Goal: Task Accomplishment & Management: Complete application form

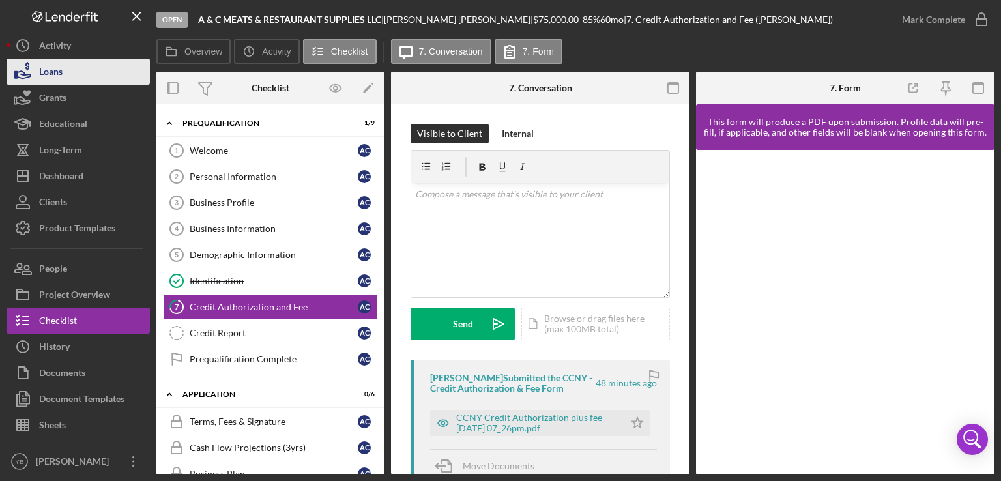
click at [78, 76] on button "Loans" at bounding box center [78, 72] width 143 height 26
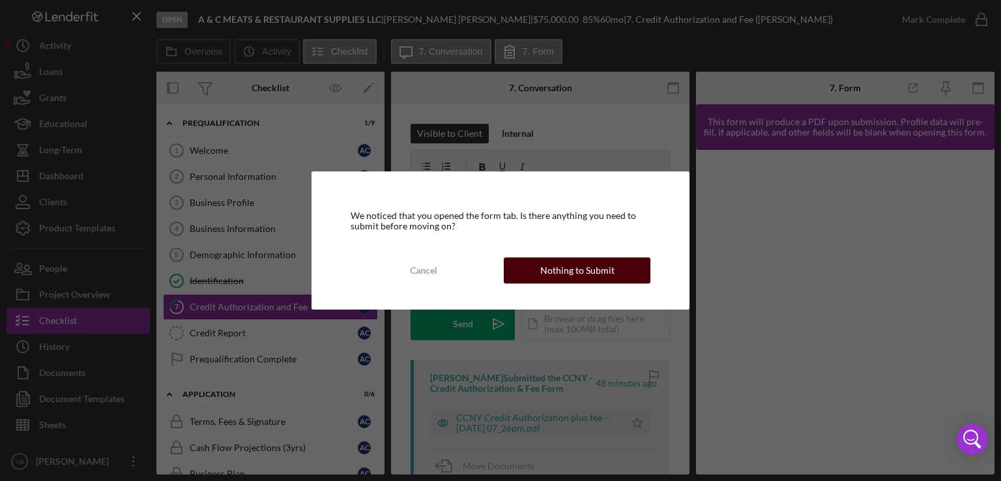
click at [555, 265] on div "Nothing to Submit" at bounding box center [577, 270] width 74 height 26
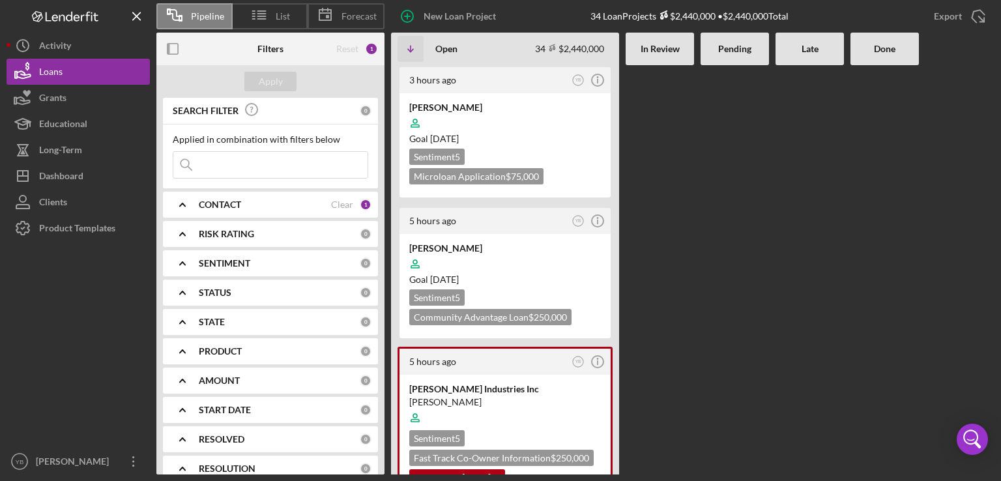
click at [772, 107] on div "3 hours ago YB Icon/Info AGUSTIN CEPEDA Goal 2 months from now Sentiment 5 Micr…" at bounding box center [692, 269] width 603 height 409
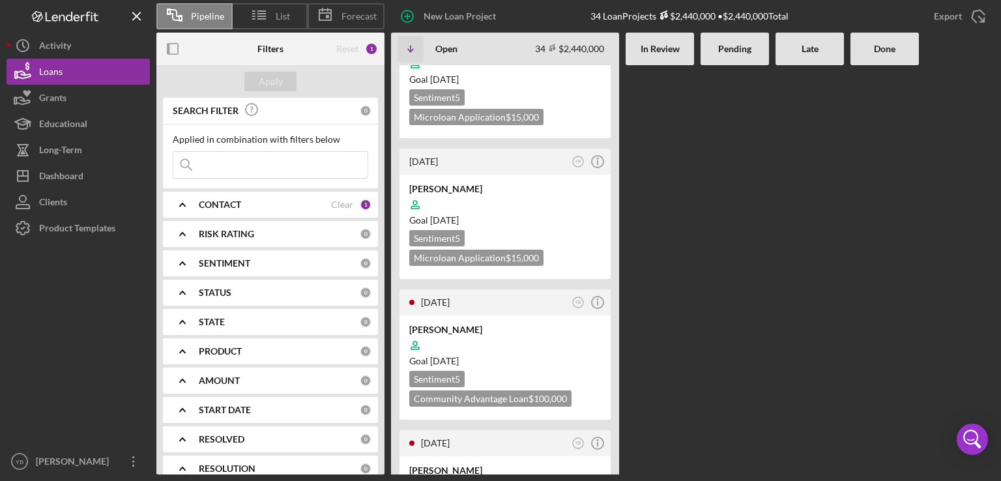
scroll to position [3154, 0]
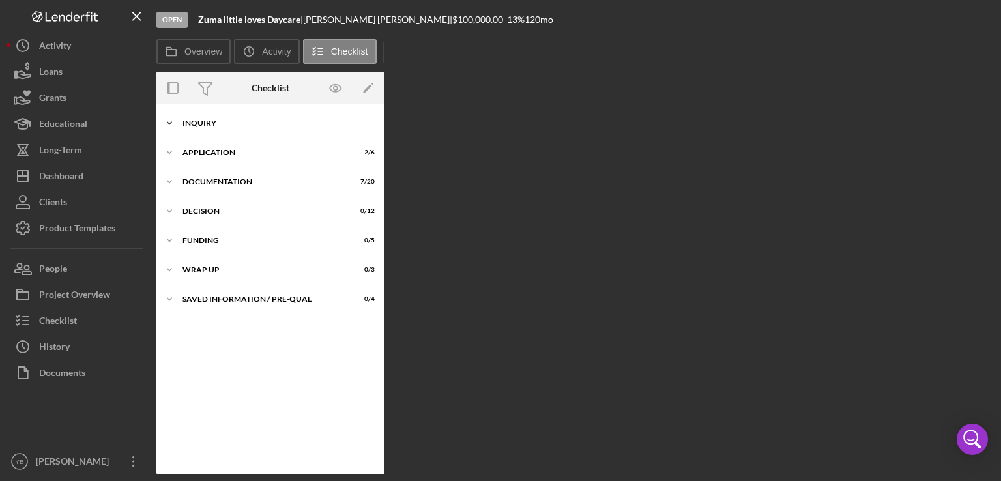
click at [206, 125] on div "Inquiry" at bounding box center [275, 123] width 186 height 8
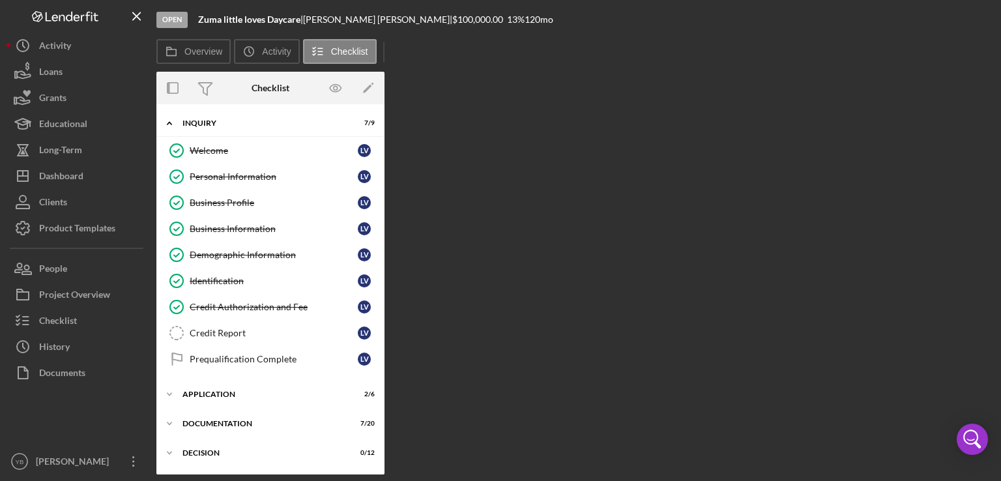
click at [437, 204] on div "Overview Internal Workflow Stage Open Icon/Dropdown Arrow Archive (can unarchiv…" at bounding box center [575, 273] width 838 height 403
drag, startPoint x: 380, startPoint y: 238, endPoint x: 383, endPoint y: 394, distance: 155.8
click at [383, 394] on div "Icon/Expander Inquiry 7 / 9 Welcome Welcome L V Personal Information Personal I…" at bounding box center [270, 289] width 228 height 370
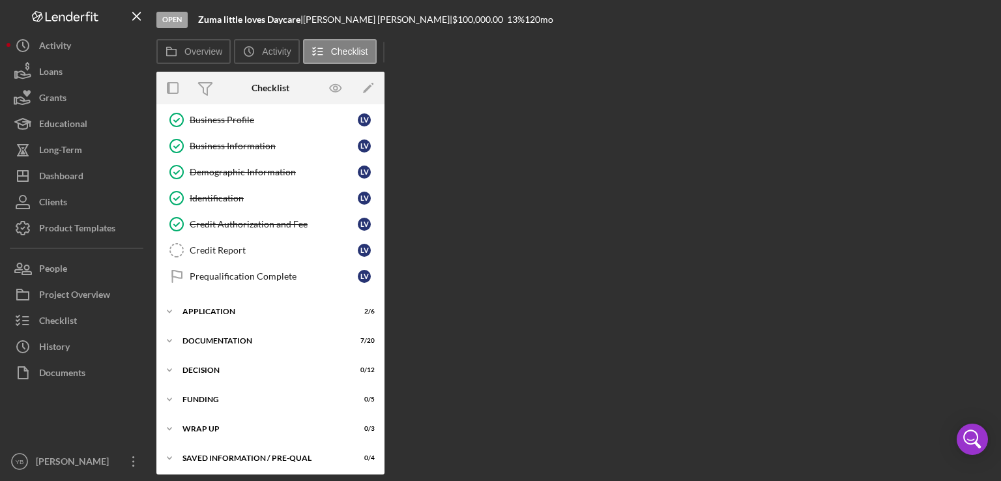
scroll to position [83, 0]
click at [218, 303] on div "Icon/Expander Application 2 / 6" at bounding box center [270, 311] width 228 height 26
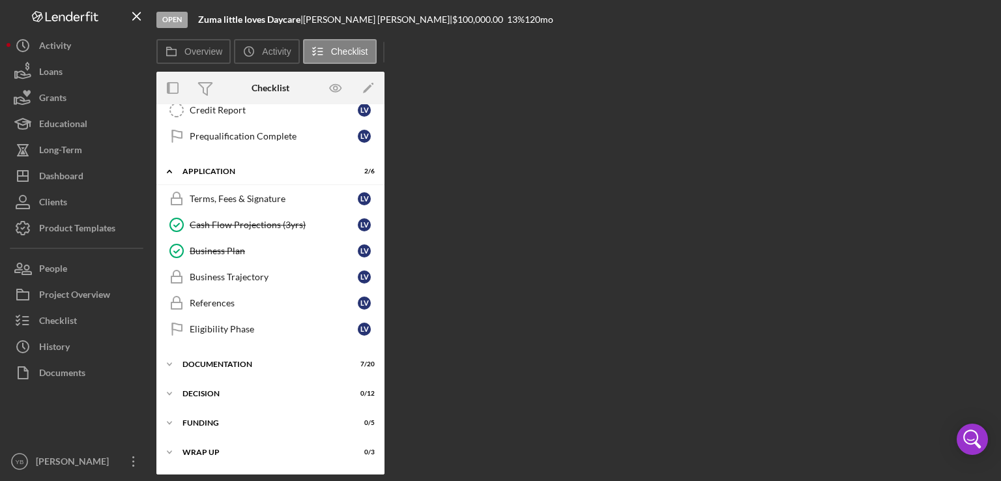
scroll to position [227, 0]
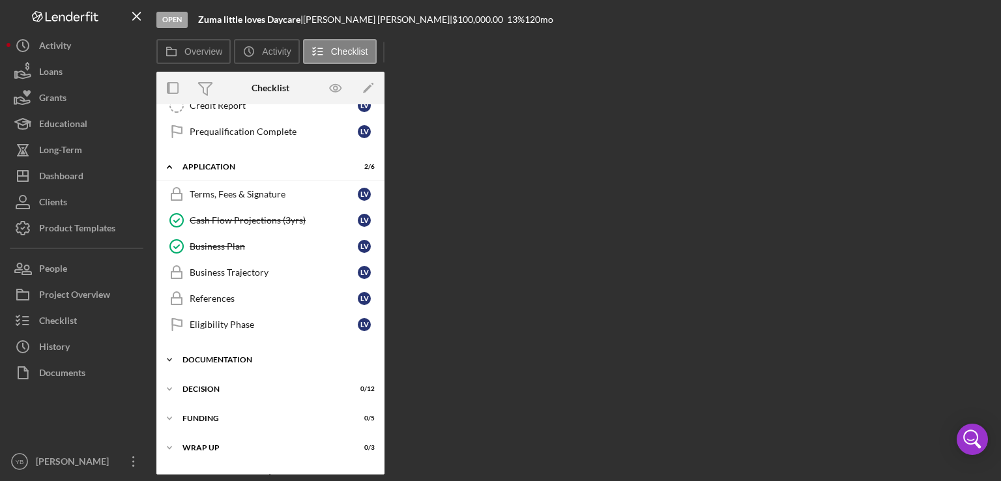
click at [218, 356] on div "Documentation" at bounding box center [275, 360] width 186 height 8
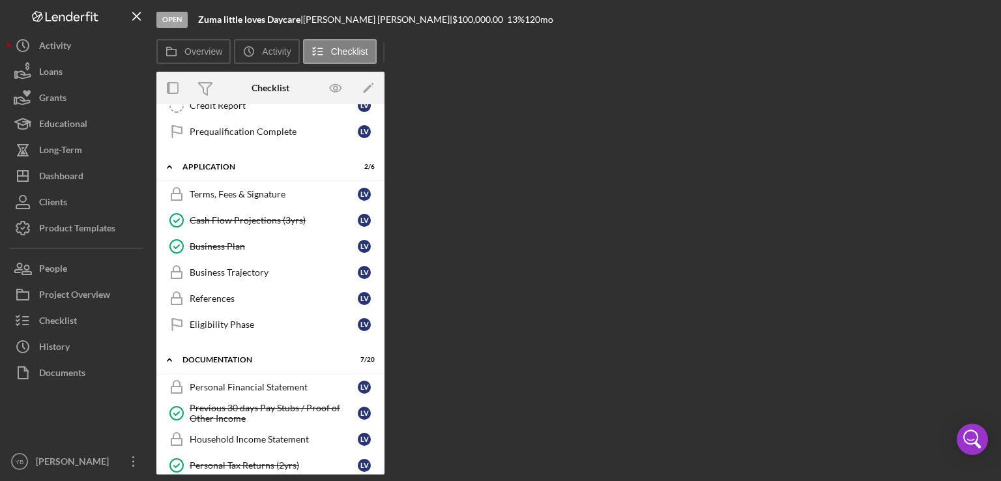
click at [382, 294] on div "Icon/Expander Inquiry 7 / 9 Welcome Welcome L V Personal Information Personal I…" at bounding box center [270, 289] width 228 height 370
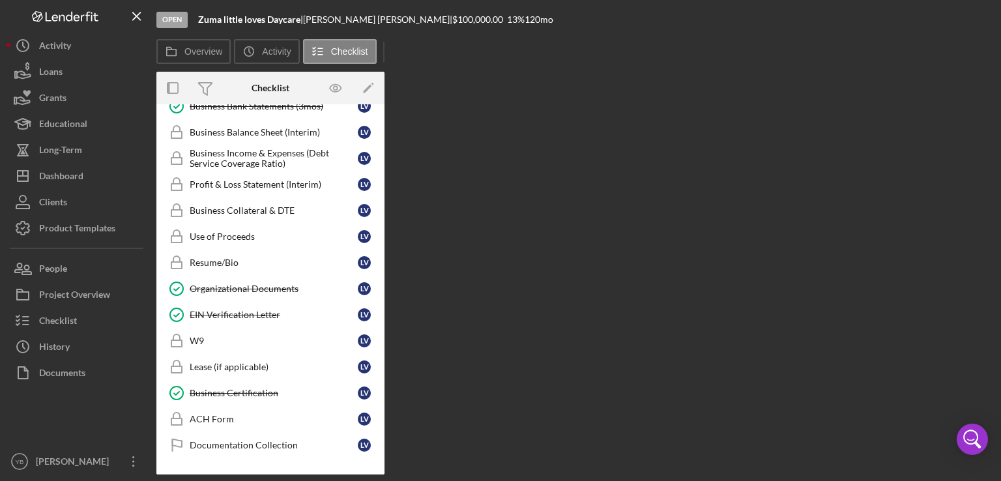
scroll to position [667, 0]
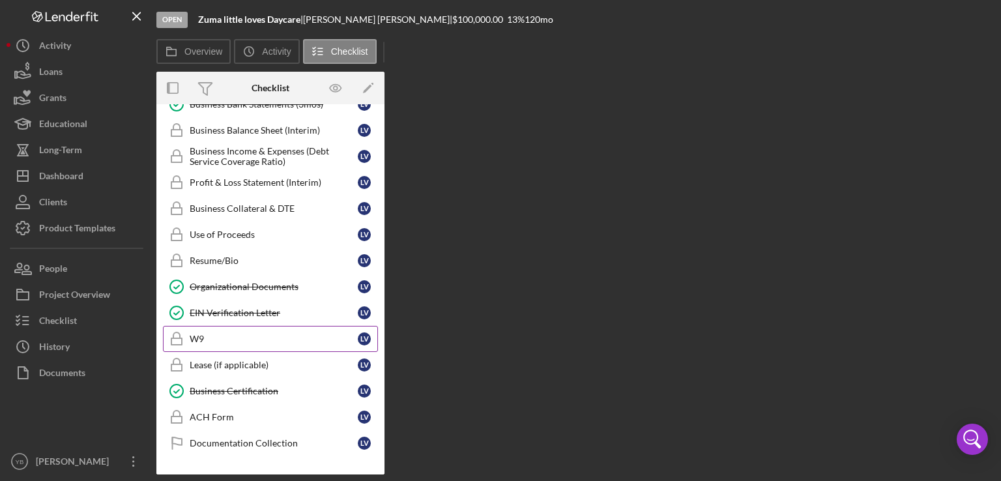
click at [203, 334] on div "W9" at bounding box center [274, 339] width 168 height 10
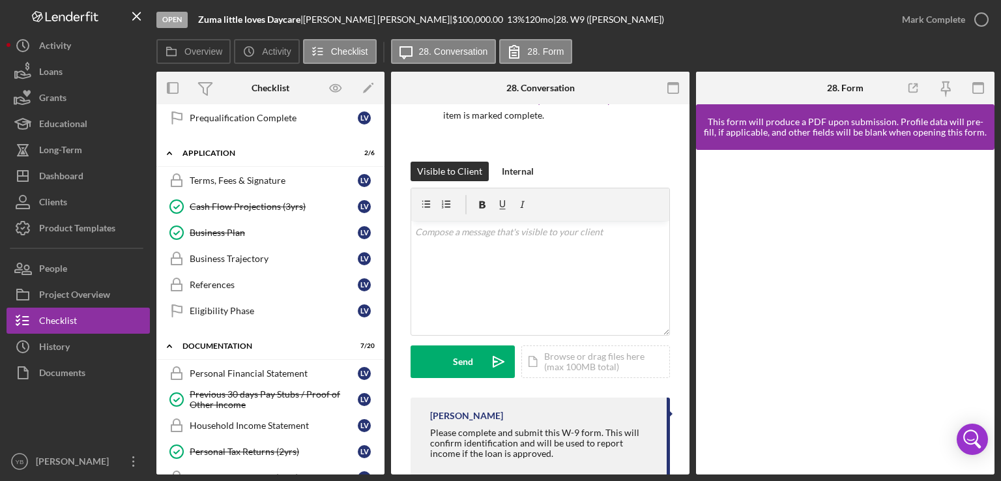
scroll to position [244, 0]
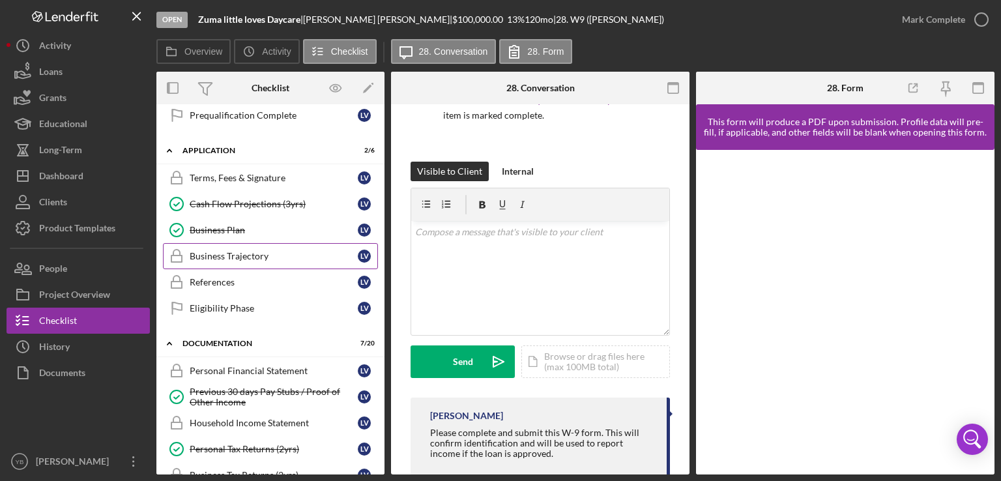
click at [222, 257] on link "Business Trajectory Business Trajectory L V" at bounding box center [270, 256] width 215 height 26
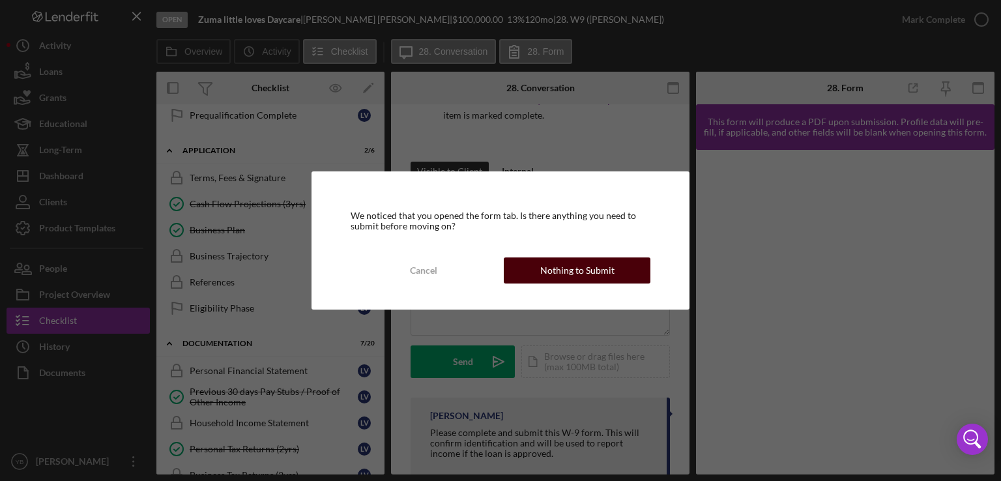
click at [603, 272] on div "Nothing to Submit" at bounding box center [577, 270] width 74 height 26
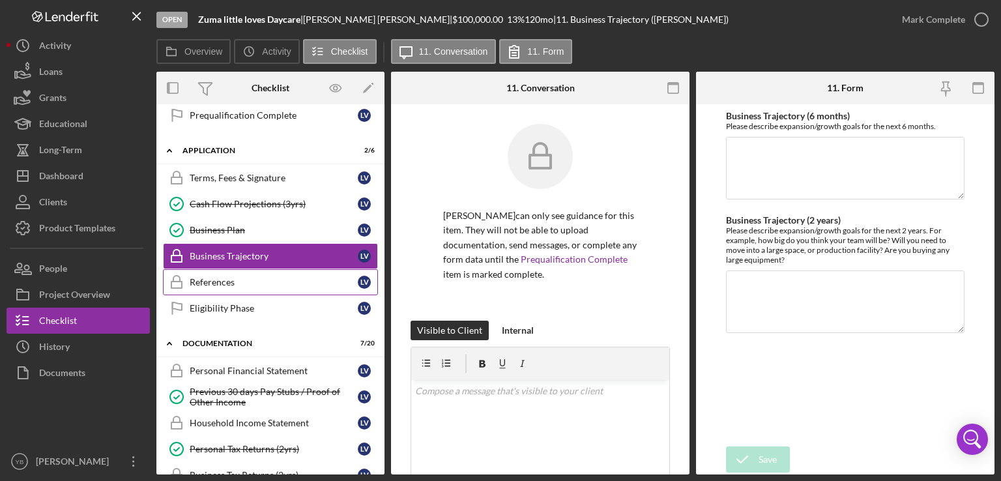
click at [233, 280] on div "References" at bounding box center [274, 282] width 168 height 10
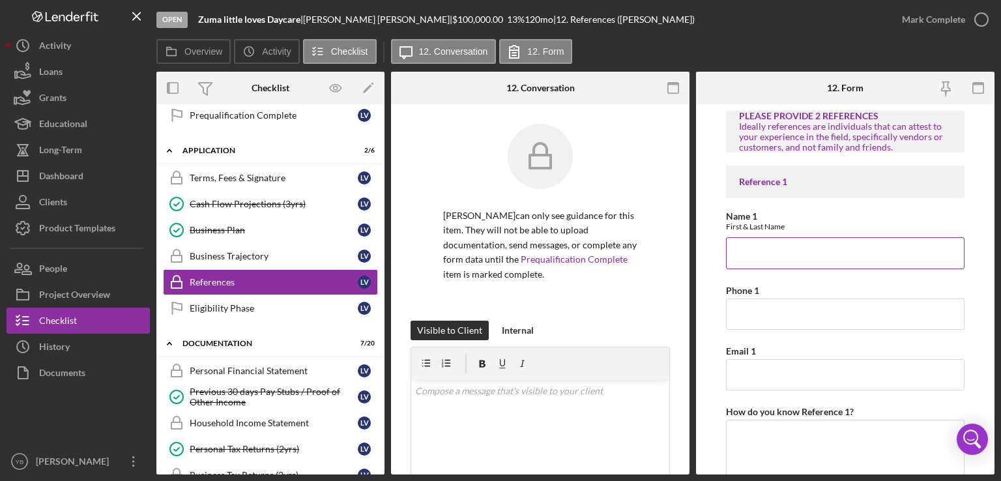
click at [756, 257] on input "Name 1" at bounding box center [845, 252] width 239 height 31
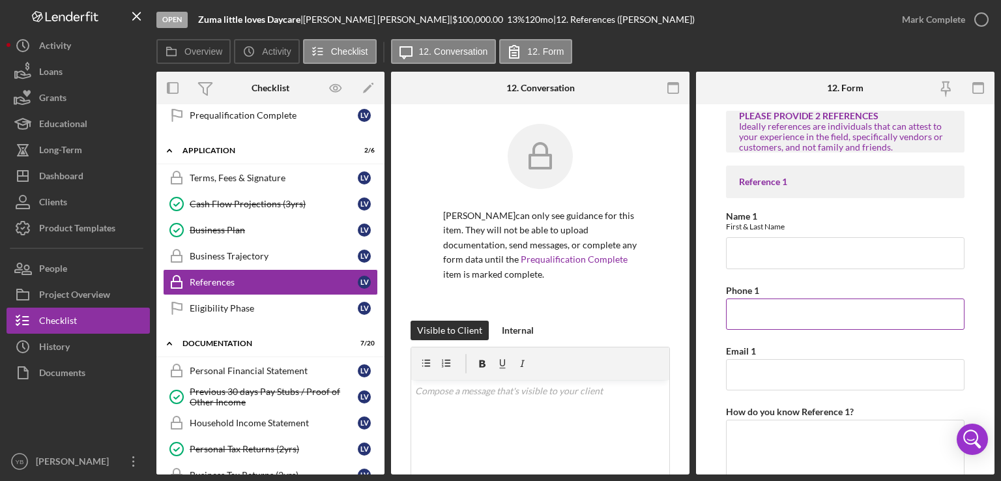
click at [868, 314] on input "Phone 1" at bounding box center [845, 313] width 239 height 31
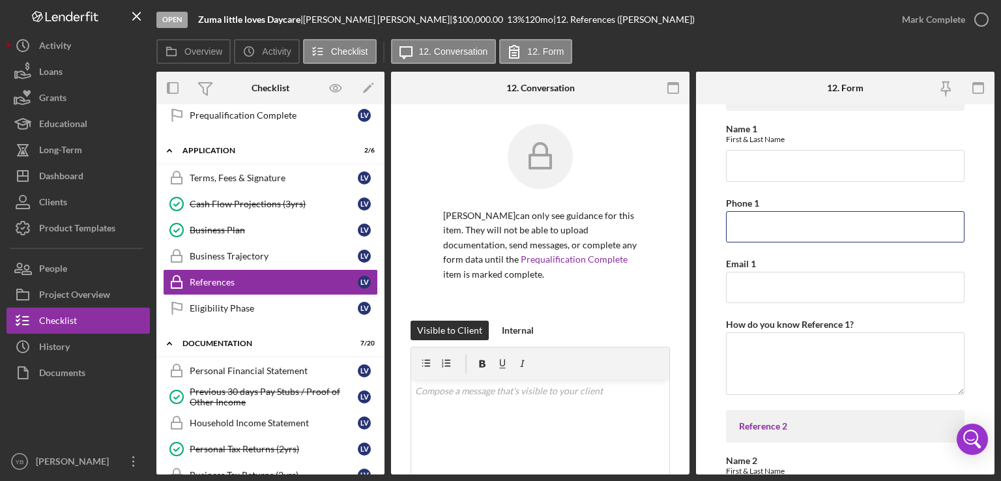
scroll to position [89, 0]
click at [263, 368] on div "Personal Financial Statement" at bounding box center [274, 371] width 168 height 10
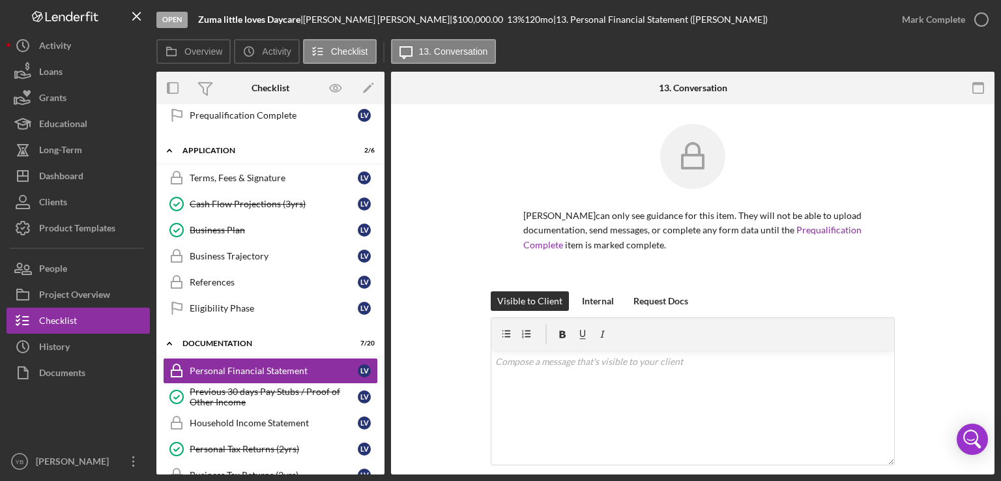
click at [923, 258] on div "Lillian Vasquez can only see guidance for this item. They will not be able to u…" at bounding box center [693, 207] width 564 height 167
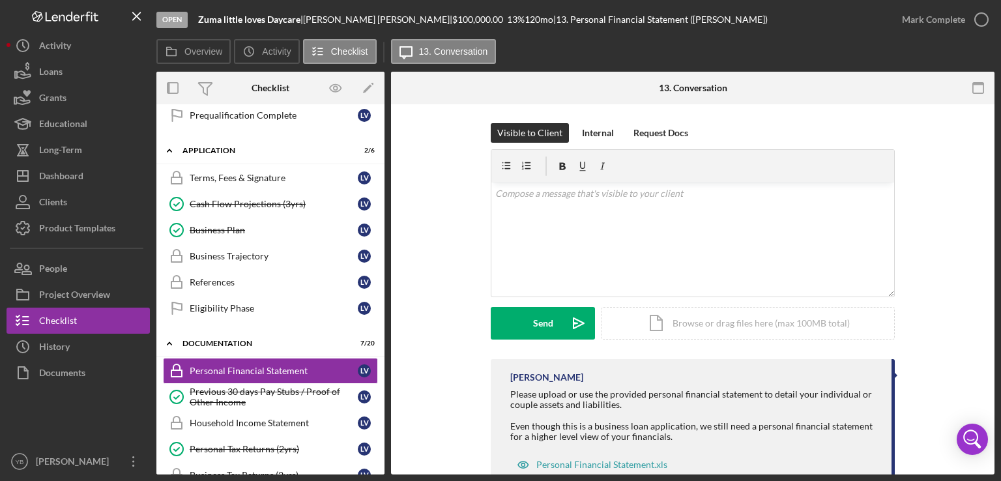
scroll to position [210, 0]
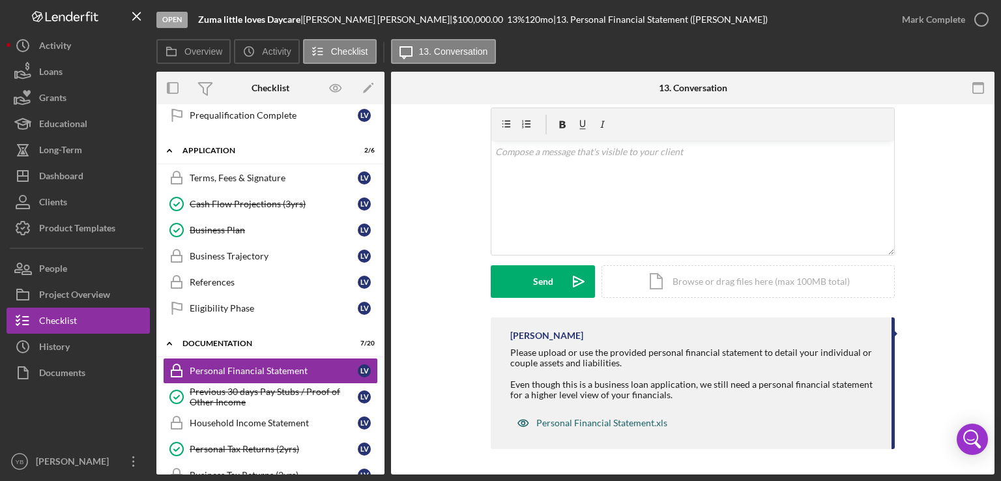
click at [651, 420] on div "Personal Financial Statement.xls" at bounding box center [601, 423] width 131 height 10
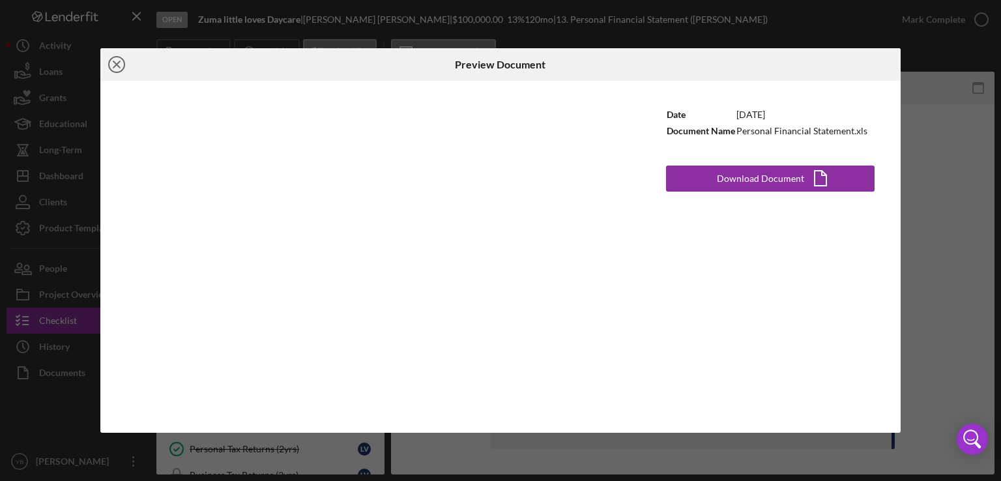
click at [117, 66] on icon "Icon/Close" at bounding box center [116, 64] width 33 height 33
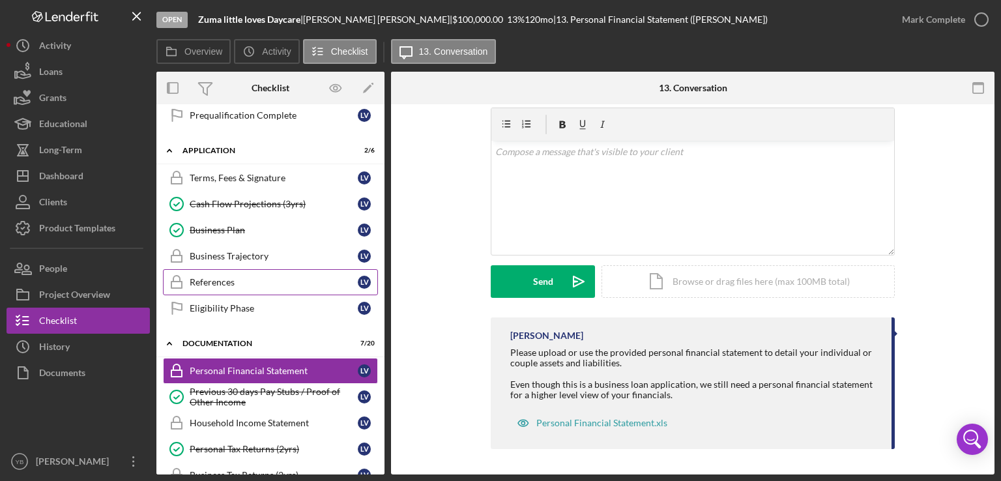
click at [241, 277] on div "References" at bounding box center [274, 282] width 168 height 10
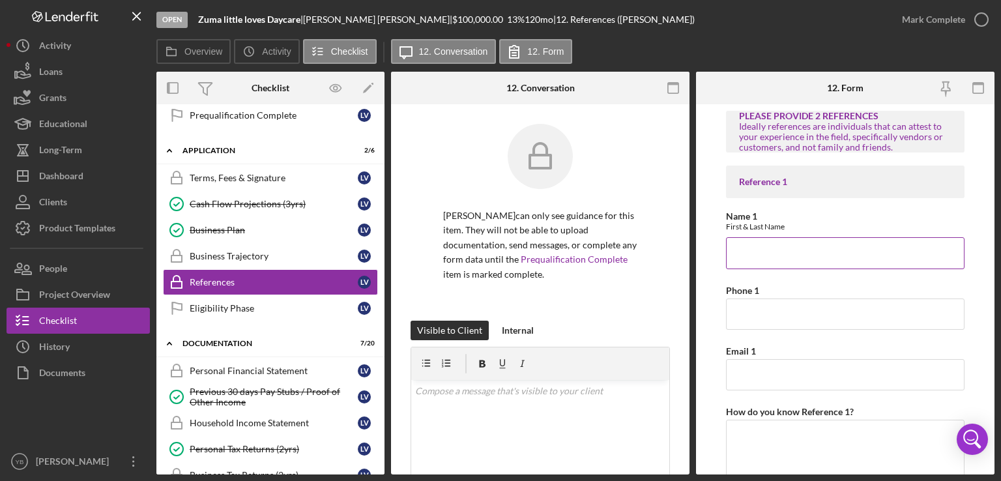
click at [759, 256] on input "Name 1" at bounding box center [845, 252] width 239 height 31
type input "Anslmo Carter"
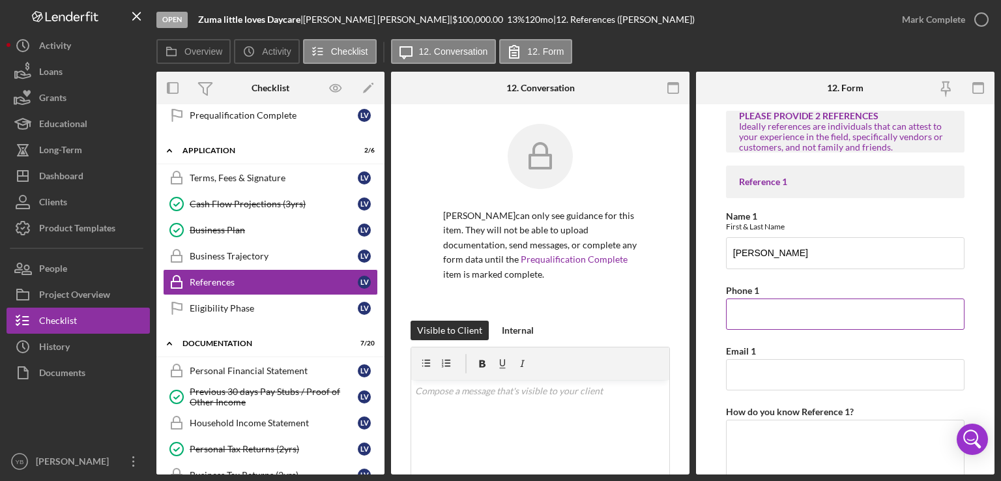
click at [761, 317] on input "Phone 1" at bounding box center [845, 313] width 239 height 31
type input "9175334429"
drag, startPoint x: 996, startPoint y: 278, endPoint x: 974, endPoint y: 310, distance: 38.5
click at [974, 310] on div "Open Zuma little loves Daycare | Lillian Vasquez | $100,000.00 13 % 120 mo | 12…" at bounding box center [500, 240] width 1001 height 481
click at [974, 310] on form "PLEASE PROVIDE 2 REFERENCES Ideally references are individuals that can attest …" at bounding box center [845, 289] width 298 height 370
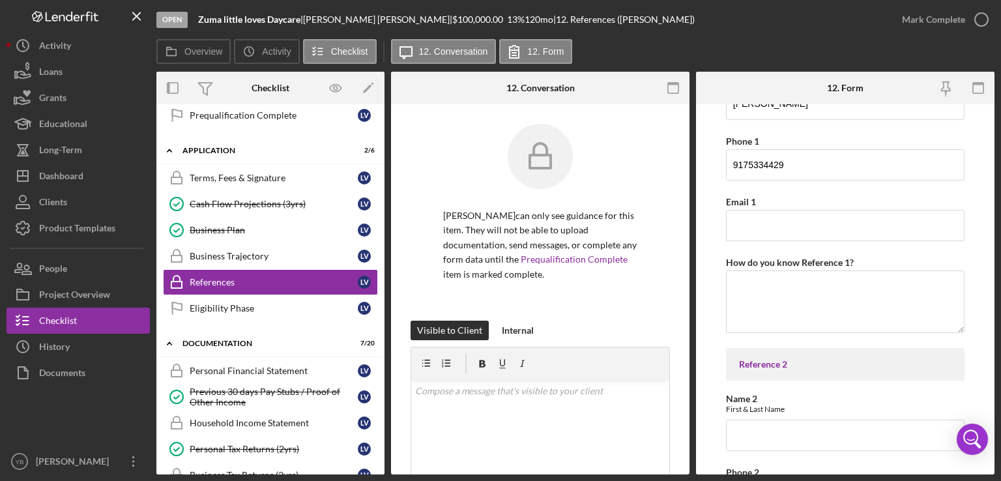
scroll to position [151, 0]
drag, startPoint x: 994, startPoint y: 353, endPoint x: 998, endPoint y: 376, distance: 23.8
click at [998, 376] on div "Open Zuma little loves Daycare | Lillian Vasquez | $100,000.00 13 % 120 mo | 12…" at bounding box center [500, 240] width 1001 height 481
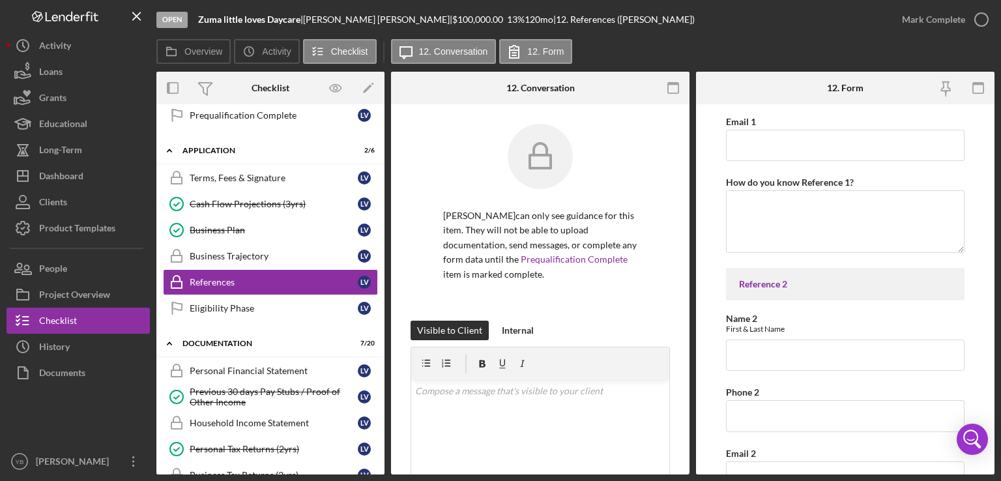
scroll to position [237, 0]
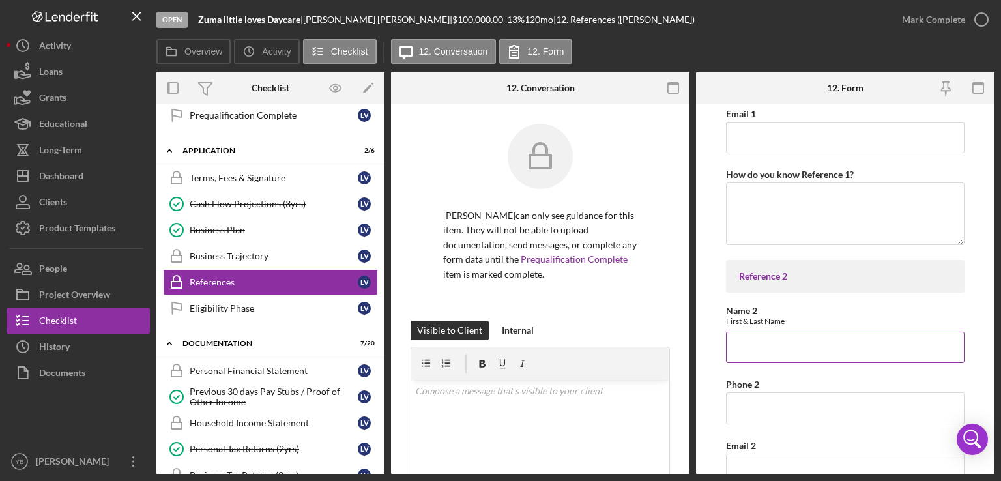
click at [871, 345] on input "Name 2" at bounding box center [845, 347] width 239 height 31
type input "Eileen Filpo"
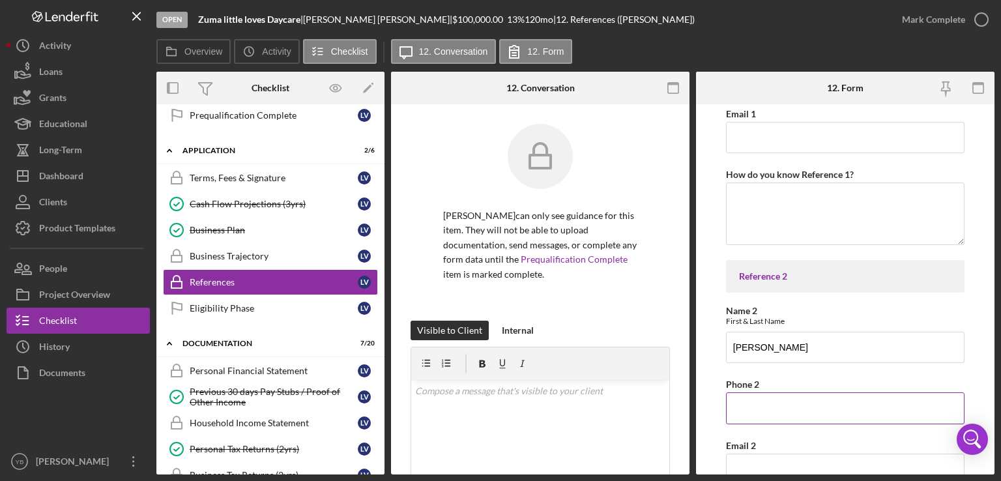
click at [759, 410] on input "Phone 2" at bounding box center [845, 407] width 239 height 31
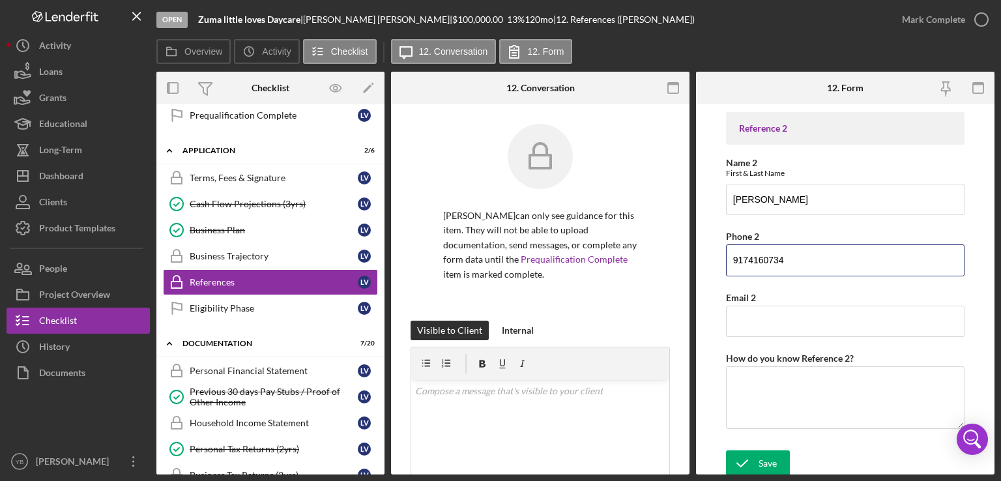
scroll to position [387, 0]
type input "9174160734"
click at [758, 317] on input "Email 2" at bounding box center [845, 319] width 239 height 31
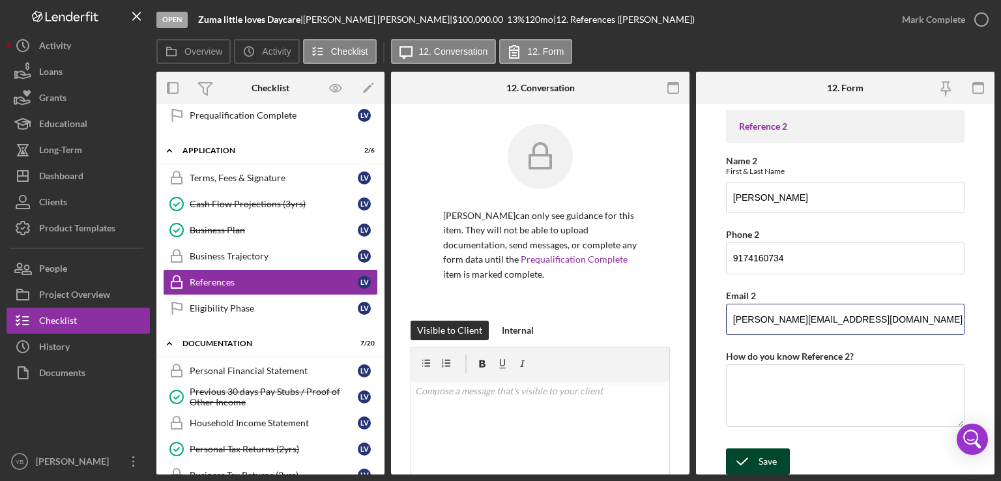
type input "filpo@yahoo.com"
click at [755, 465] on icon "submit" at bounding box center [742, 461] width 33 height 33
click at [938, 18] on div "Mark Complete" at bounding box center [933, 20] width 63 height 26
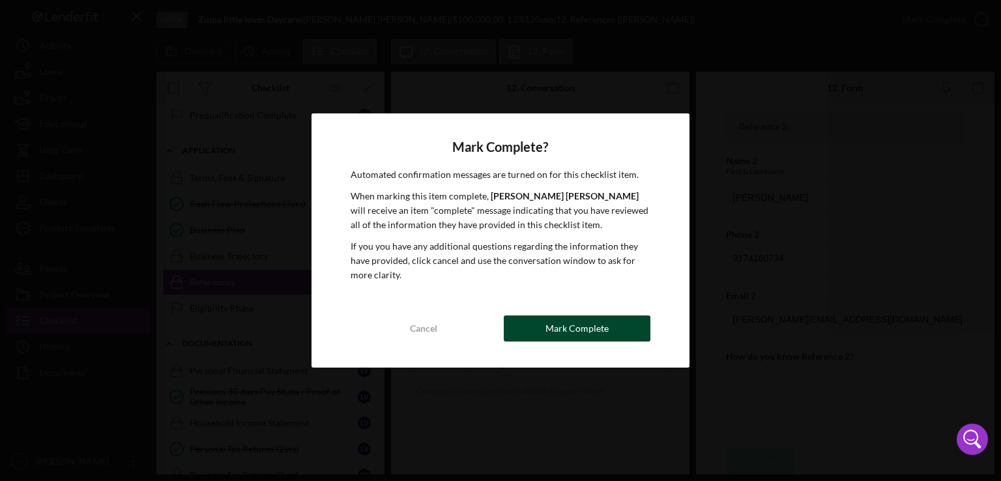
click at [568, 332] on div "Mark Complete" at bounding box center [576, 328] width 63 height 26
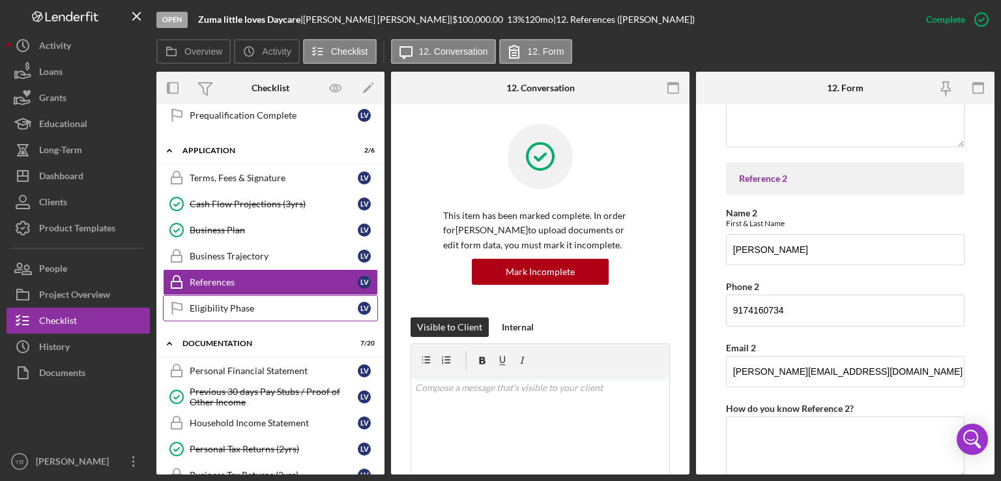
scroll to position [439, 0]
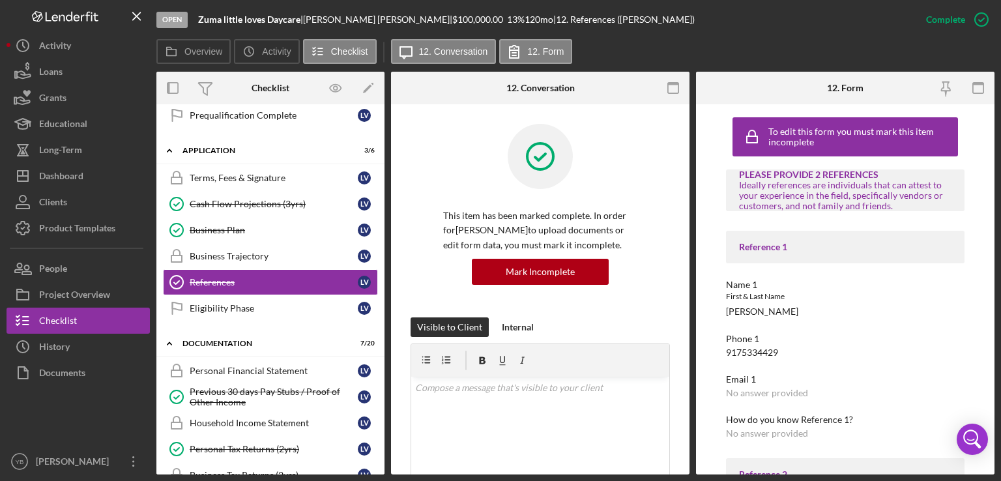
drag, startPoint x: 387, startPoint y: 268, endPoint x: 384, endPoint y: 291, distance: 23.0
click at [384, 291] on div "Overview Internal Workflow Stage Open Icon/Dropdown Arrow Archive (can unarchiv…" at bounding box center [575, 273] width 838 height 403
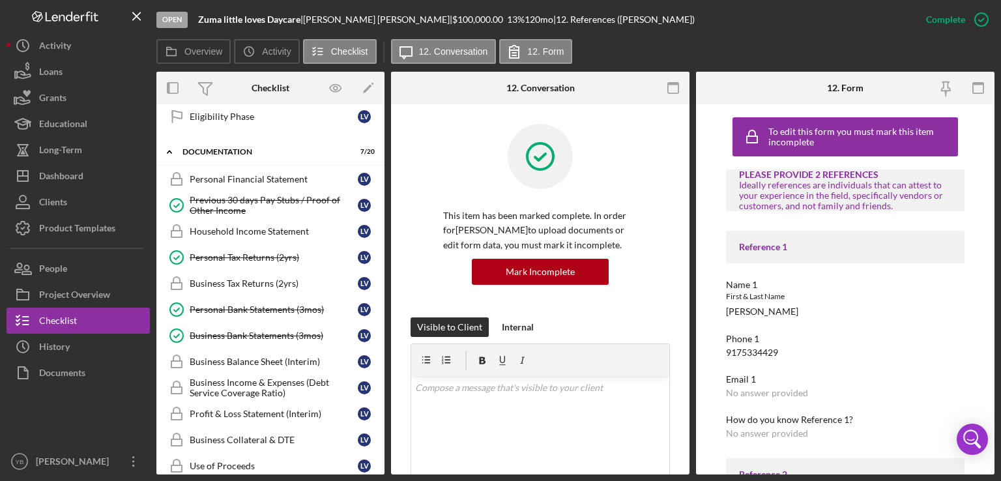
scroll to position [47, 0]
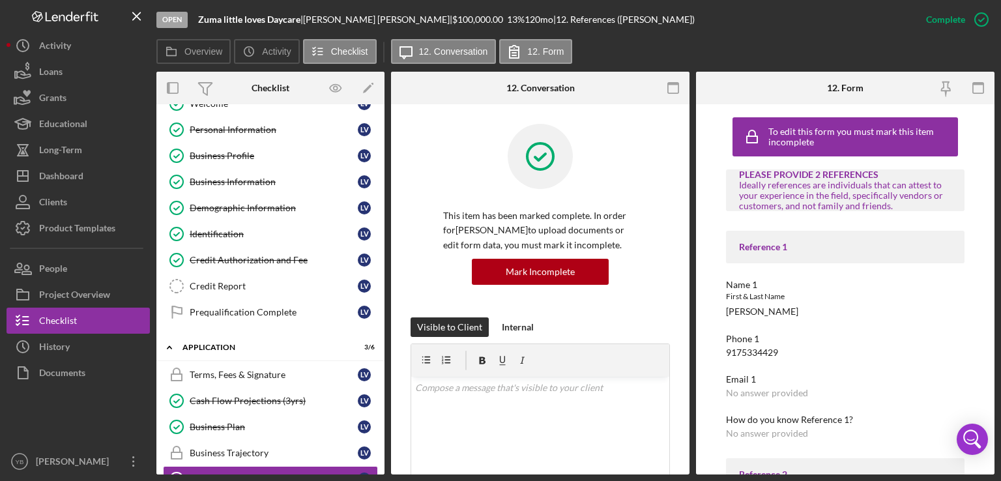
drag, startPoint x: 385, startPoint y: 238, endPoint x: 381, endPoint y: 232, distance: 7.0
click at [381, 232] on div "Overview Internal Workflow Stage Open Icon/Dropdown Arrow Archive (can unarchiv…" at bounding box center [575, 273] width 838 height 403
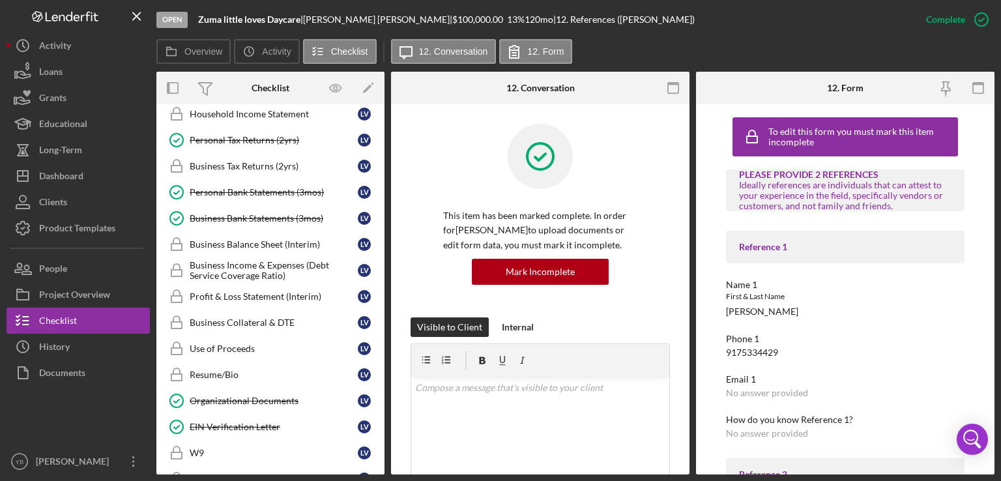
scroll to position [555, 0]
click at [203, 446] on div "W9" at bounding box center [274, 451] width 168 height 10
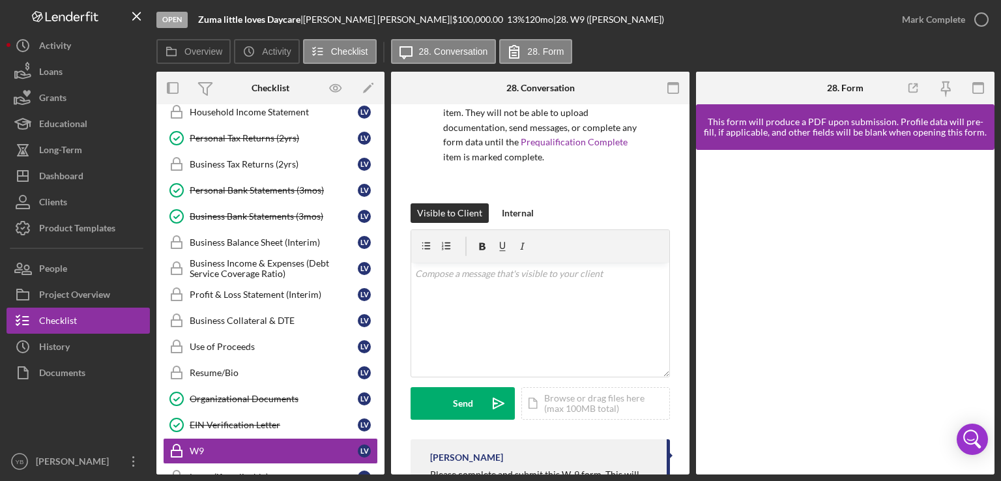
scroll to position [120, 0]
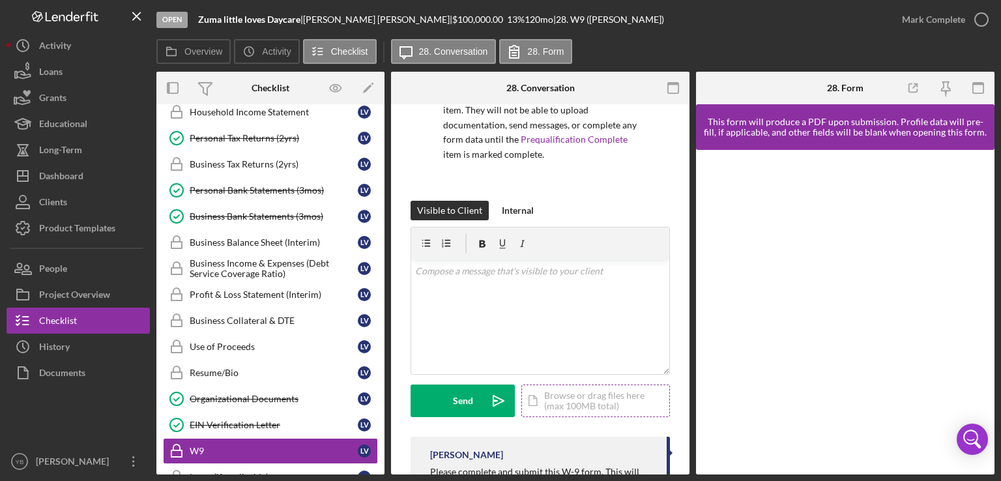
click at [610, 402] on div "Icon/Document Browse or drag files here (max 100MB total) Tap to choose files o…" at bounding box center [595, 400] width 149 height 33
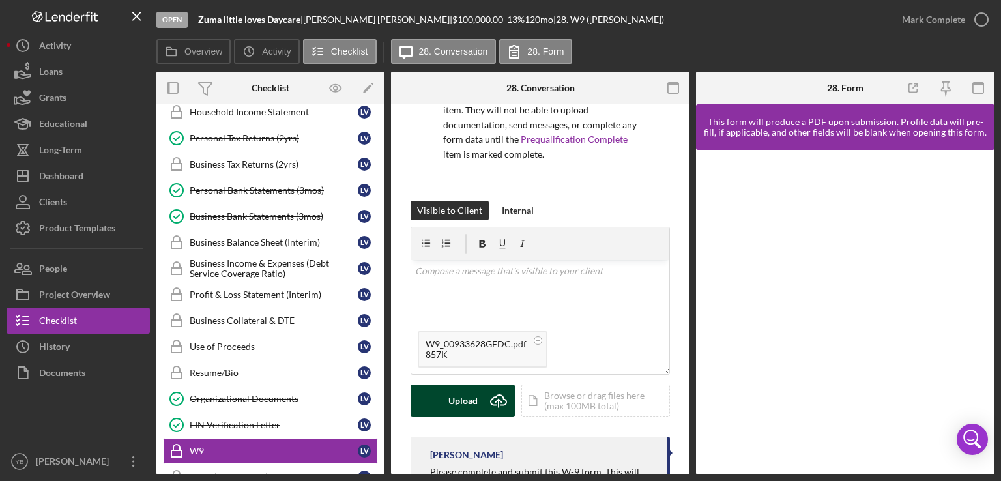
click at [457, 396] on div "Upload" at bounding box center [462, 400] width 29 height 33
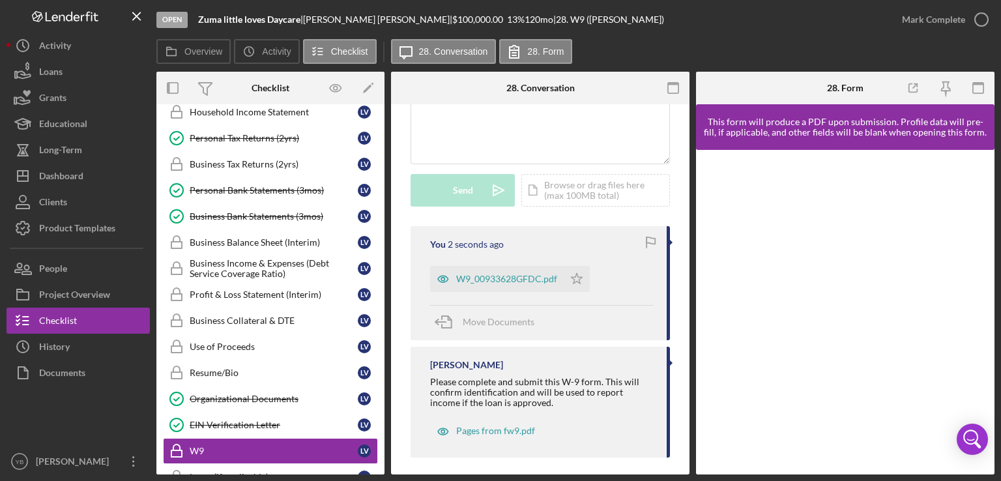
scroll to position [334, 0]
click at [579, 276] on icon "Icon/Star" at bounding box center [577, 276] width 26 height 26
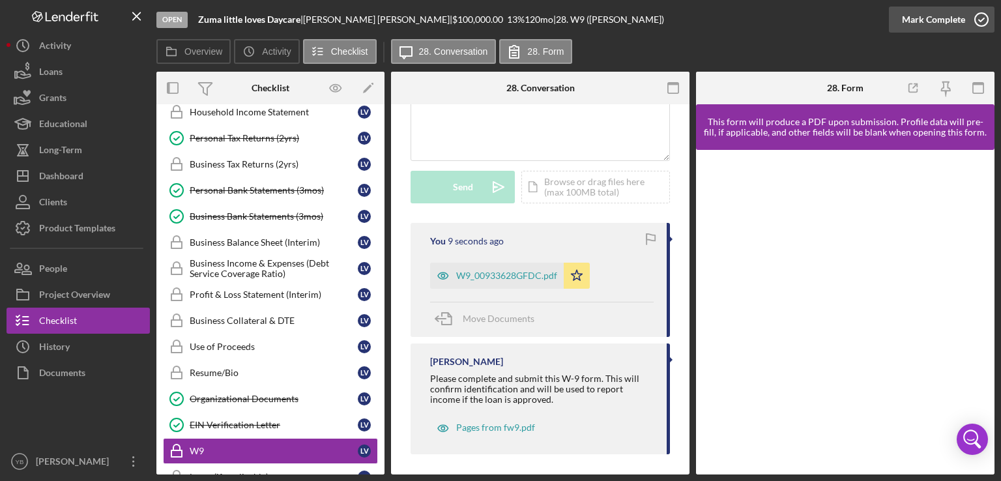
click at [931, 24] on div "Mark Complete" at bounding box center [933, 20] width 63 height 26
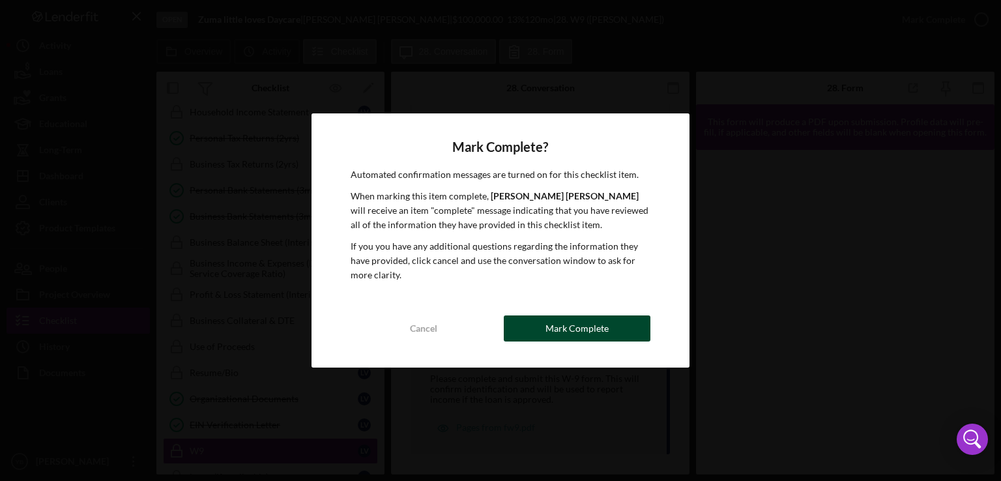
click at [554, 337] on div "Mark Complete" at bounding box center [576, 328] width 63 height 26
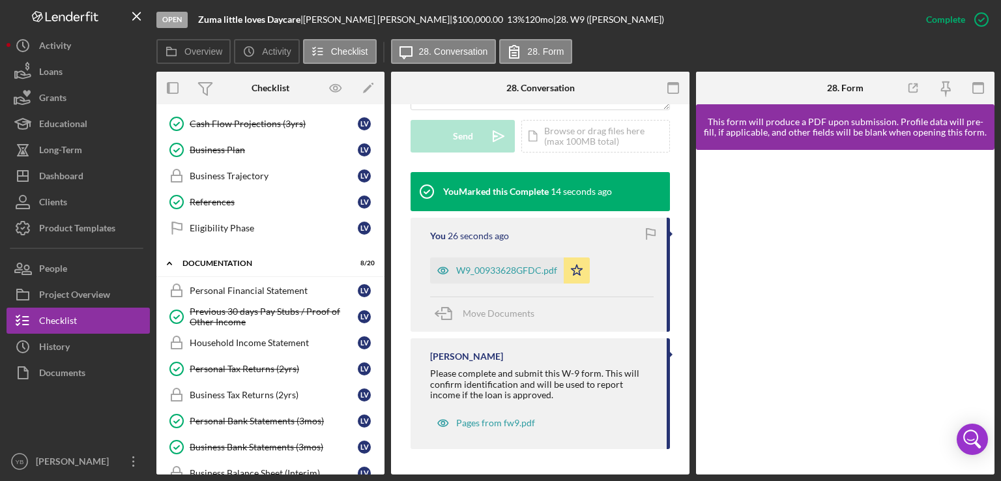
scroll to position [313, 0]
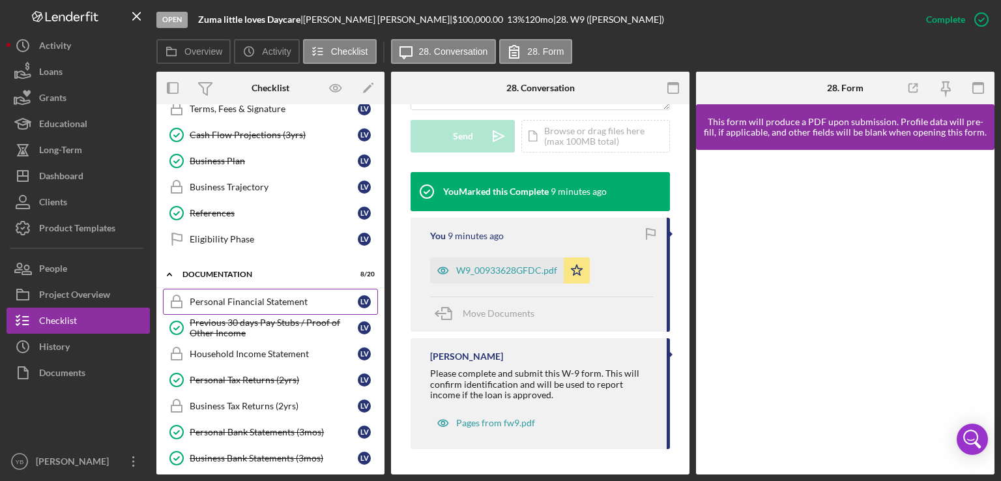
click at [289, 297] on div "Personal Financial Statement" at bounding box center [274, 302] width 168 height 10
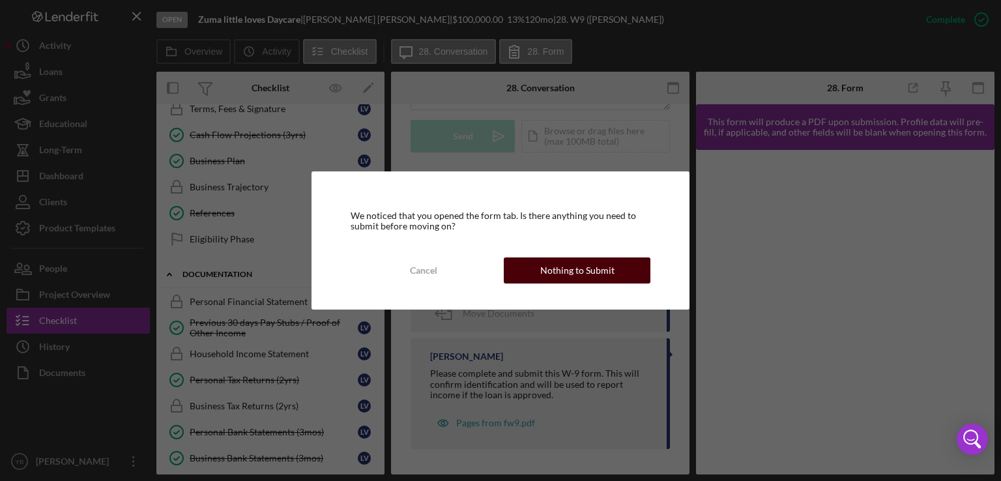
click at [600, 267] on div "Nothing to Submit" at bounding box center [577, 270] width 74 height 26
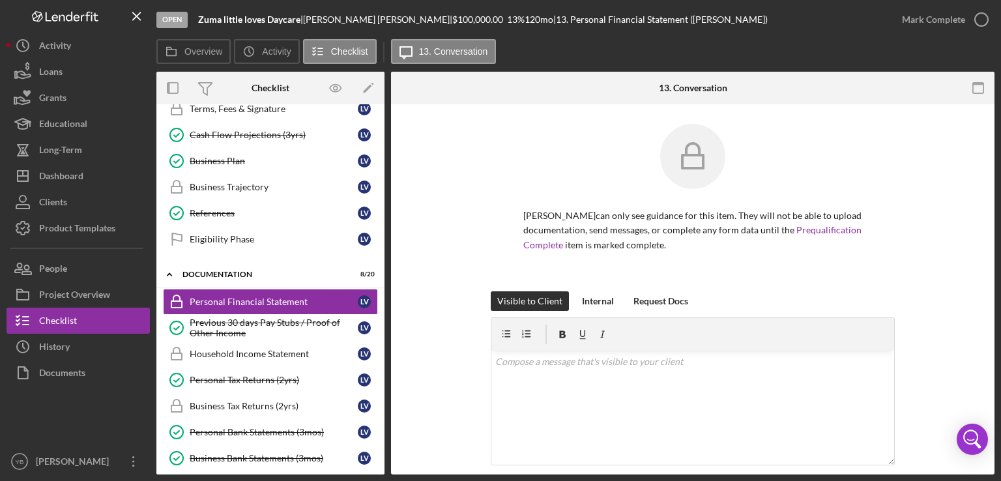
click at [978, 208] on div "Lillian Vasquez can only see guidance for this item. They will not be able to u…" at bounding box center [692, 394] width 603 height 581
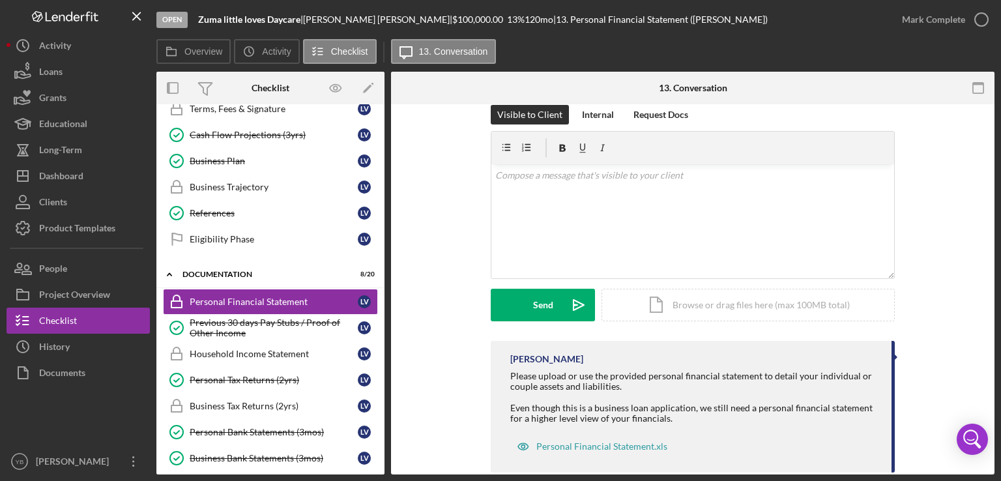
scroll to position [210, 0]
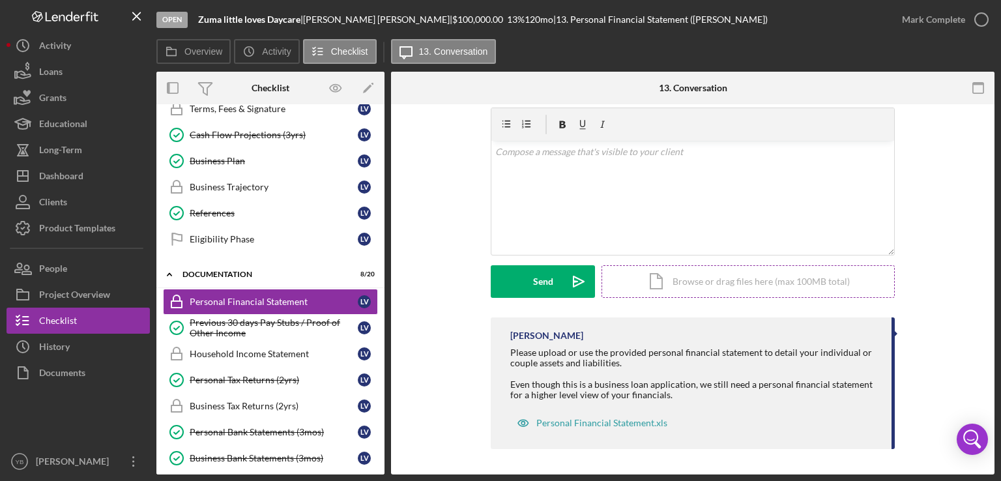
click at [792, 285] on div "Icon/Document Browse or drag files here (max 100MB total) Tap to choose files o…" at bounding box center [747, 281] width 293 height 33
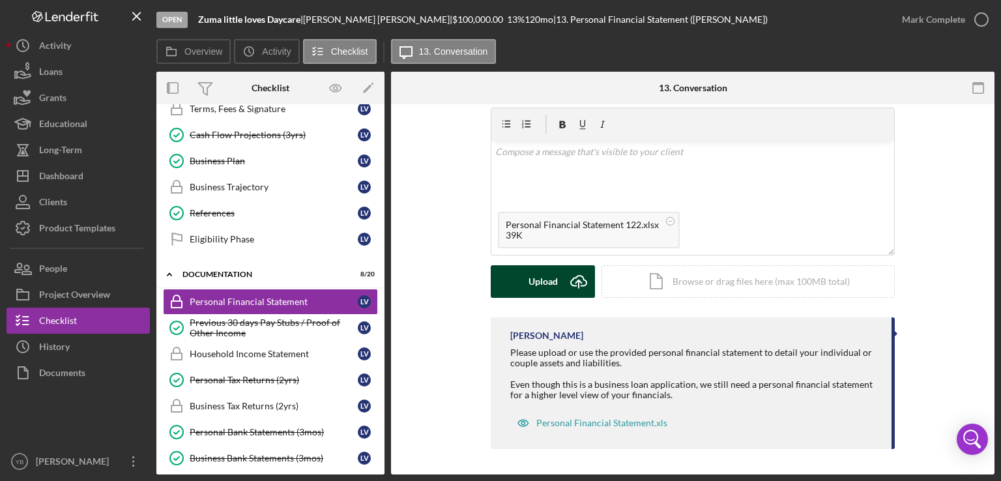
click at [530, 291] on div "Upload" at bounding box center [543, 281] width 29 height 33
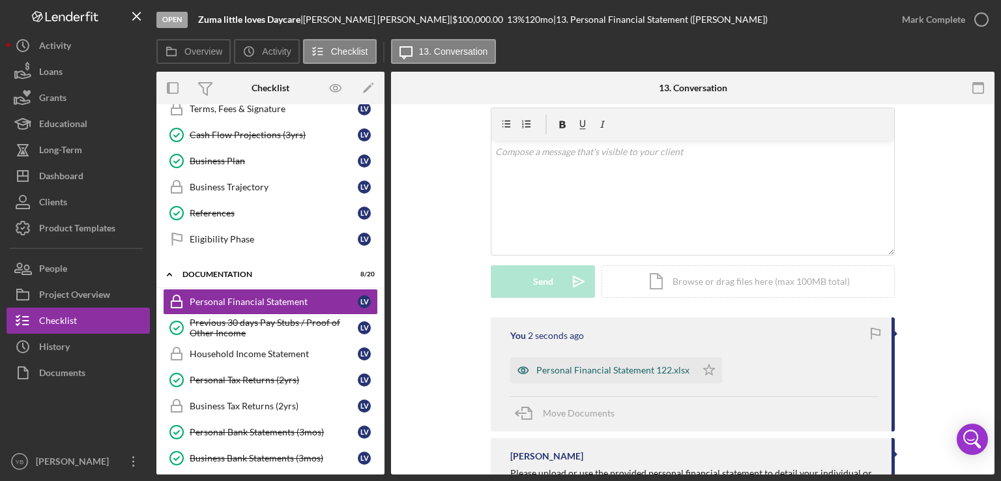
click at [579, 366] on div "Personal Financial Statement 122.xlsx" at bounding box center [612, 370] width 153 height 10
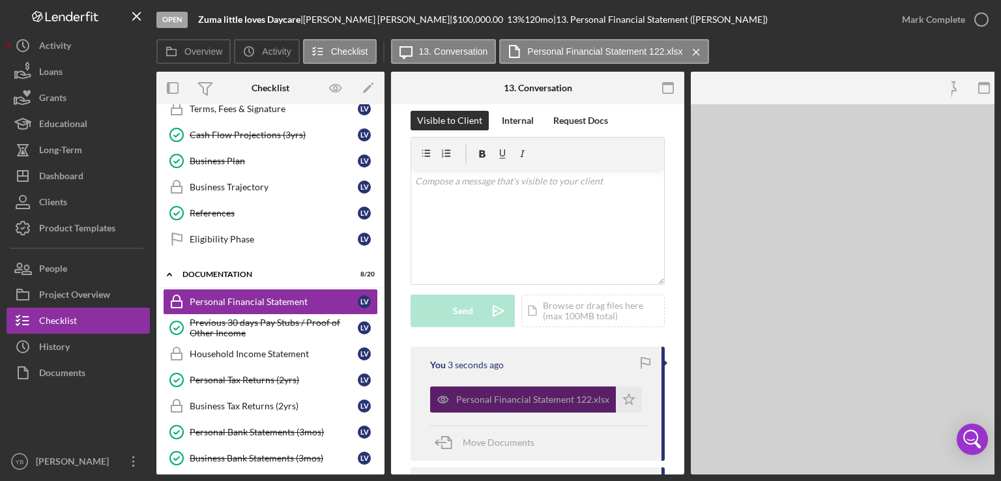
scroll to position [239, 0]
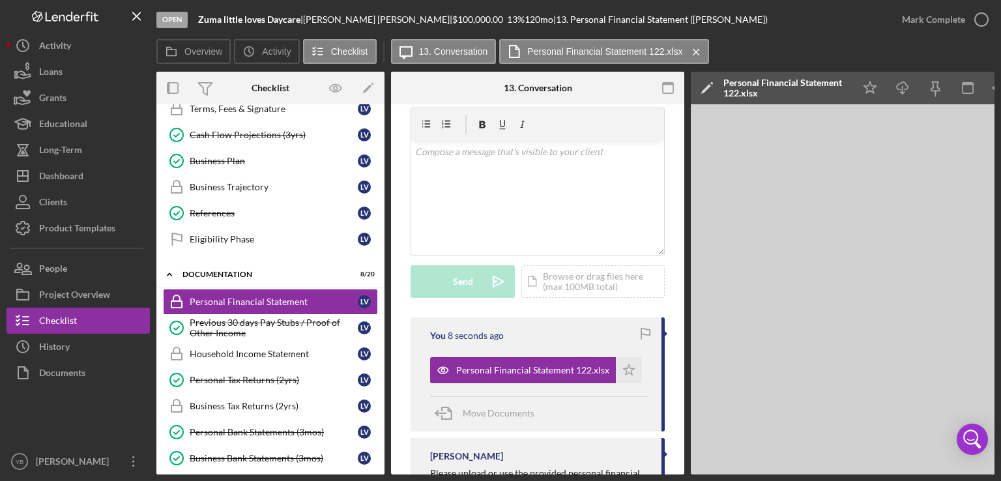
drag, startPoint x: 740, startPoint y: 477, endPoint x: 813, endPoint y: 471, distance: 72.6
click at [813, 471] on div "Open Zuma little loves Daycare | Lillian Vasquez | $100,000.00 13 % 120 mo | 13…" at bounding box center [500, 240] width 1001 height 481
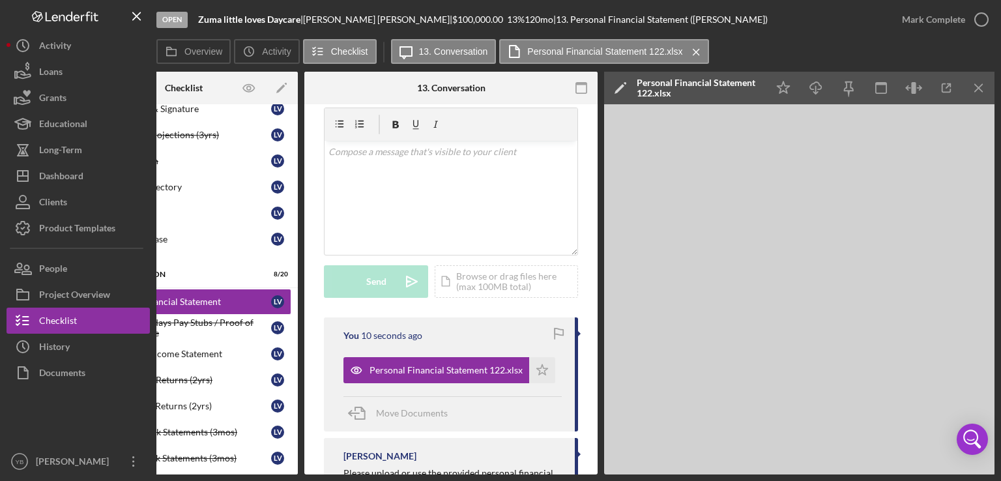
scroll to position [0, 0]
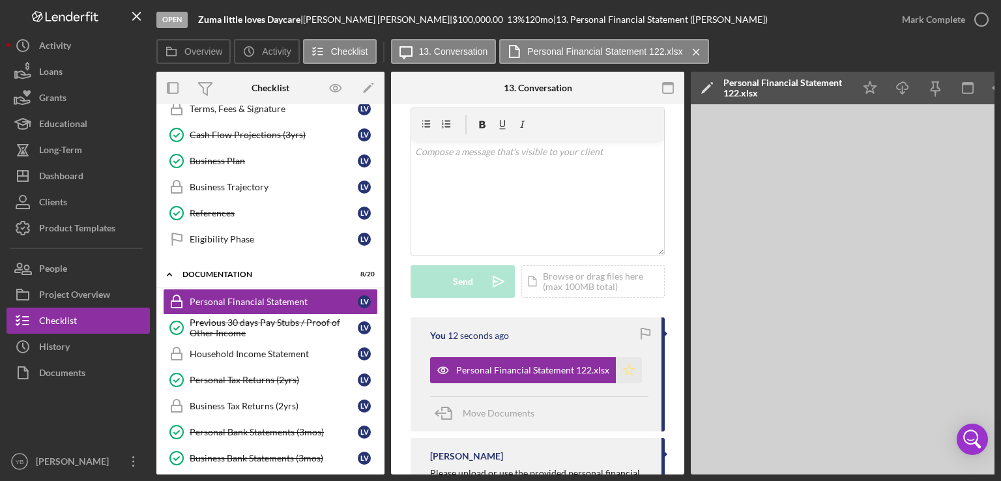
click at [624, 373] on polygon "button" at bounding box center [629, 369] width 11 height 10
click at [933, 12] on div "Mark Complete" at bounding box center [933, 20] width 63 height 26
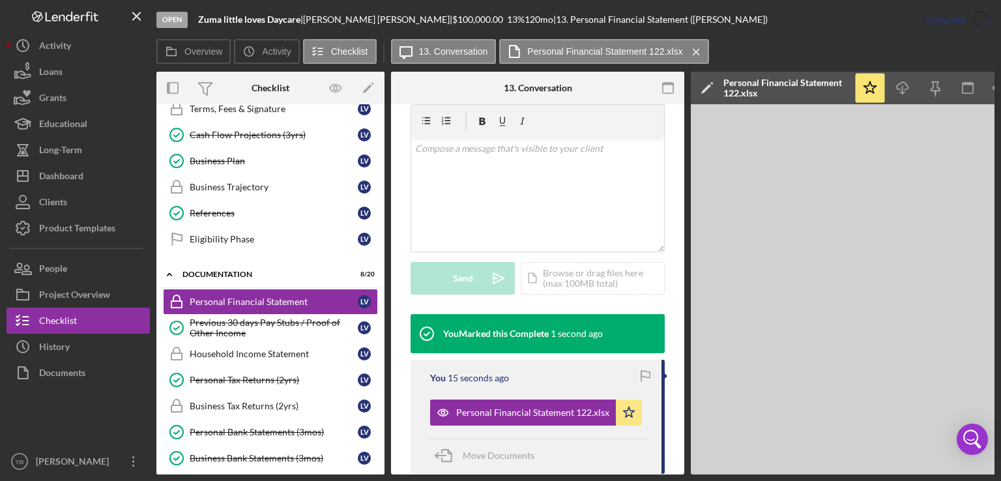
scroll to position [236, 0]
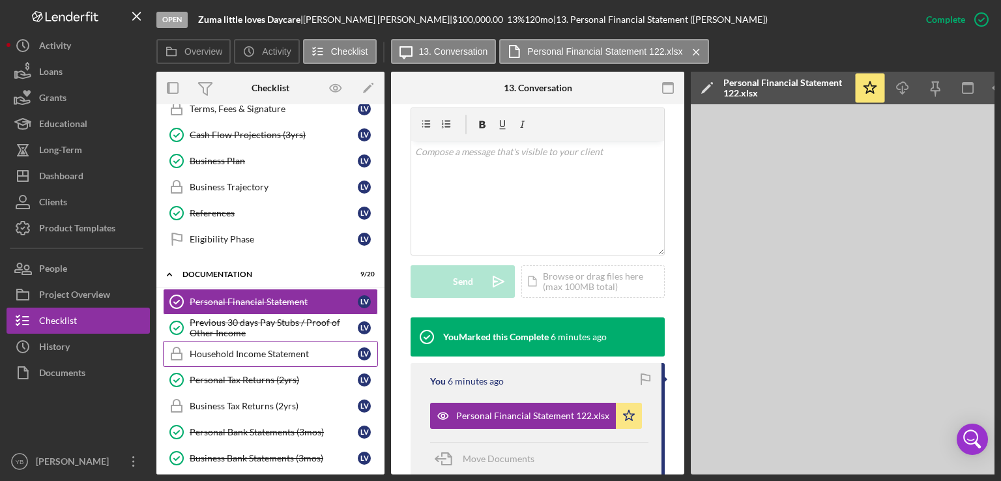
click at [240, 355] on link "Household Income Statement Household Income Statement L V" at bounding box center [270, 354] width 215 height 26
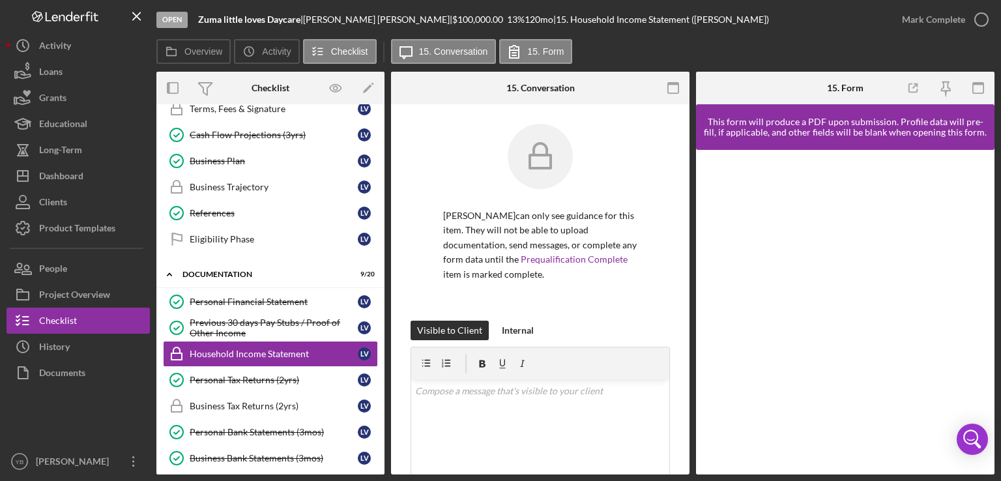
click at [688, 314] on div "Overview Internal Workflow Stage Open Icon/Dropdown Arrow Archive (can unarchiv…" at bounding box center [575, 273] width 838 height 403
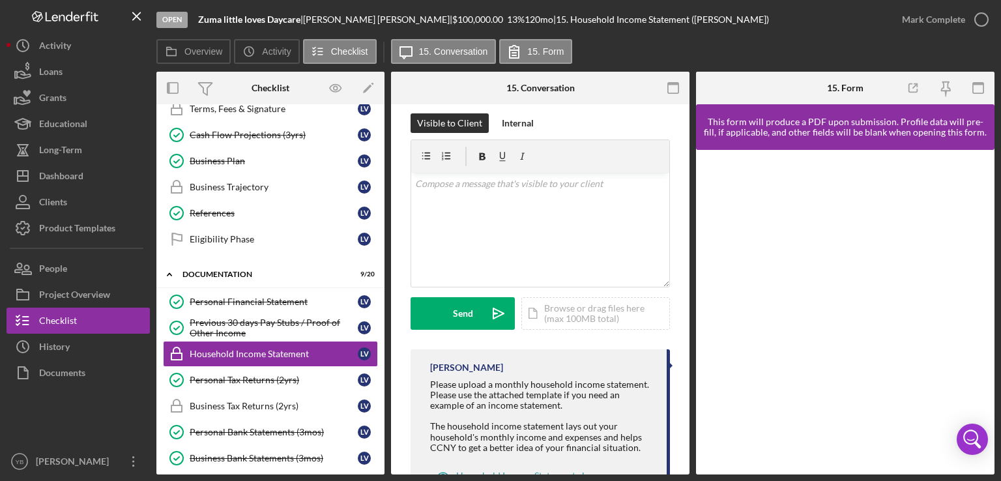
scroll to position [208, 0]
click at [583, 312] on div "Icon/Document Browse or drag files here (max 100MB total) Tap to choose files o…" at bounding box center [595, 313] width 149 height 33
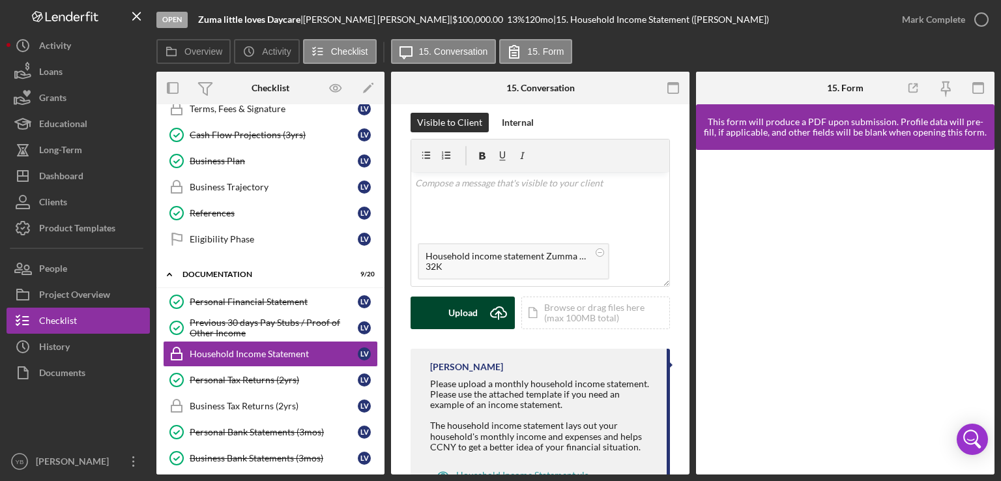
click at [467, 321] on div "Upload" at bounding box center [462, 313] width 29 height 33
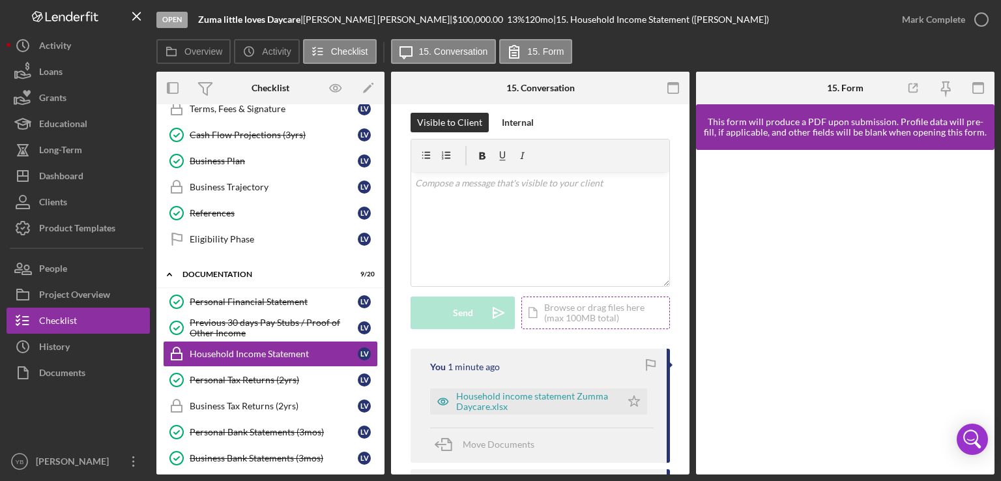
click at [555, 312] on div "Icon/Document Browse or drag files here (max 100MB total) Tap to choose files o…" at bounding box center [595, 313] width 149 height 33
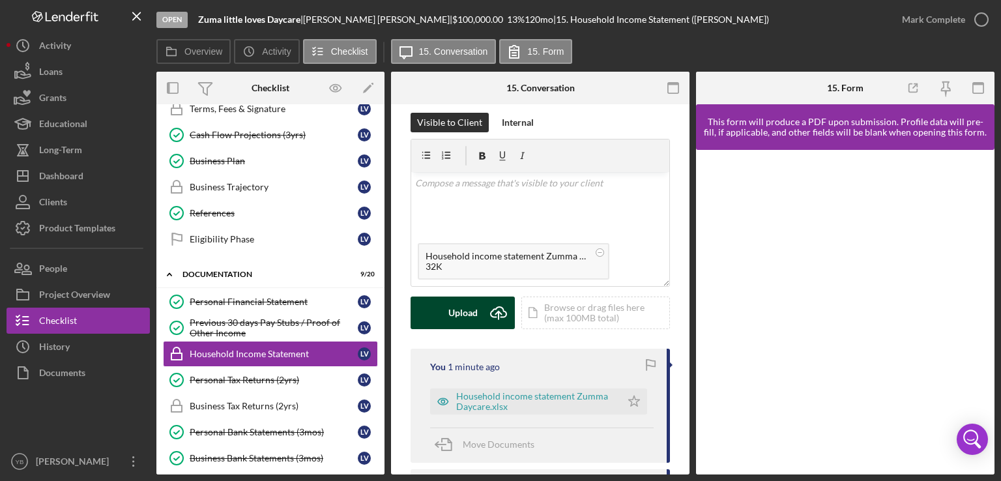
click at [475, 319] on div "Upload" at bounding box center [462, 313] width 29 height 33
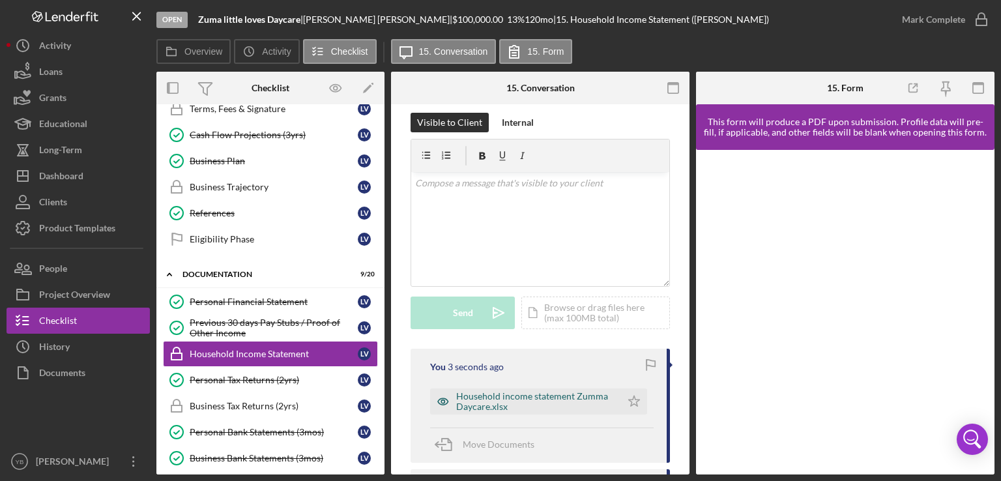
click at [482, 401] on div "Household income statement Zumma Daycare.xlsx" at bounding box center [535, 401] width 158 height 21
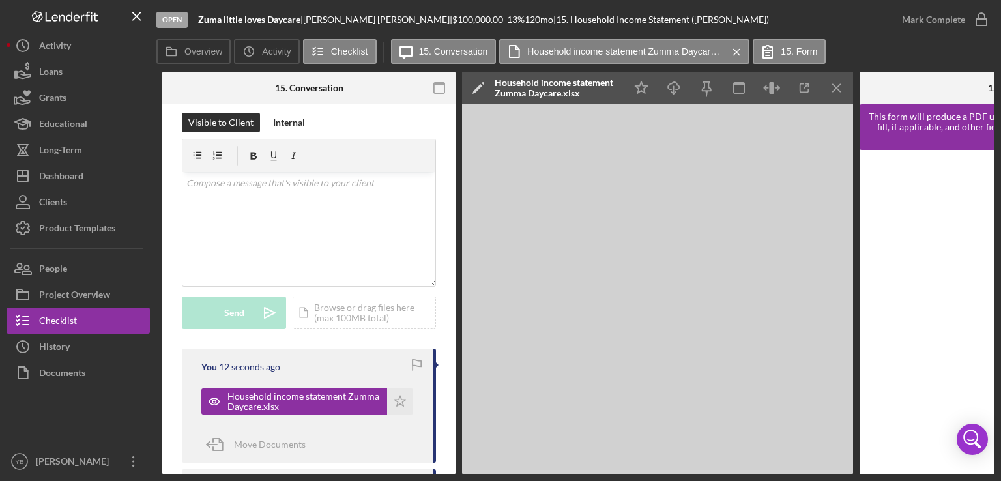
scroll to position [0, 184]
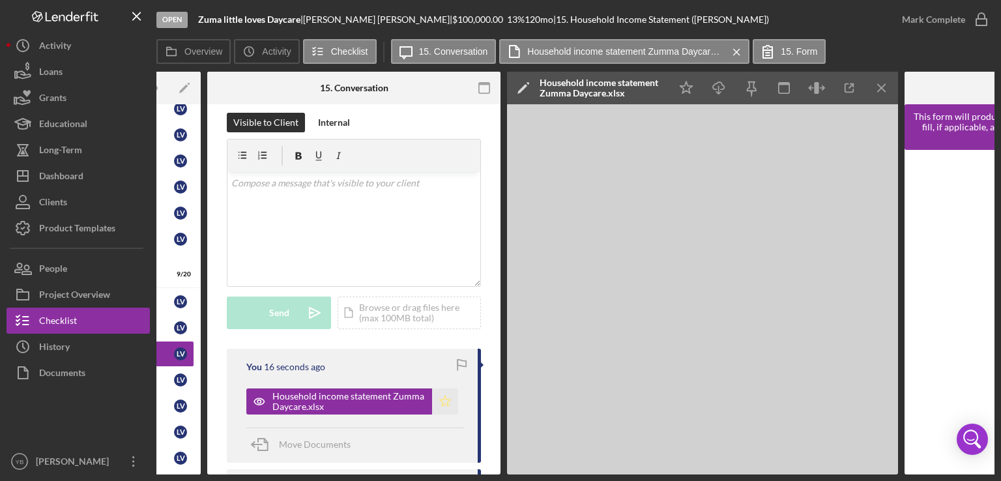
click at [440, 402] on icon "Icon/Star" at bounding box center [445, 401] width 26 height 26
click at [926, 23] on div "Mark Complete" at bounding box center [933, 20] width 63 height 26
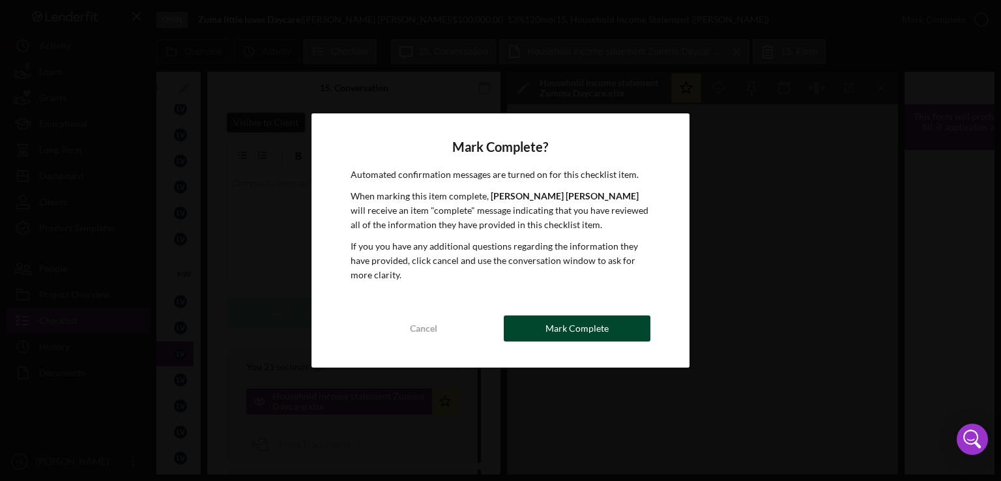
click at [619, 318] on button "Mark Complete" at bounding box center [577, 328] width 147 height 26
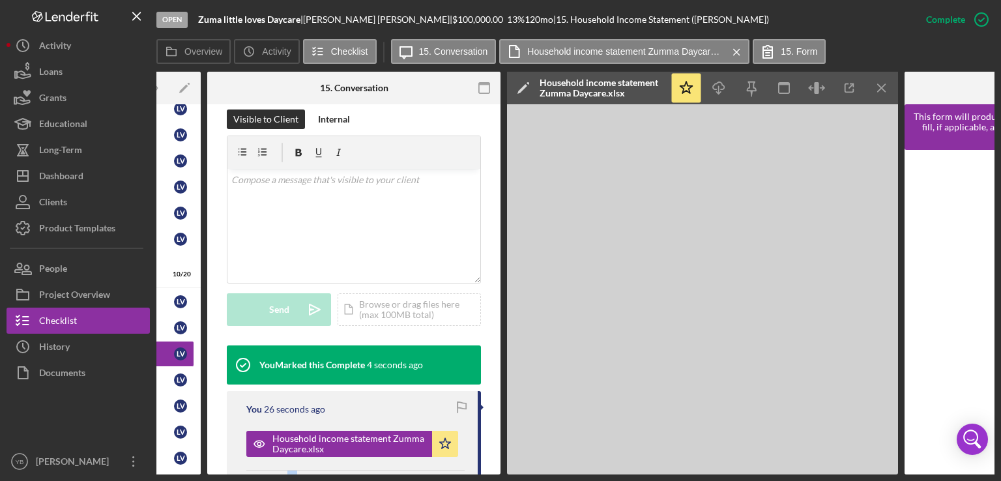
drag, startPoint x: 284, startPoint y: 476, endPoint x: 295, endPoint y: 472, distance: 11.1
click at [295, 472] on div "Open Zuma little loves Daycare | Lillian Vasquez | $100,000.00 13 % 120 mo | 15…" at bounding box center [500, 240] width 1001 height 481
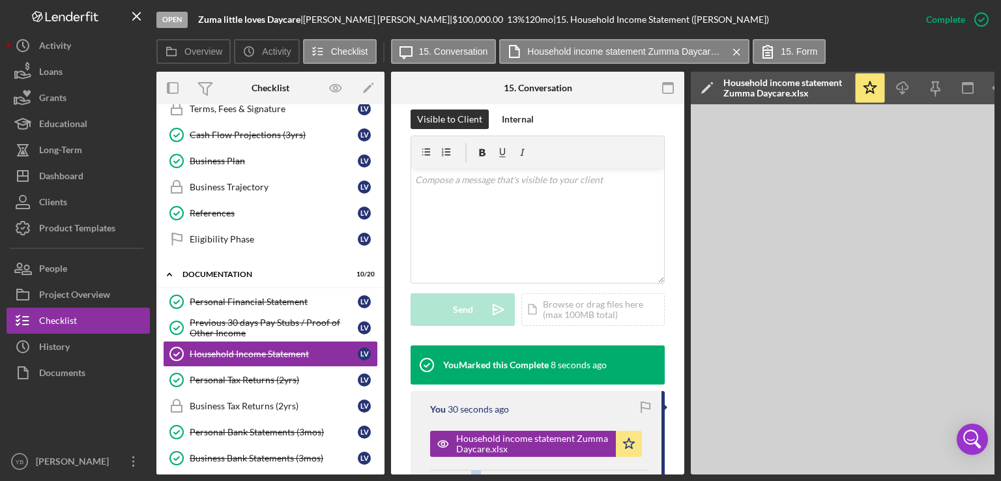
drag, startPoint x: 381, startPoint y: 310, endPoint x: 384, endPoint y: 317, distance: 8.2
click at [384, 317] on div "Overview Internal Workflow Stage Open Icon/Dropdown Arrow Archive (can unarchiv…" at bounding box center [575, 273] width 838 height 403
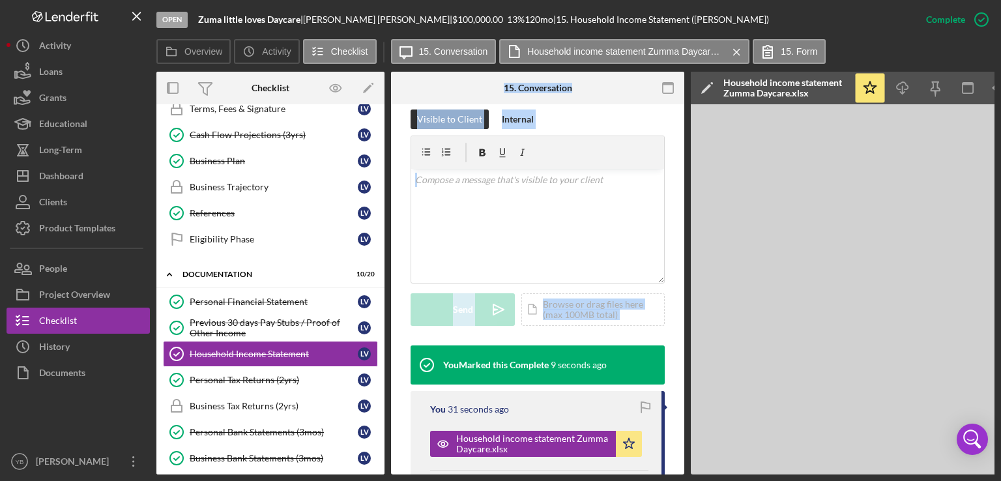
drag, startPoint x: 384, startPoint y: 317, endPoint x: 388, endPoint y: 355, distance: 37.9
click at [388, 355] on div "Overview Internal Workflow Stage Open Icon/Dropdown Arrow Archive (can unarchiv…" at bounding box center [575, 273] width 838 height 403
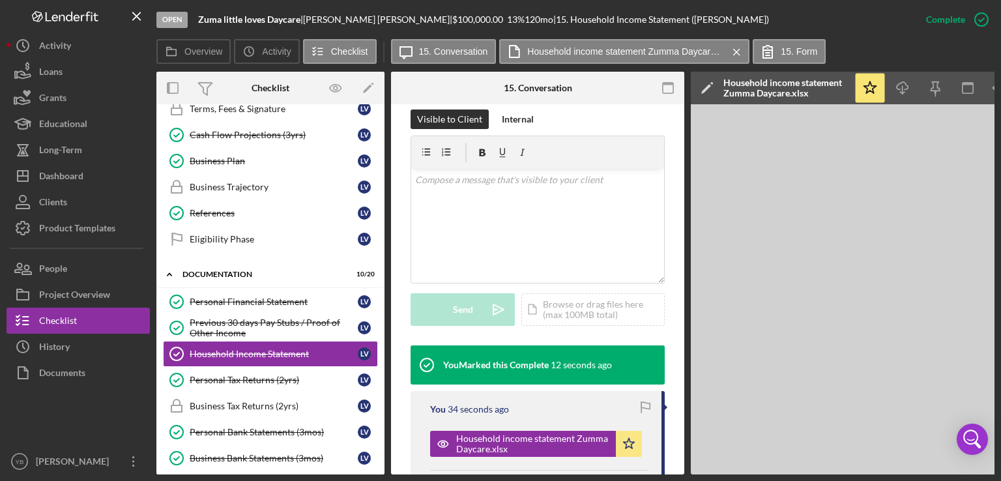
drag, startPoint x: 384, startPoint y: 311, endPoint x: 380, endPoint y: 368, distance: 57.5
click at [380, 368] on div "Overview Internal Workflow Stage Open Icon/Dropdown Arrow Archive (can unarchiv…" at bounding box center [575, 273] width 838 height 403
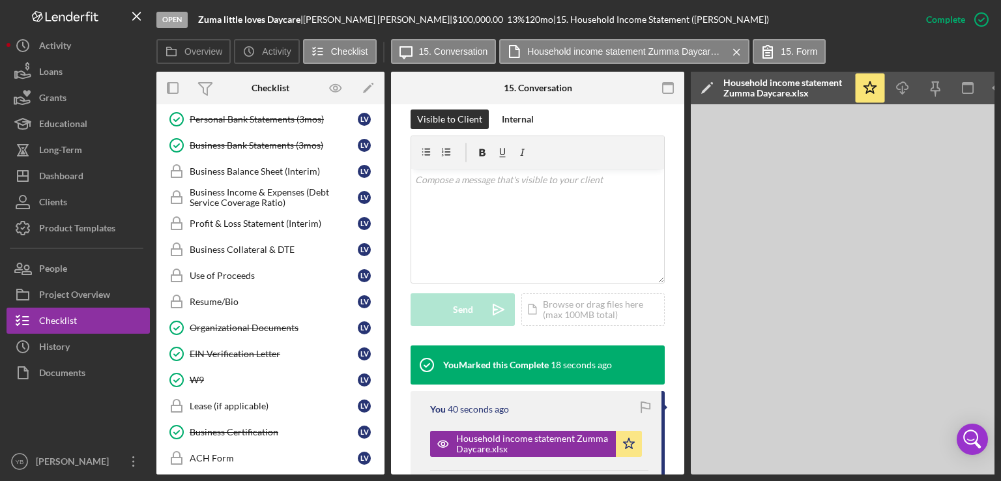
scroll to position [652, 0]
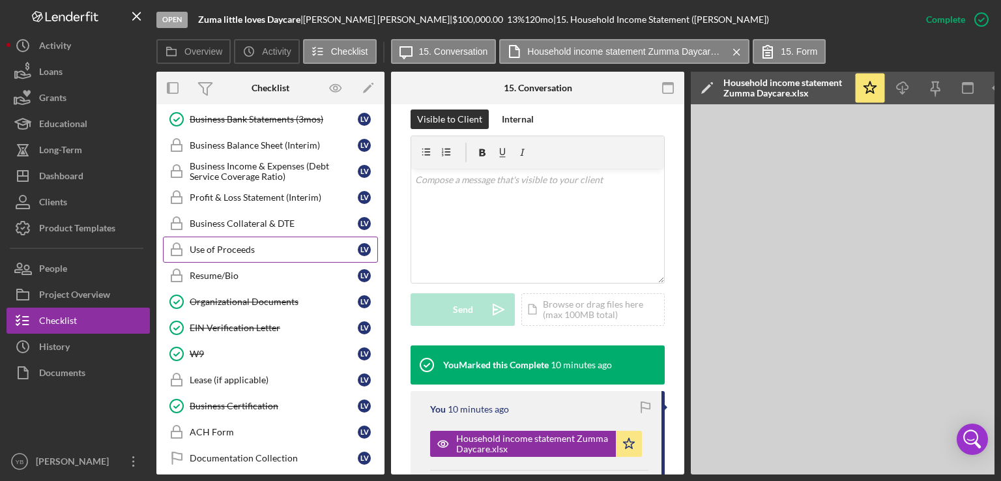
click at [222, 244] on div "Use of Proceeds" at bounding box center [274, 249] width 168 height 10
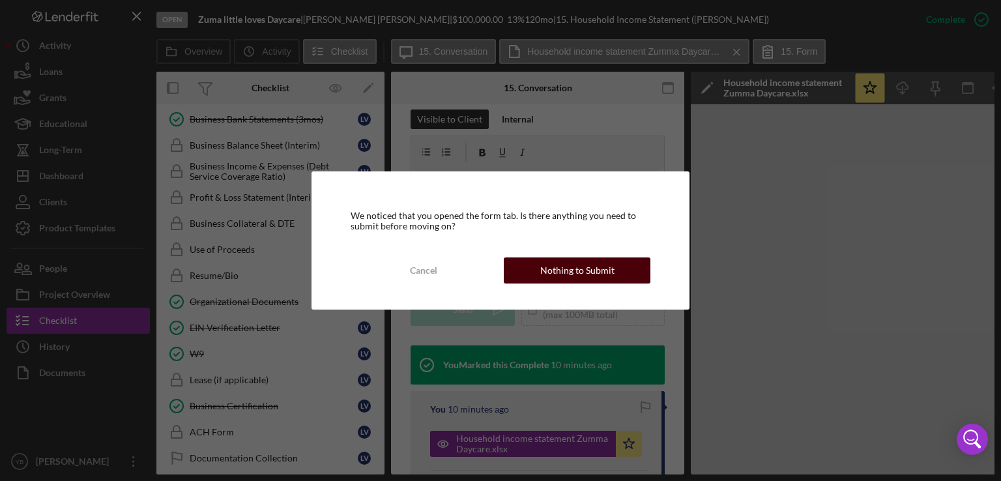
click at [560, 274] on div "Nothing to Submit" at bounding box center [577, 270] width 74 height 26
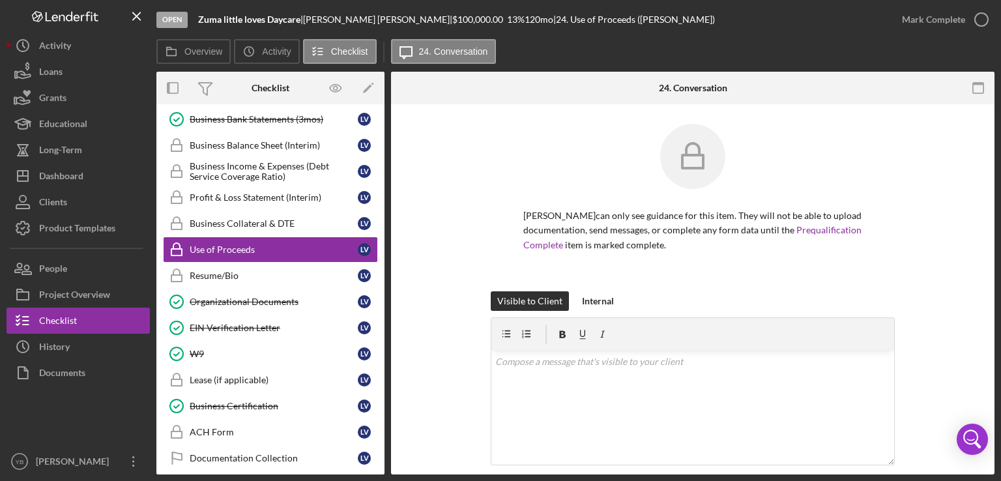
drag, startPoint x: 991, startPoint y: 313, endPoint x: 924, endPoint y: 337, distance: 70.5
click at [924, 337] on div "Lillian Vasquez can only see guidance for this item. They will not be able to u…" at bounding box center [692, 419] width 603 height 630
click at [924, 337] on div "Visible to Client Internal v Color teal Color pink Remove color Add row above A…" at bounding box center [693, 409] width 564 height 236
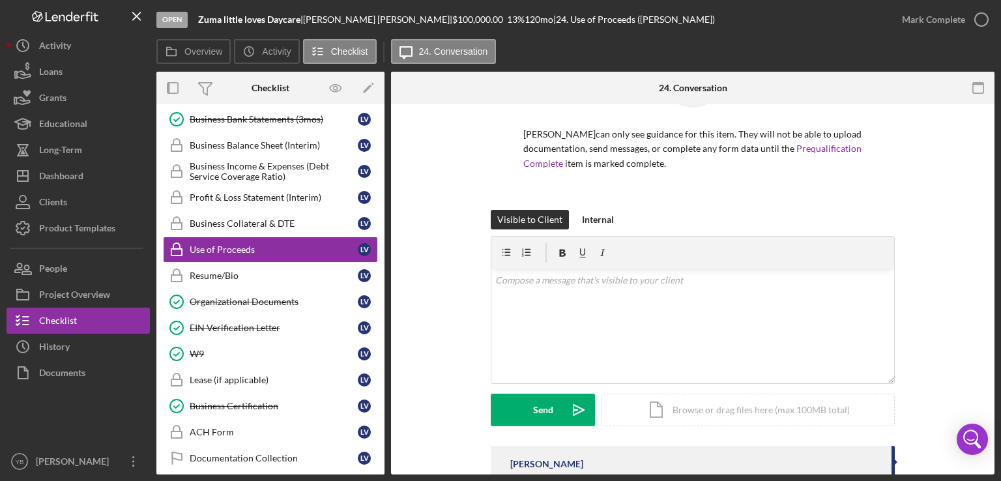
scroll to position [130, 0]
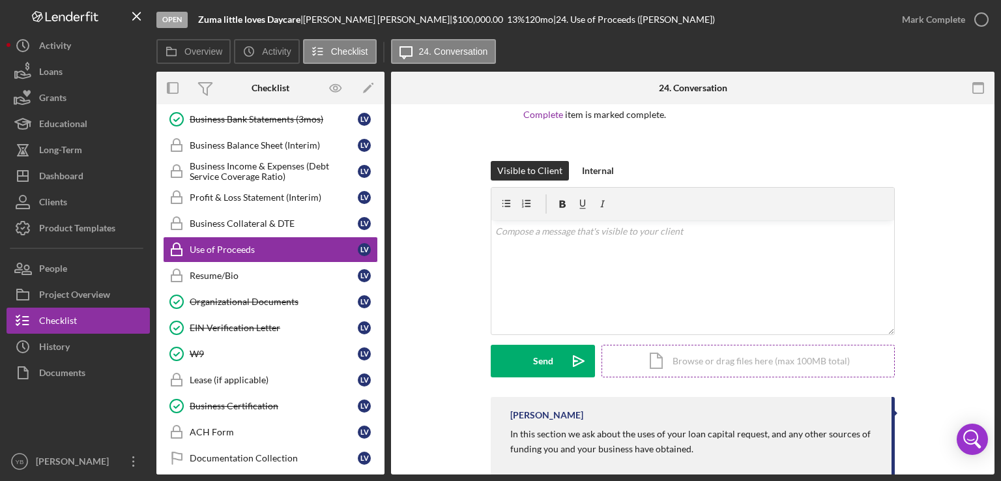
click at [692, 366] on div "Icon/Document Browse or drag files here (max 100MB total) Tap to choose files o…" at bounding box center [747, 361] width 293 height 33
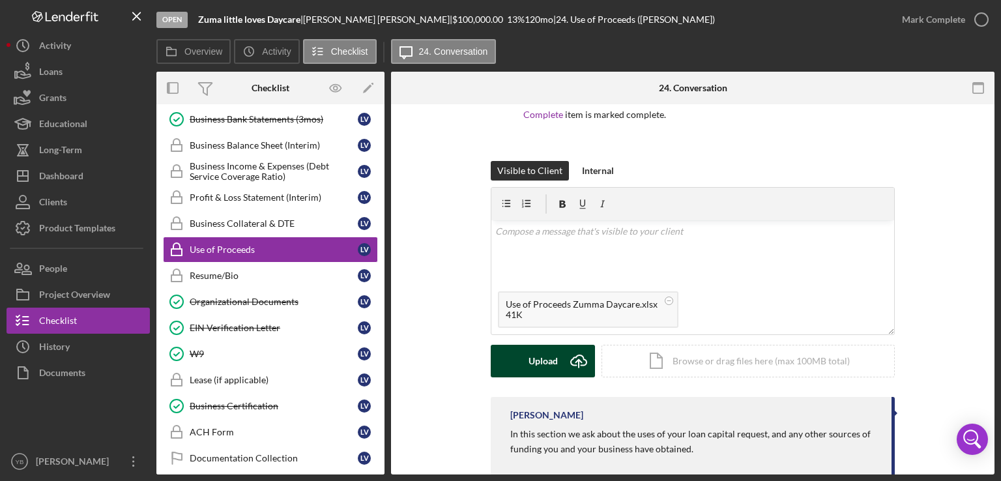
click at [529, 365] on div "Upload" at bounding box center [543, 361] width 29 height 33
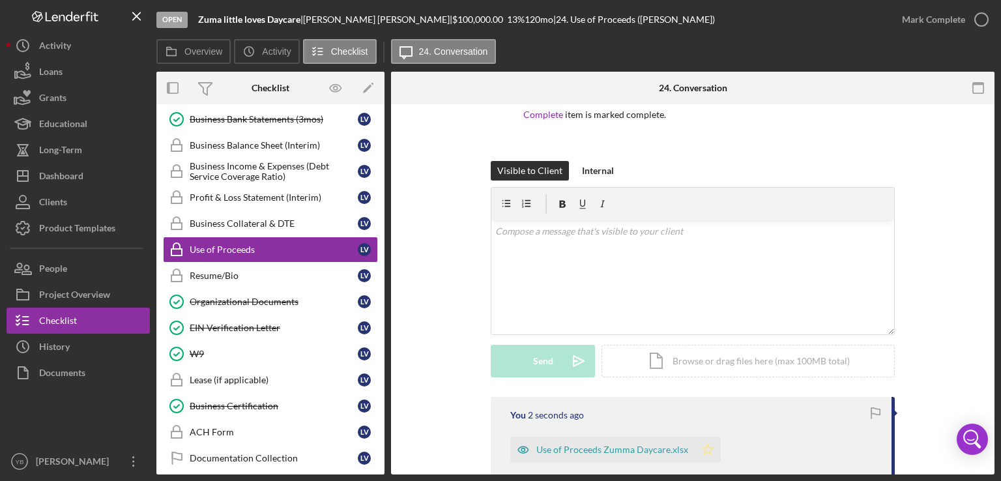
click at [703, 448] on icon "Icon/Star" at bounding box center [708, 450] width 26 height 26
click at [936, 24] on div "Mark Complete" at bounding box center [933, 20] width 63 height 26
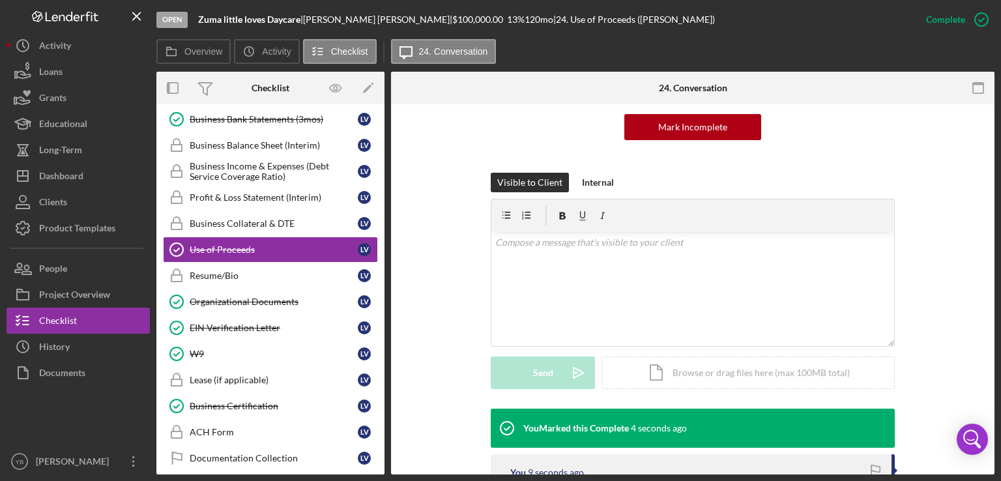
drag, startPoint x: 386, startPoint y: 332, endPoint x: 386, endPoint y: 349, distance: 17.6
click at [386, 349] on div "Overview Internal Workflow Stage Open Icon/Dropdown Arrow Archive (can unarchiv…" at bounding box center [575, 273] width 838 height 403
drag, startPoint x: 385, startPoint y: 354, endPoint x: 383, endPoint y: 326, distance: 27.4
click at [383, 326] on div "Overview Internal Workflow Stage Open Icon/Dropdown Arrow Archive (can unarchiv…" at bounding box center [575, 273] width 838 height 403
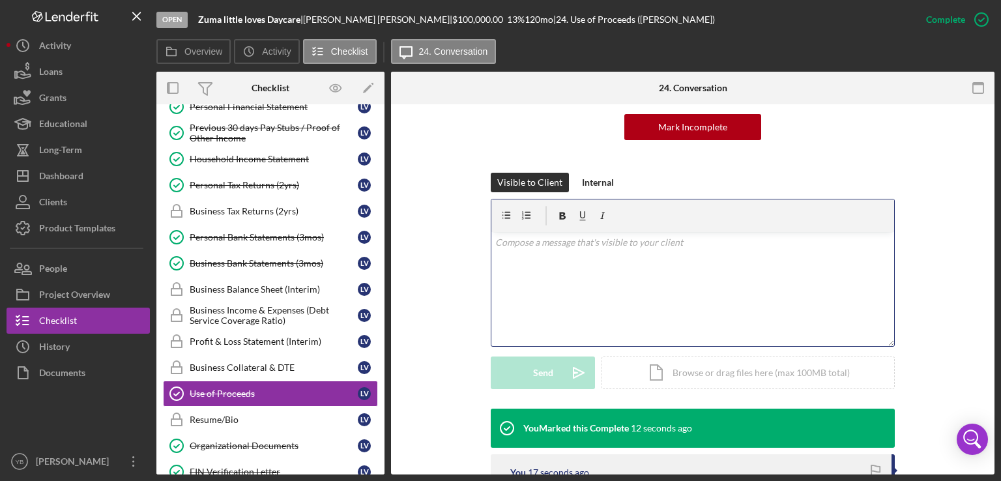
drag, startPoint x: 718, startPoint y: 308, endPoint x: 360, endPoint y: 505, distance: 408.3
click at [360, 480] on html "Open Zuma little loves Daycare | Lillian Vasquez | $100,000.00 13 % 120 mo | 24…" at bounding box center [500, 240] width 1001 height 481
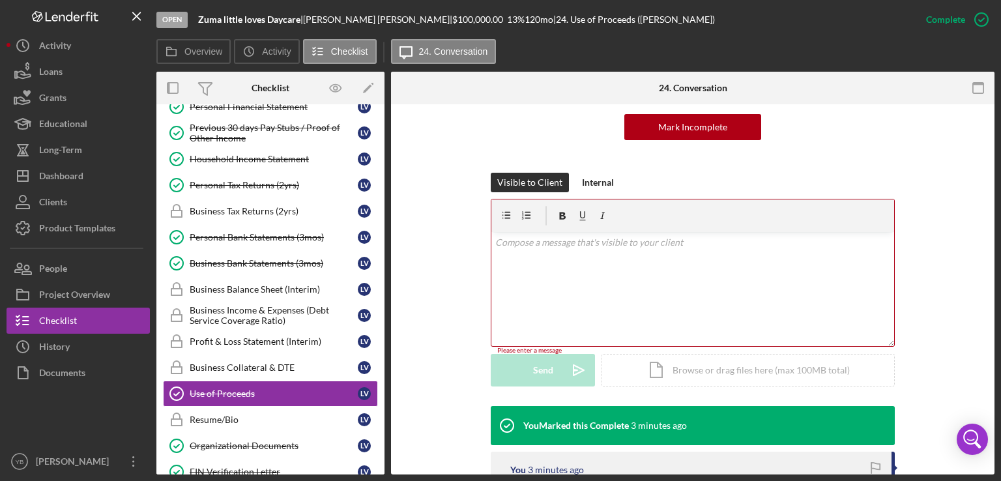
drag, startPoint x: 996, startPoint y: 287, endPoint x: 991, endPoint y: 328, distance: 41.3
click at [991, 328] on div "Open Zuma little loves Daycare | Lillian Vasquez | $100,000.00 13 % 120 mo | 24…" at bounding box center [500, 240] width 1001 height 481
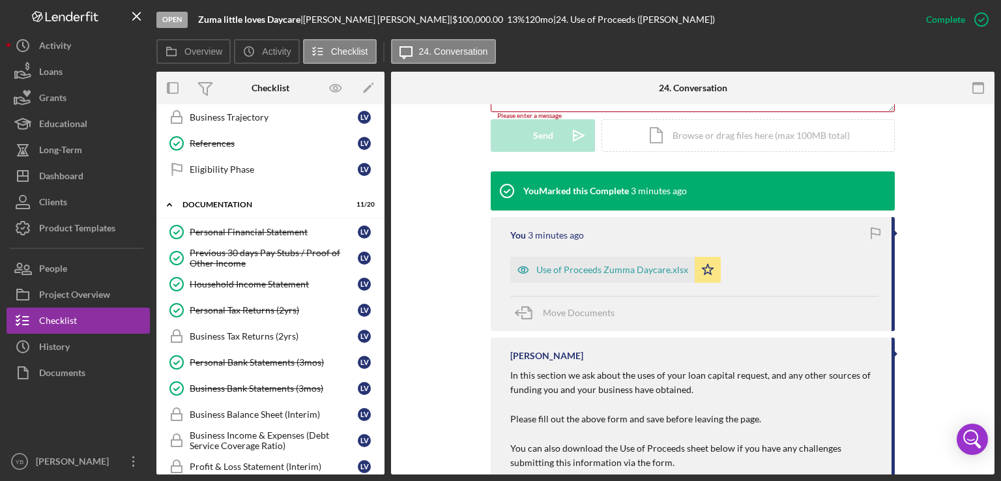
scroll to position [375, 0]
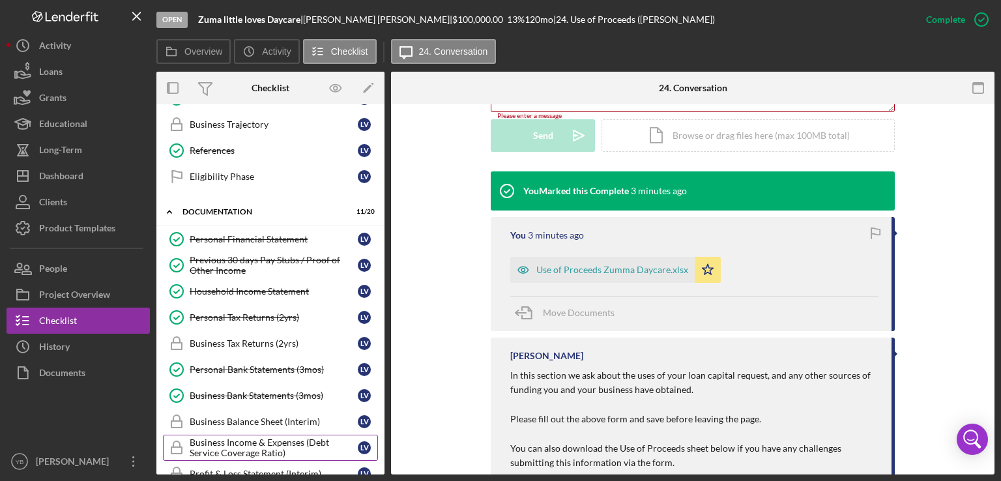
click at [259, 444] on div "Business Income & Expenses (Debt Service Coverage Ratio)" at bounding box center [274, 447] width 168 height 21
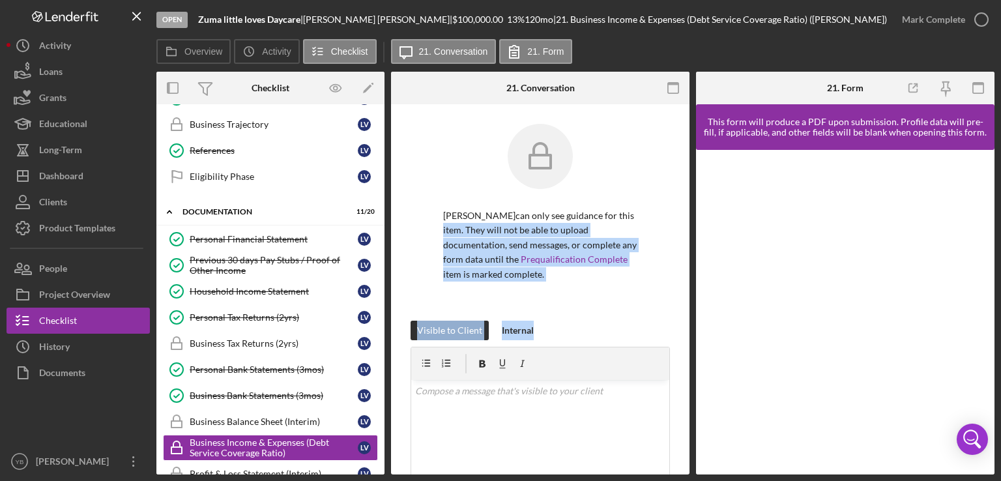
drag, startPoint x: 691, startPoint y: 209, endPoint x: 686, endPoint y: 326, distance: 117.4
click at [686, 326] on div "Overview Internal Workflow Stage Open Icon/Dropdown Arrow Archive (can unarchiv…" at bounding box center [575, 273] width 838 height 403
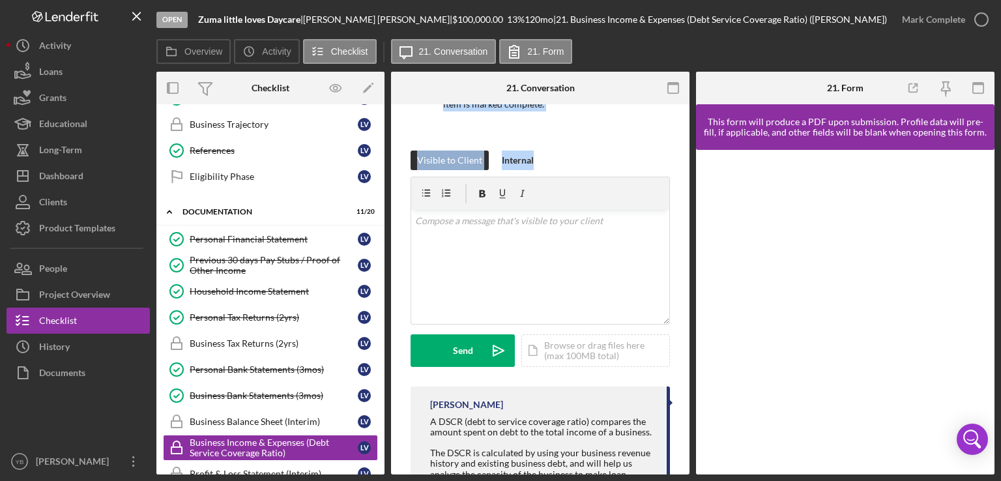
scroll to position [193, 0]
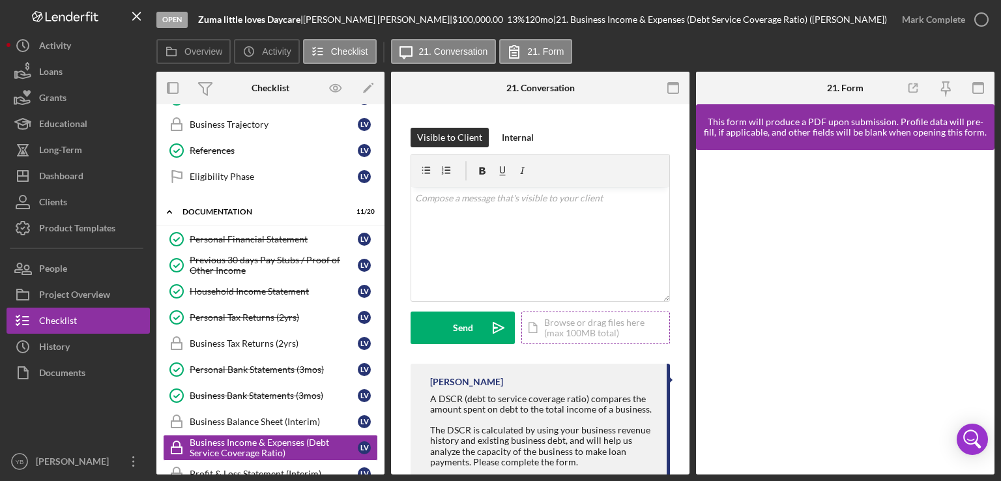
click at [571, 322] on div "Icon/Document Browse or drag files here (max 100MB total) Tap to choose files o…" at bounding box center [595, 328] width 149 height 33
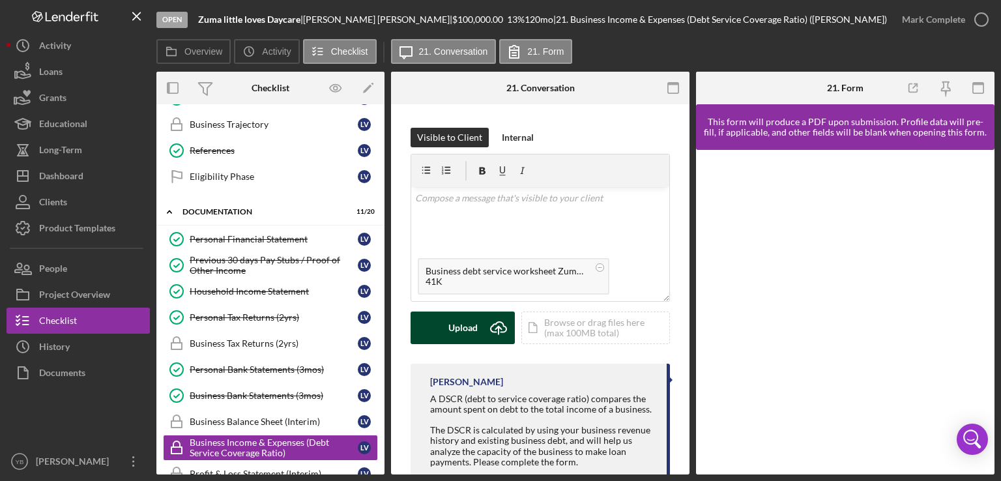
click at [456, 334] on div "Upload" at bounding box center [462, 328] width 29 height 33
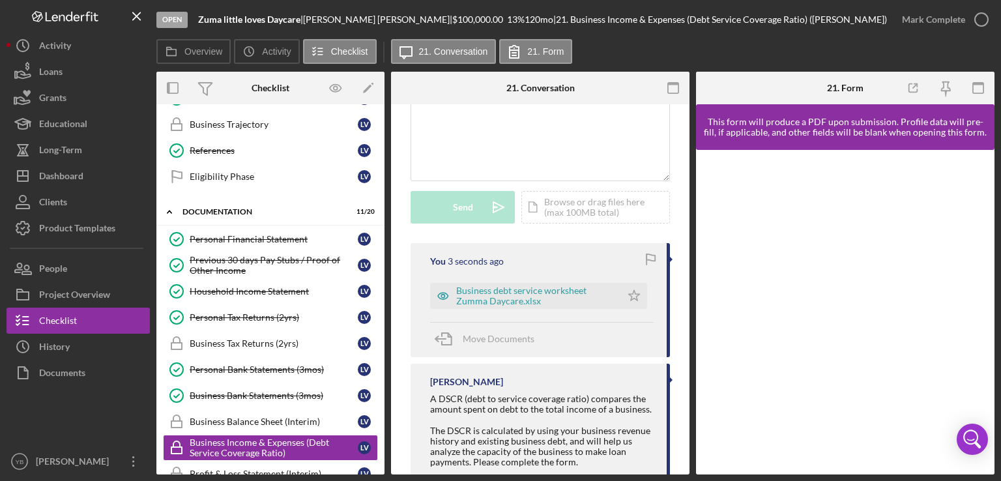
scroll to position [348, 0]
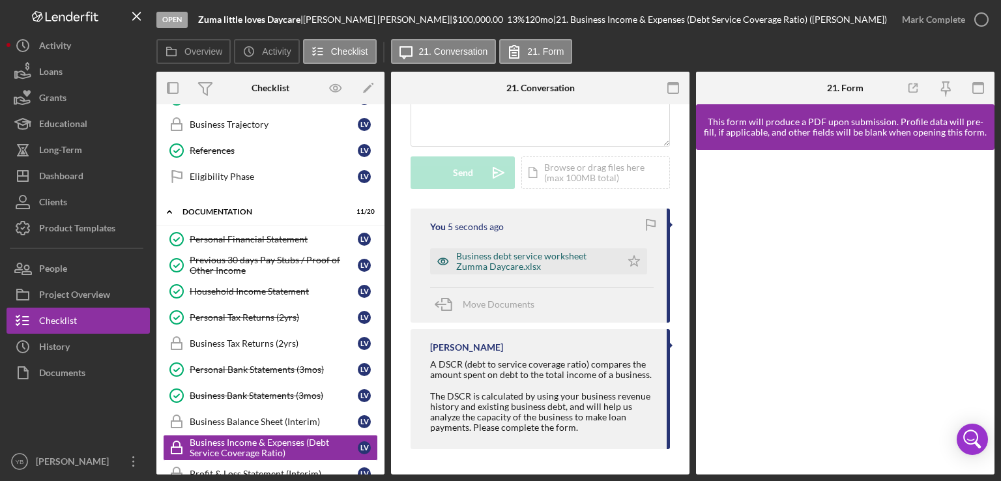
click at [545, 256] on div "Business debt service worksheet Zumma Daycare.xlsx" at bounding box center [535, 261] width 158 height 21
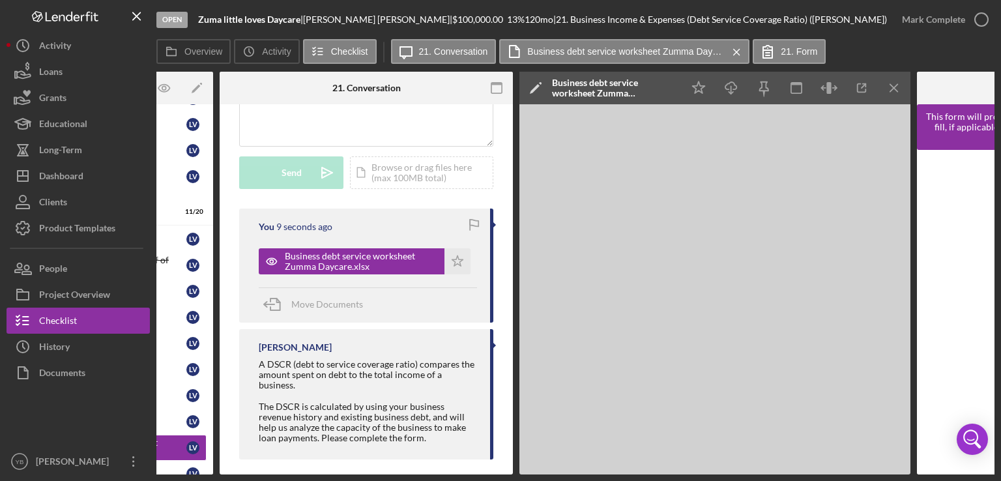
scroll to position [0, 0]
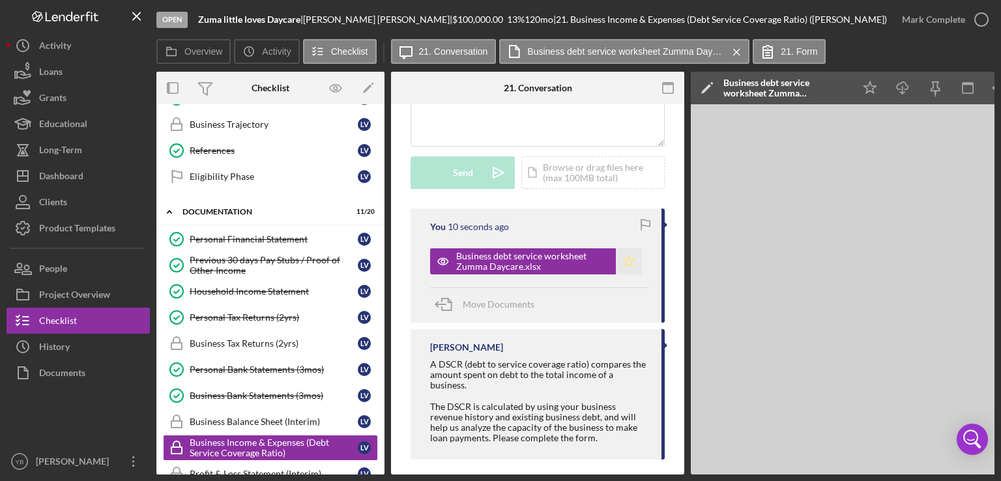
click at [628, 257] on icon "Icon/Star" at bounding box center [629, 261] width 26 height 26
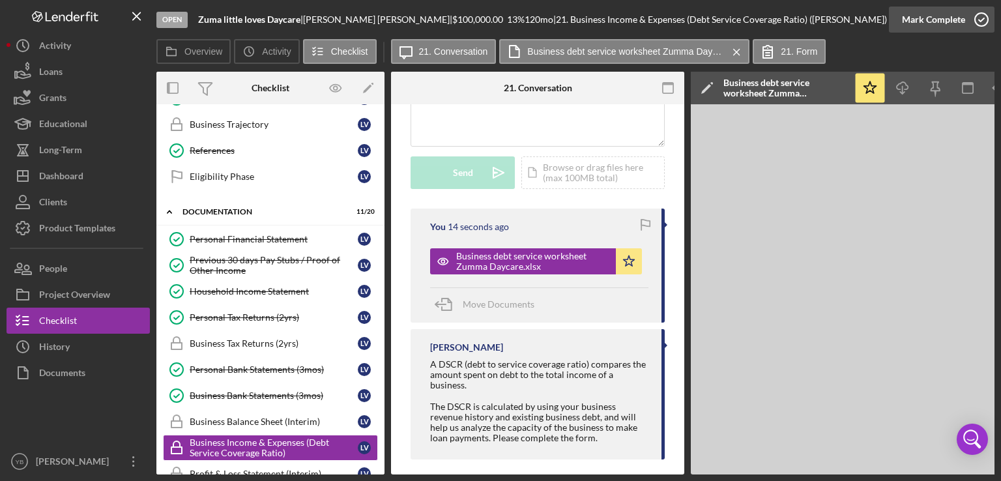
click at [933, 27] on div "Mark Complete" at bounding box center [933, 20] width 63 height 26
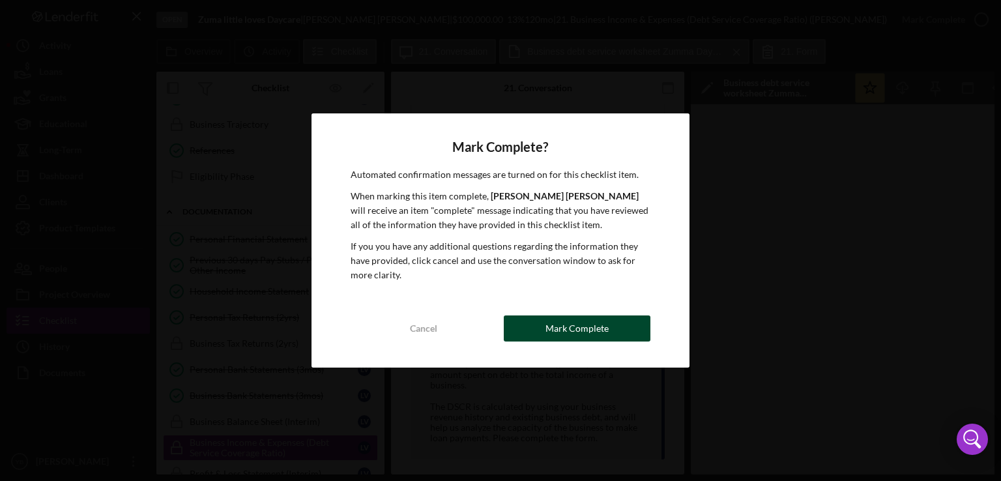
click at [587, 332] on div "Mark Complete" at bounding box center [576, 328] width 63 height 26
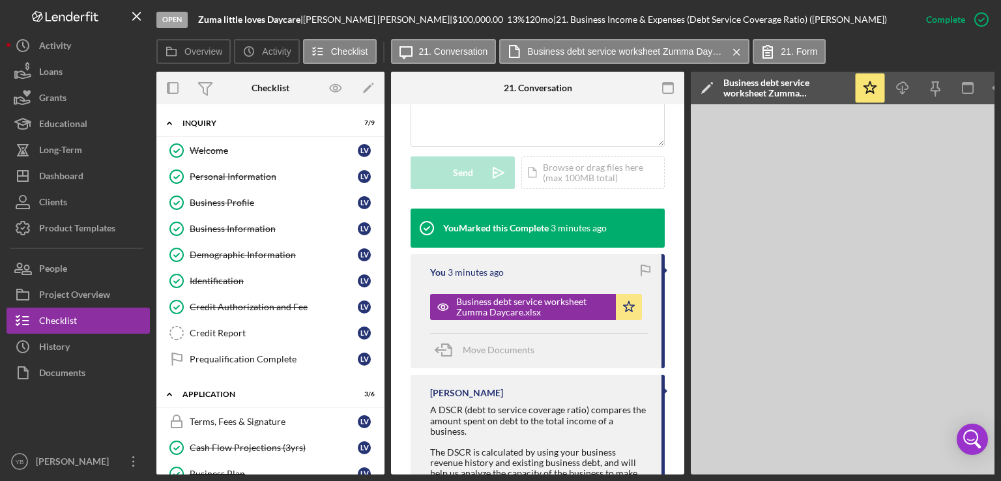
drag, startPoint x: 680, startPoint y: 284, endPoint x: 687, endPoint y: 294, distance: 12.1
click at [687, 294] on div "Overview Internal Workflow Stage Open Icon/Dropdown Arrow Archive (can unarchiv…" at bounding box center [575, 273] width 838 height 403
drag, startPoint x: 687, startPoint y: 294, endPoint x: 683, endPoint y: 248, distance: 45.8
click at [683, 248] on div "Overview Internal Workflow Stage Open Icon/Dropdown Arrow Archive (can unarchiv…" at bounding box center [575, 273] width 838 height 403
click at [392, 181] on div "This item has been marked complete. In order for Lillian Vasquez to upload docu…" at bounding box center [537, 146] width 293 height 772
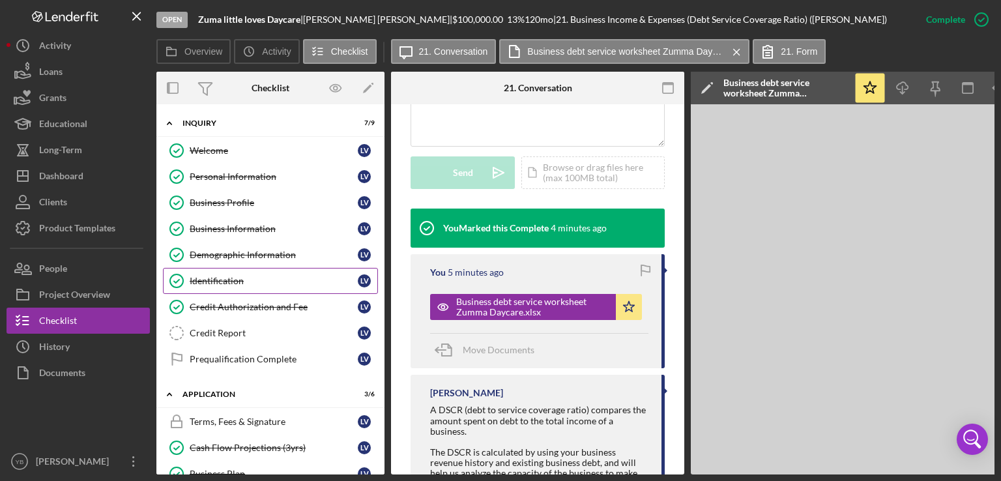
click at [227, 280] on div "Identification" at bounding box center [274, 281] width 168 height 10
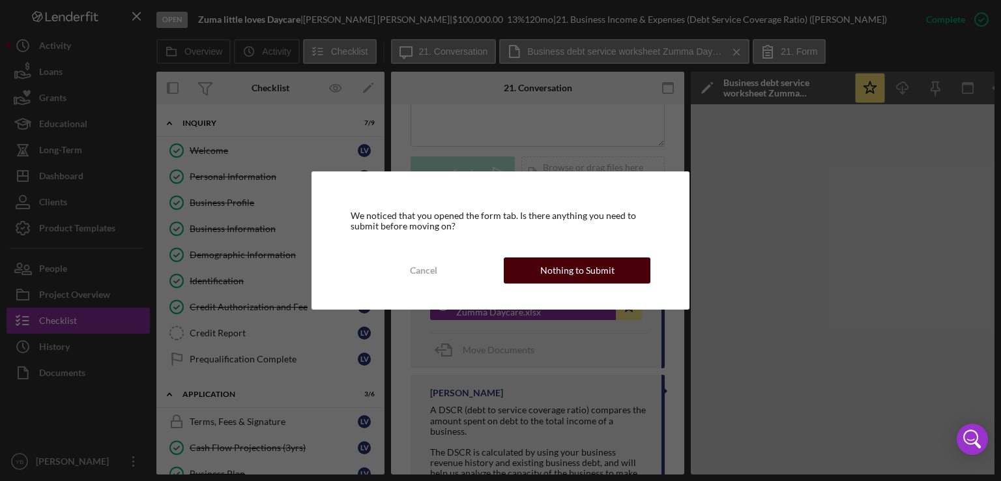
click at [587, 274] on div "Nothing to Submit" at bounding box center [577, 270] width 74 height 26
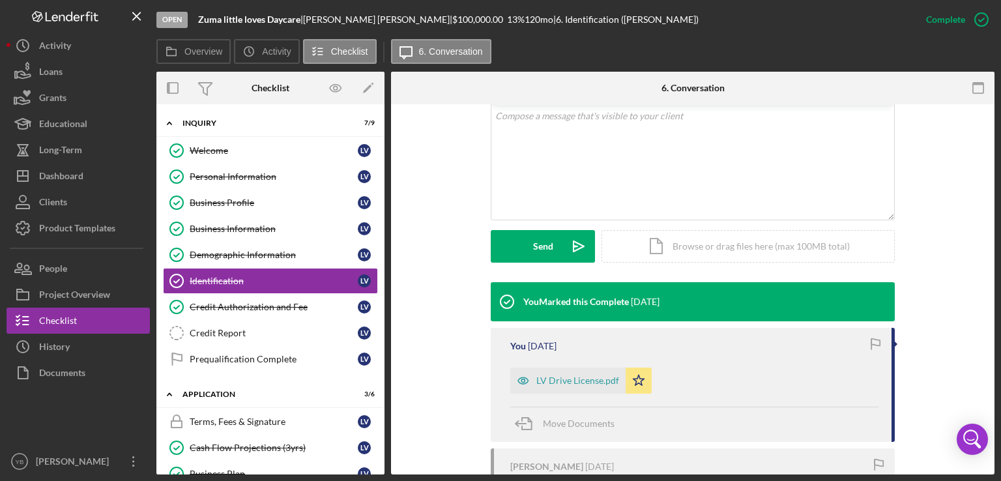
scroll to position [287, 0]
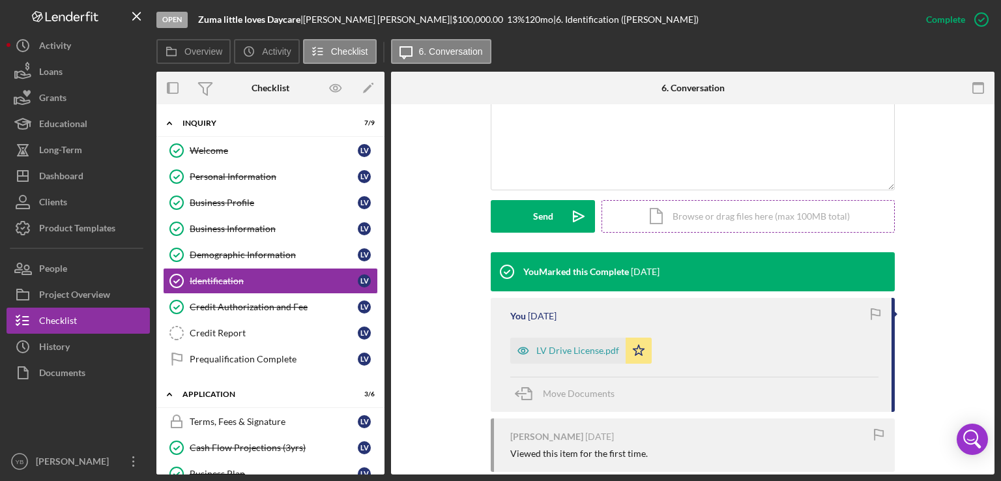
click at [738, 214] on div "Icon/Document Browse or drag files here (max 100MB total) Tap to choose files o…" at bounding box center [747, 216] width 293 height 33
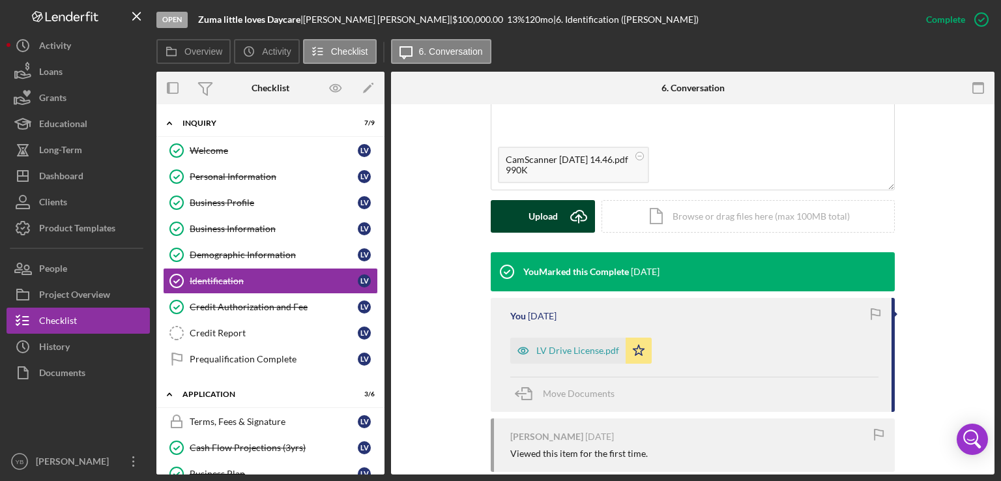
click at [545, 214] on div "Upload" at bounding box center [543, 216] width 29 height 33
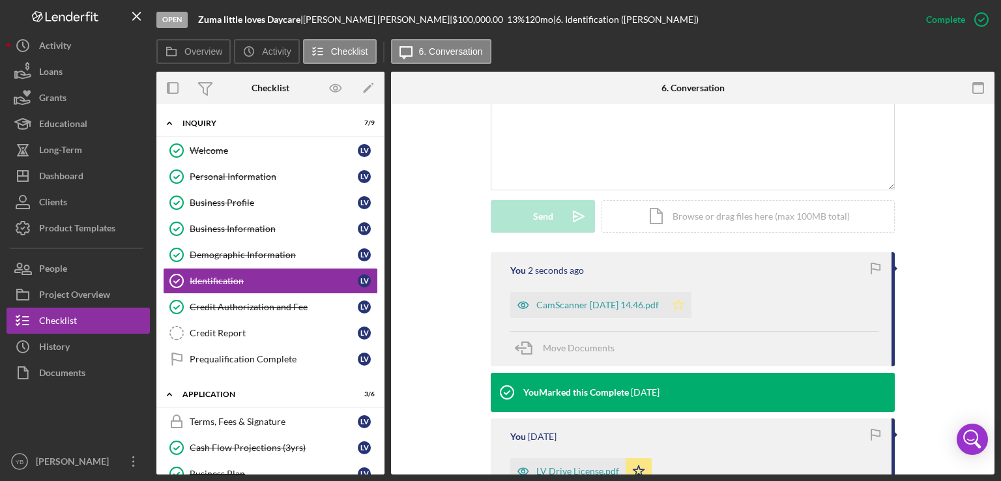
click at [691, 304] on icon "Icon/Star" at bounding box center [678, 305] width 26 height 26
click at [623, 307] on div "CamScanner 04-10-2025 14.46.pdf" at bounding box center [597, 305] width 123 height 10
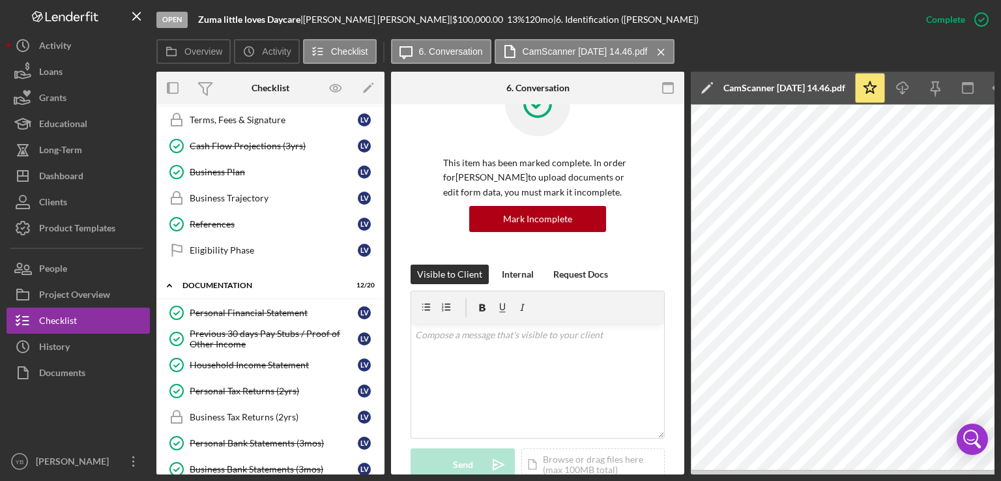
scroll to position [0, 0]
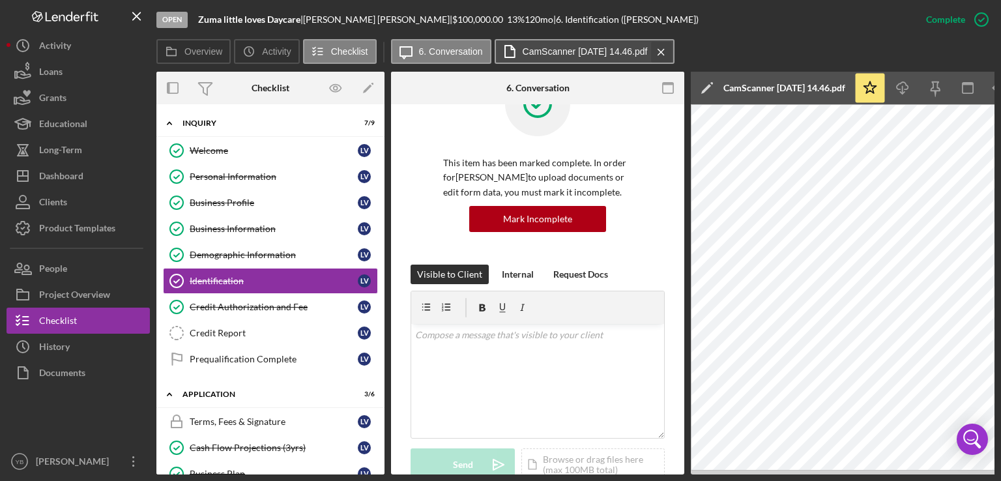
click at [671, 49] on icon "Icon/Menu Close" at bounding box center [661, 52] width 23 height 33
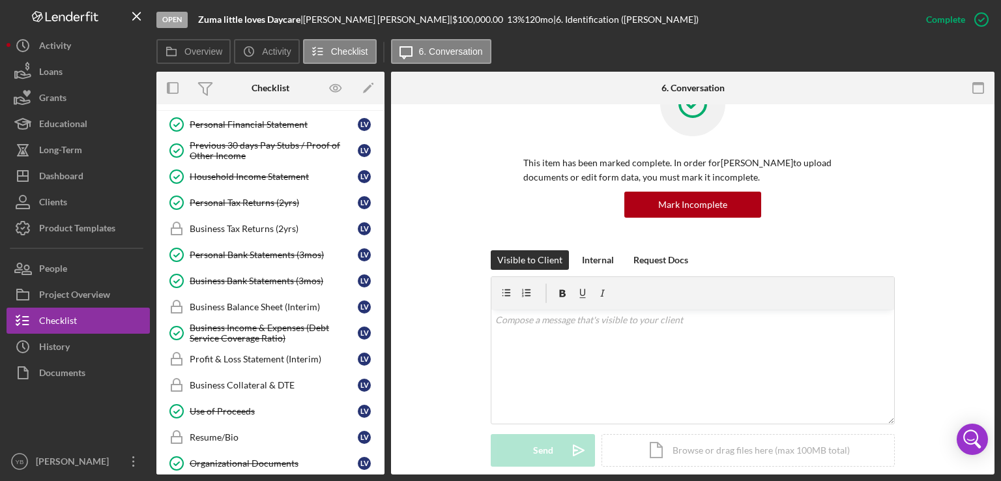
scroll to position [491, 0]
click at [222, 432] on div "Resume/Bio" at bounding box center [274, 436] width 168 height 10
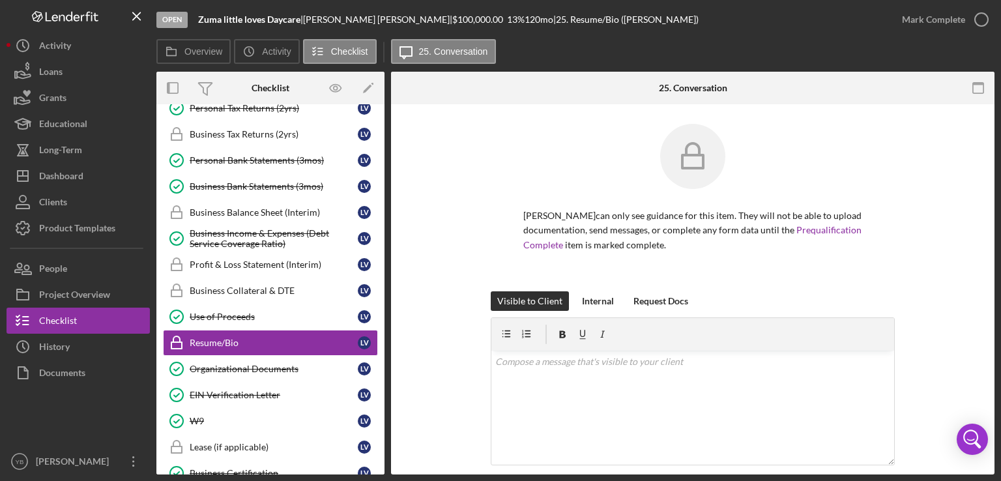
scroll to position [576, 0]
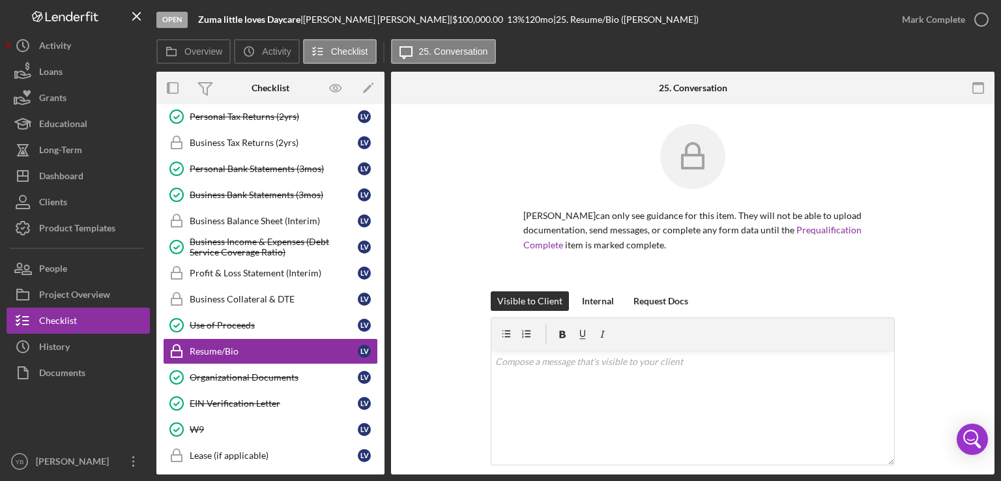
click at [985, 347] on div "Lillian Vasquez can only see guidance for this item. They will not be able to u…" at bounding box center [692, 373] width 603 height 538
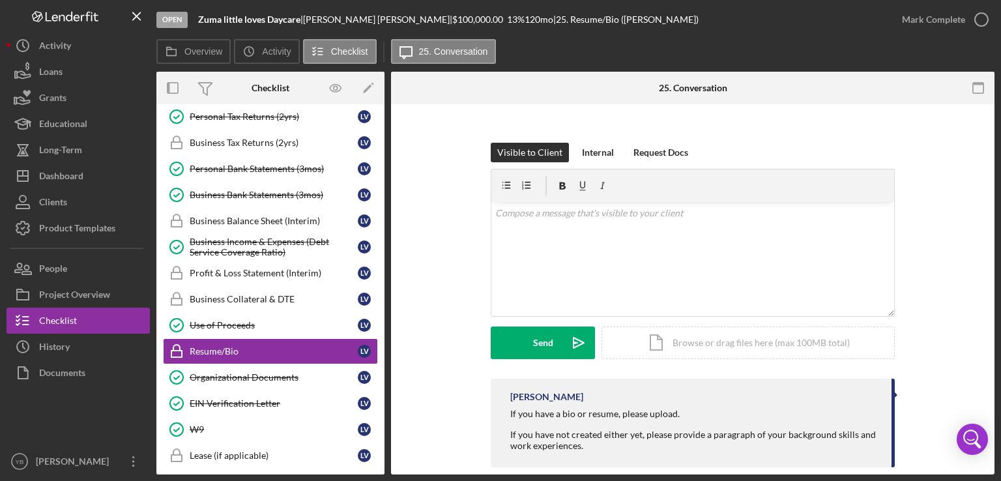
scroll to position [167, 0]
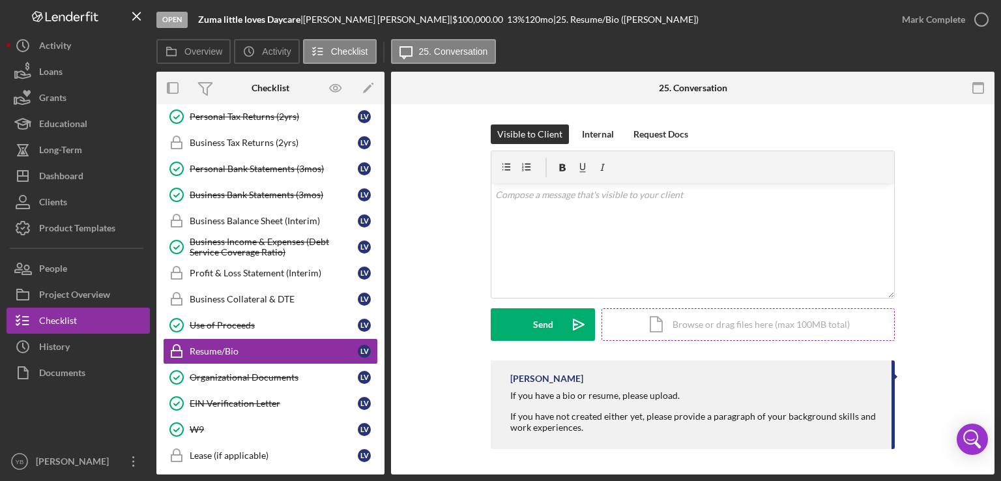
click at [748, 322] on div "Icon/Document Browse or drag files here (max 100MB total) Tap to choose files o…" at bounding box center [747, 324] width 293 height 33
click at [532, 327] on div "Upload" at bounding box center [543, 324] width 29 height 33
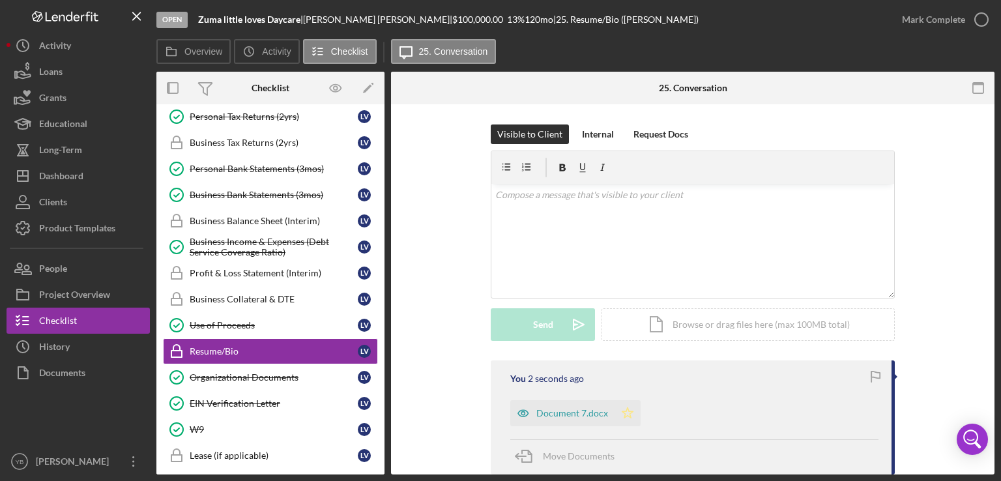
click at [622, 414] on polygon "button" at bounding box center [627, 412] width 11 height 10
click at [964, 24] on button "Mark Complete" at bounding box center [942, 20] width 106 height 26
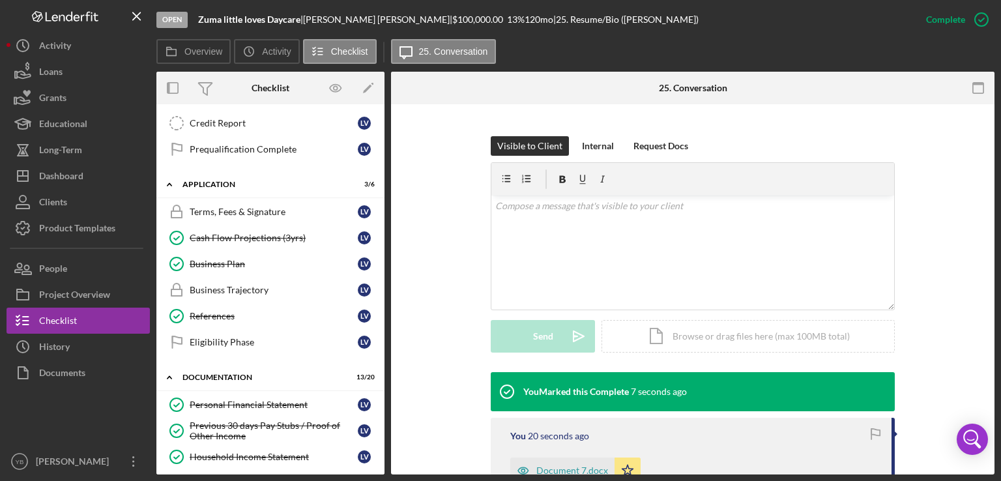
scroll to position [203, 0]
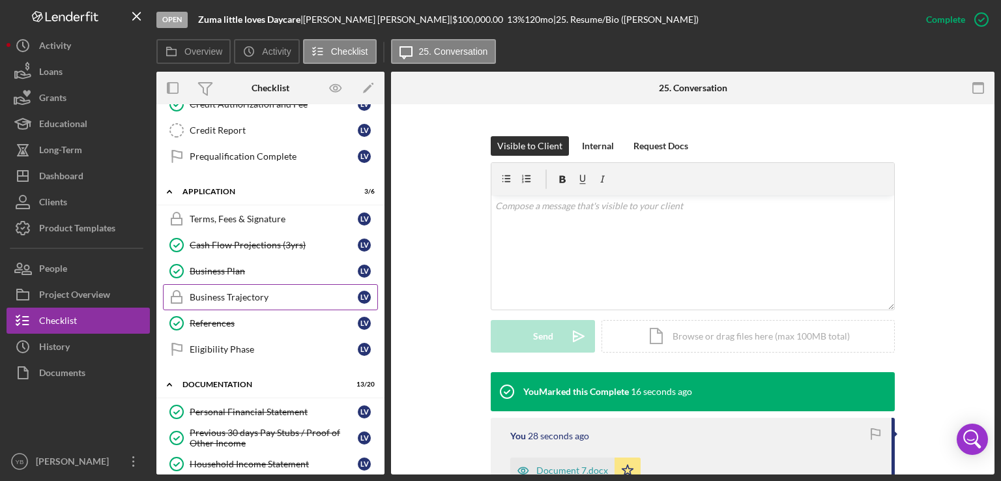
click at [250, 297] on div "Business Trajectory" at bounding box center [274, 297] width 168 height 10
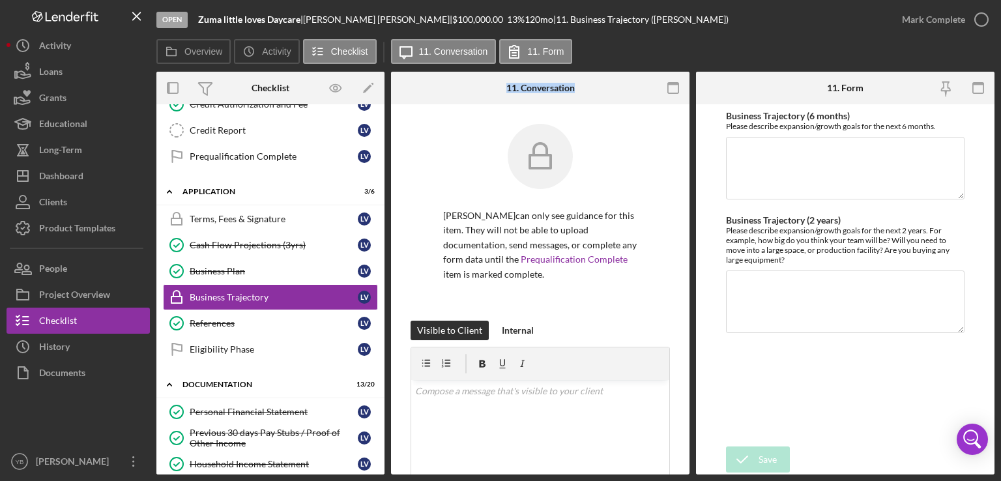
drag, startPoint x: 386, startPoint y: 210, endPoint x: 390, endPoint y: 144, distance: 65.9
click at [390, 144] on div "Overview Internal Workflow Stage Open Icon/Dropdown Arrow Archive (can unarchiv…" at bounding box center [575, 273] width 838 height 403
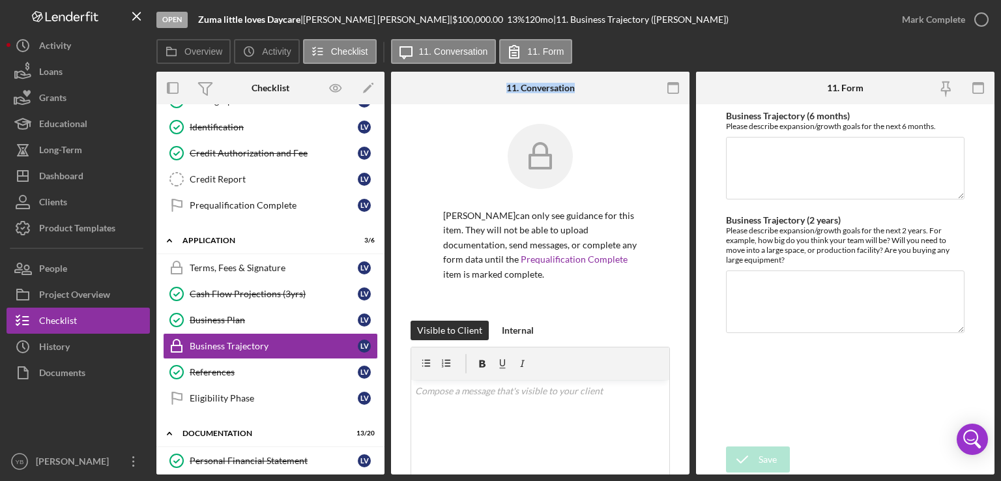
scroll to position [156, 0]
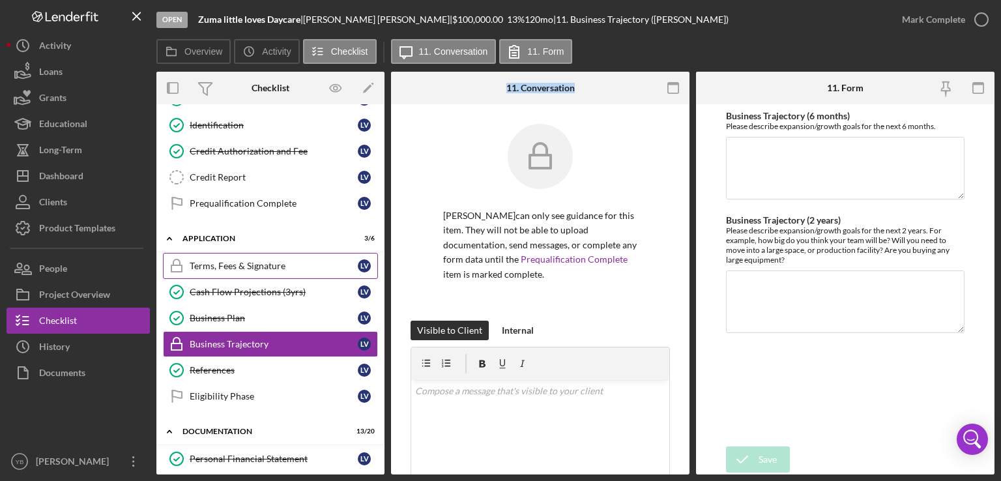
click at [250, 261] on div "Terms, Fees & Signature" at bounding box center [274, 266] width 168 height 10
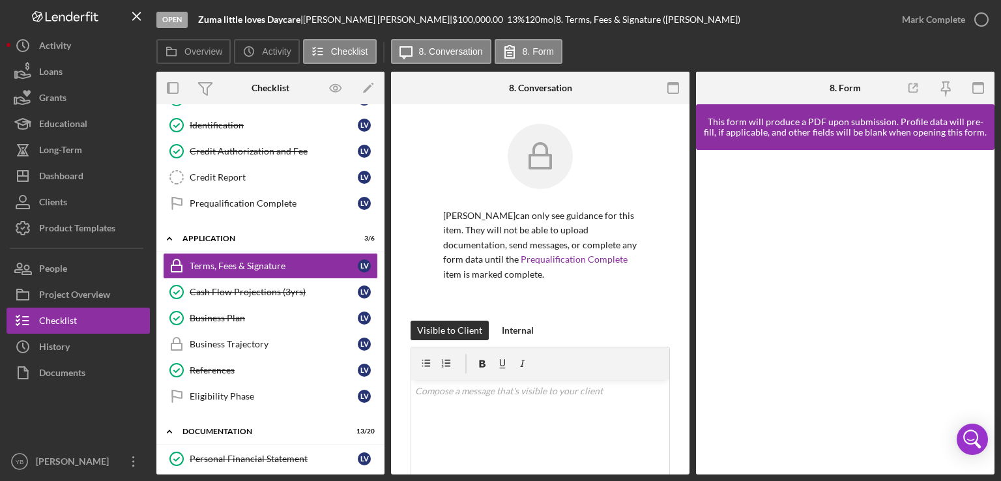
click at [983, 209] on div at bounding box center [845, 312] width 298 height 325
drag, startPoint x: 983, startPoint y: 209, endPoint x: 989, endPoint y: 257, distance: 48.7
click at [989, 257] on div at bounding box center [845, 312] width 298 height 325
click at [267, 341] on div "Business Trajectory" at bounding box center [274, 344] width 168 height 10
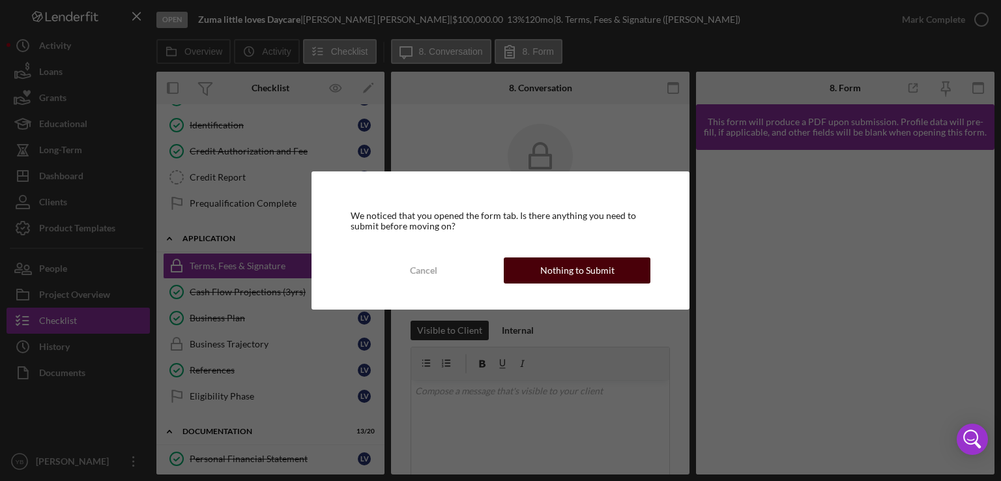
click at [573, 266] on div "Nothing to Submit" at bounding box center [577, 270] width 74 height 26
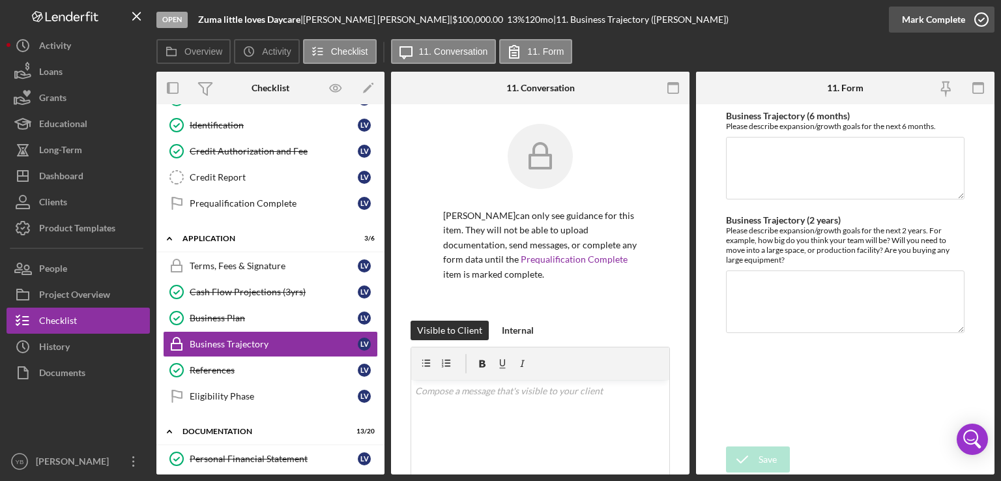
click at [944, 9] on div "Mark Complete" at bounding box center [933, 20] width 63 height 26
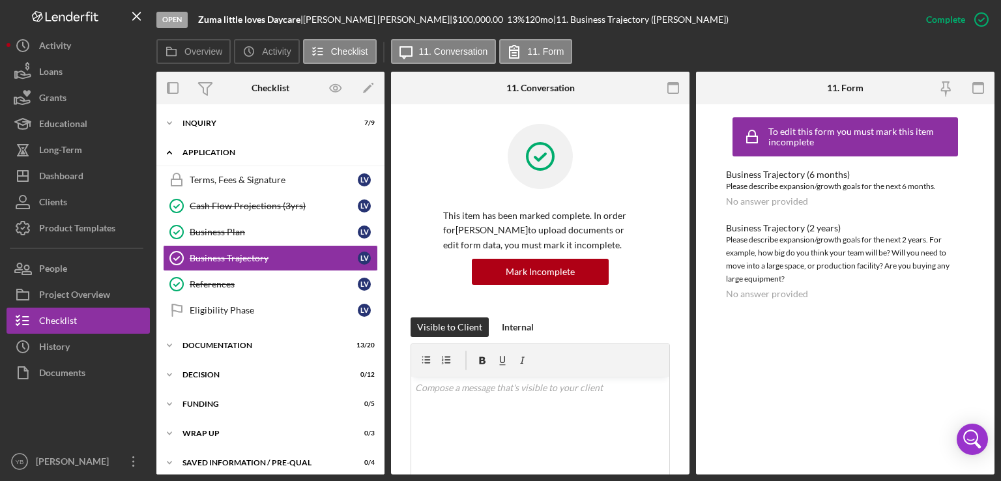
drag, startPoint x: 380, startPoint y: 254, endPoint x: 302, endPoint y: 155, distance: 125.3
click at [302, 155] on div "Icon/Expander Application 4 / 6 Terms, Fees & Signature Terms, Fees & Signature…" at bounding box center [270, 235] width 228 height 190
click at [265, 181] on div "Terms, Fees & Signature" at bounding box center [274, 180] width 168 height 10
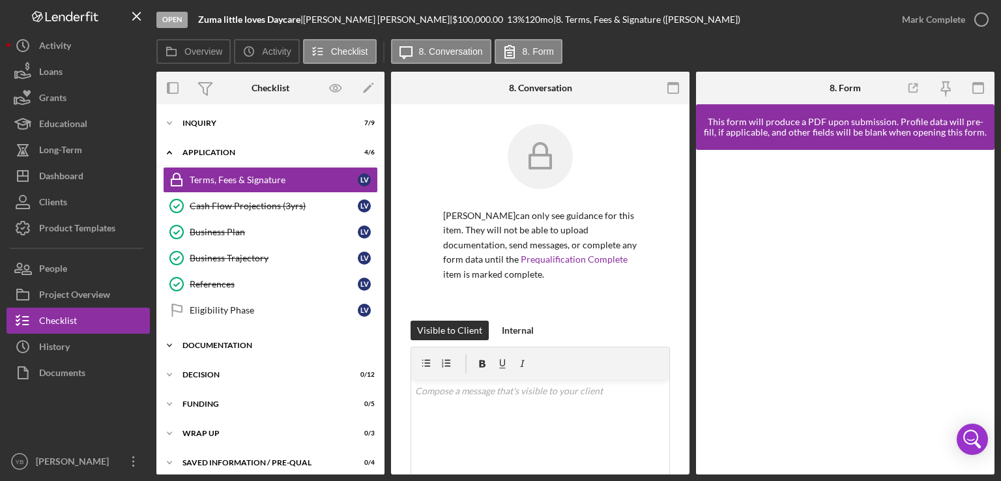
click at [258, 345] on div "Documentation" at bounding box center [275, 345] width 186 height 8
click at [851, 42] on div "Overview Icon/History Activity Checklist Icon/Message 8. Conversation 8. Form" at bounding box center [575, 52] width 838 height 26
drag, startPoint x: 385, startPoint y: 215, endPoint x: 386, endPoint y: 156, distance: 58.7
click at [386, 156] on div "Overview Internal Workflow Stage Open Icon/Dropdown Arrow Archive (can unarchiv…" at bounding box center [575, 273] width 838 height 403
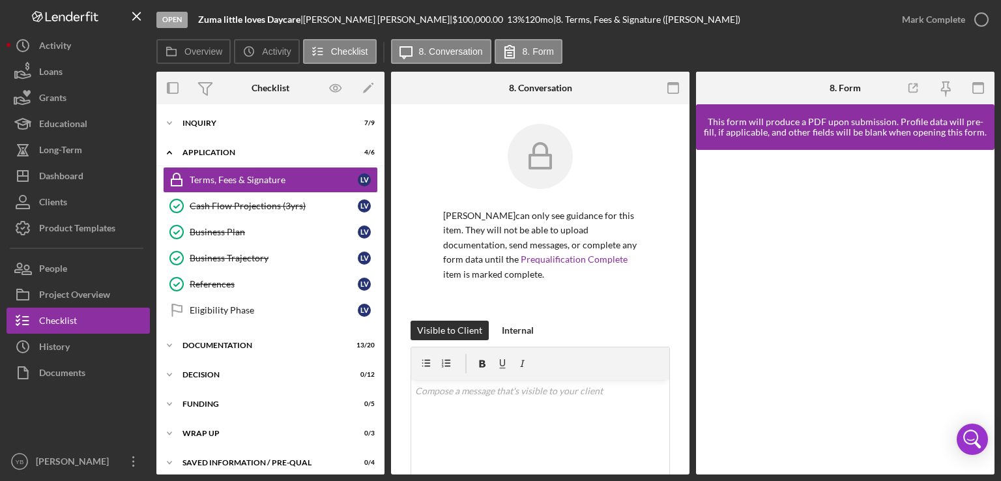
click at [386, 156] on div "Overview Internal Workflow Stage Open Icon/Dropdown Arrow Archive (can unarchiv…" at bounding box center [575, 273] width 838 height 403
click at [242, 341] on div "Documentation" at bounding box center [275, 345] width 186 height 8
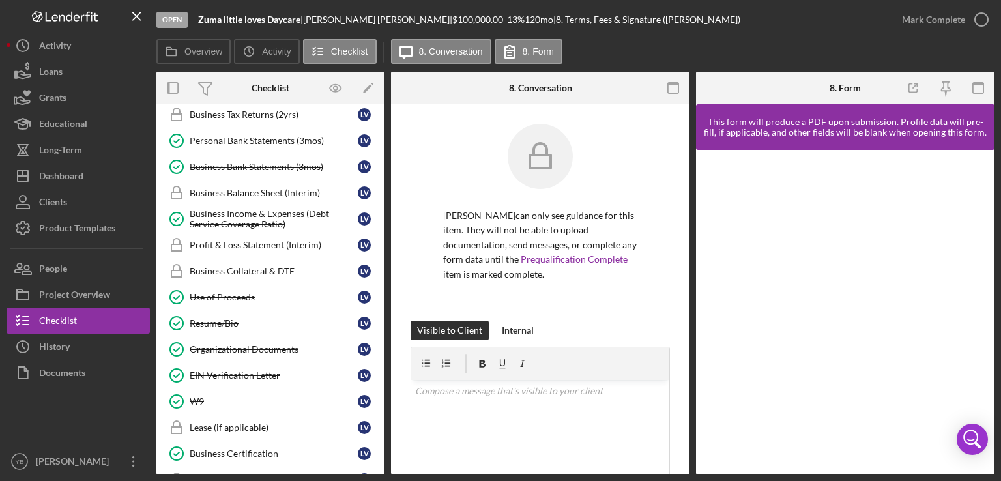
scroll to position [422, 0]
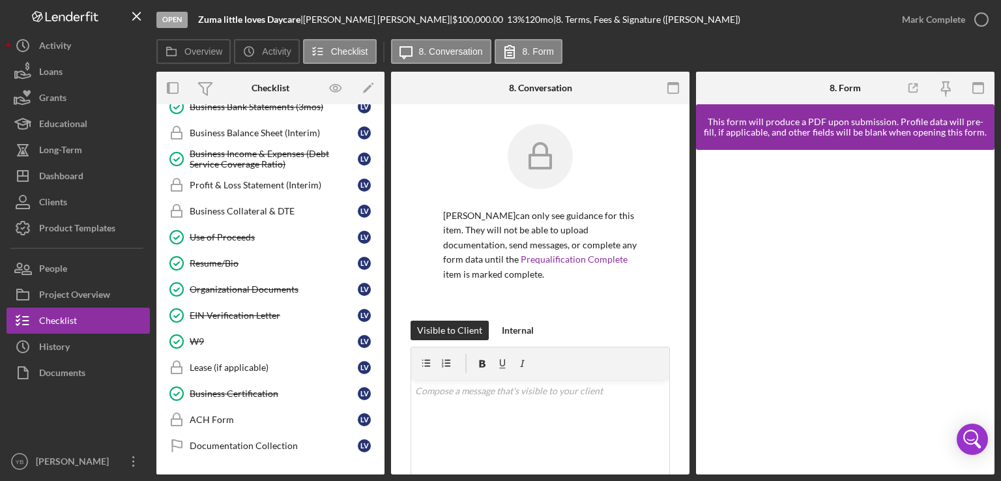
drag, startPoint x: 384, startPoint y: 384, endPoint x: 385, endPoint y: 290, distance: 94.5
click at [385, 290] on div "Overview Internal Workflow Stage Open Icon/Dropdown Arrow Archive (can unarchiv…" at bounding box center [575, 273] width 838 height 403
drag, startPoint x: 385, startPoint y: 290, endPoint x: 383, endPoint y: 300, distance: 10.0
click at [383, 300] on div "Overview Internal Workflow Stage Open Icon/Dropdown Arrow Archive (can unarchiv…" at bounding box center [575, 273] width 838 height 403
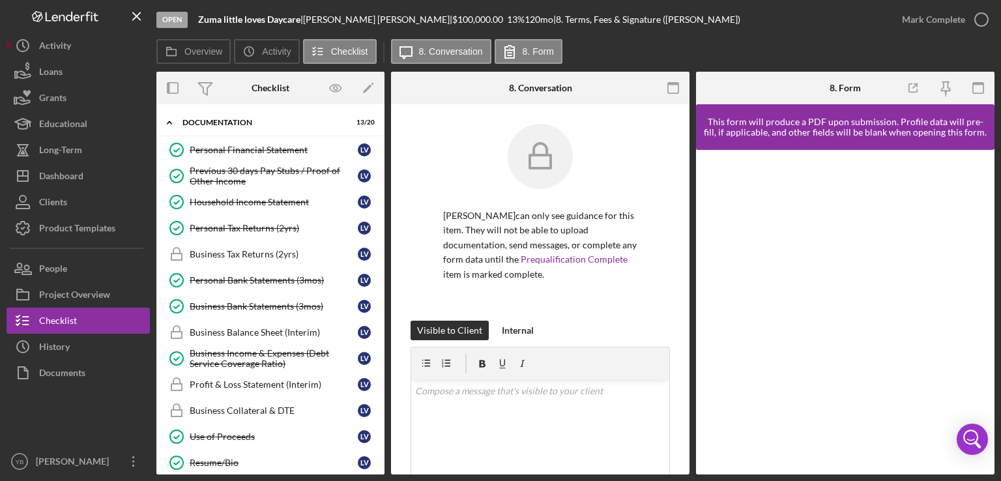
scroll to position [78, 0]
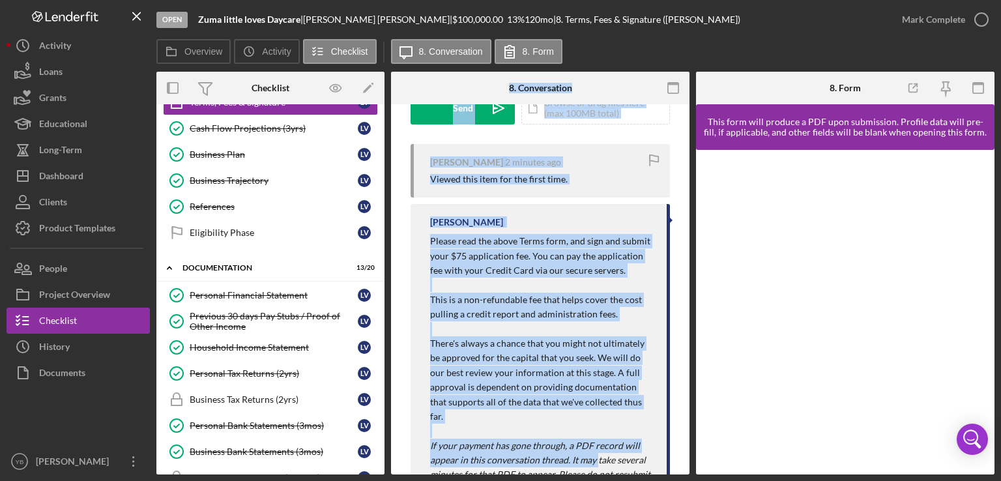
drag, startPoint x: 302, startPoint y: 479, endPoint x: 597, endPoint y: 476, distance: 294.6
click at [597, 476] on div "Open Zuma little loves Daycare | Lillian Vasquez | $100,000.00 13 % 120 mo | 8.…" at bounding box center [500, 240] width 1001 height 481
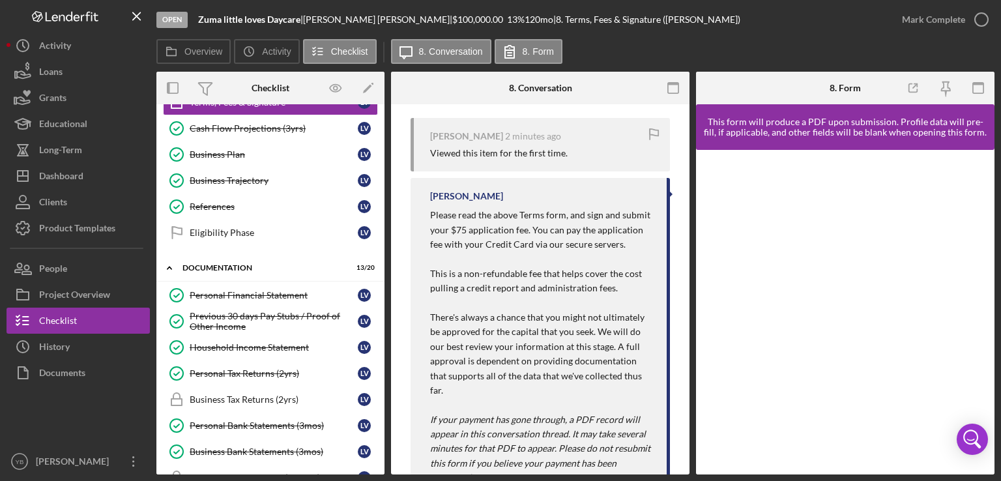
click at [750, 37] on div "Open Zuma little loves Daycare | Lillian Vasquez | $100,000.00 13 % 120 mo | 8.…" at bounding box center [522, 19] width 732 height 39
click at [686, 306] on div "Terms, Fees & Signature Terms, Fees & Signature Lillian Vasquez can only see gu…" at bounding box center [540, 289] width 298 height 370
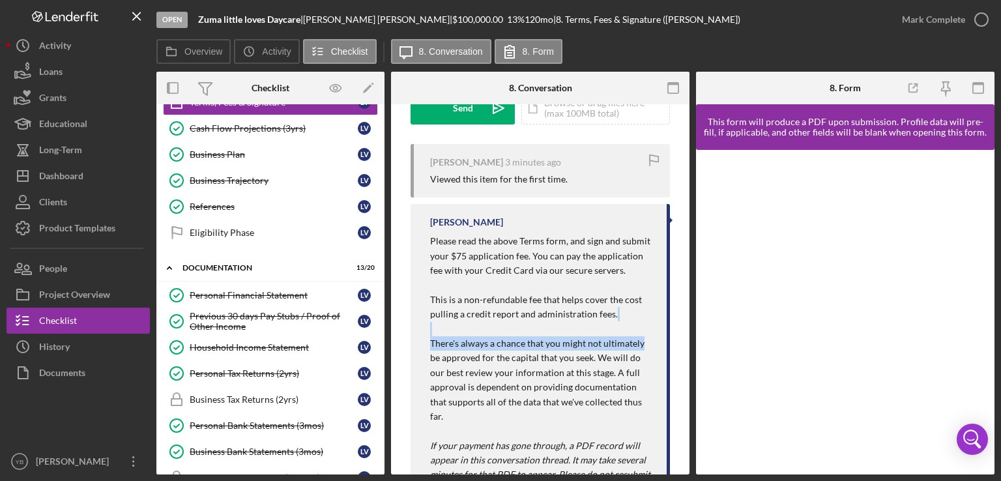
scroll to position [491, 0]
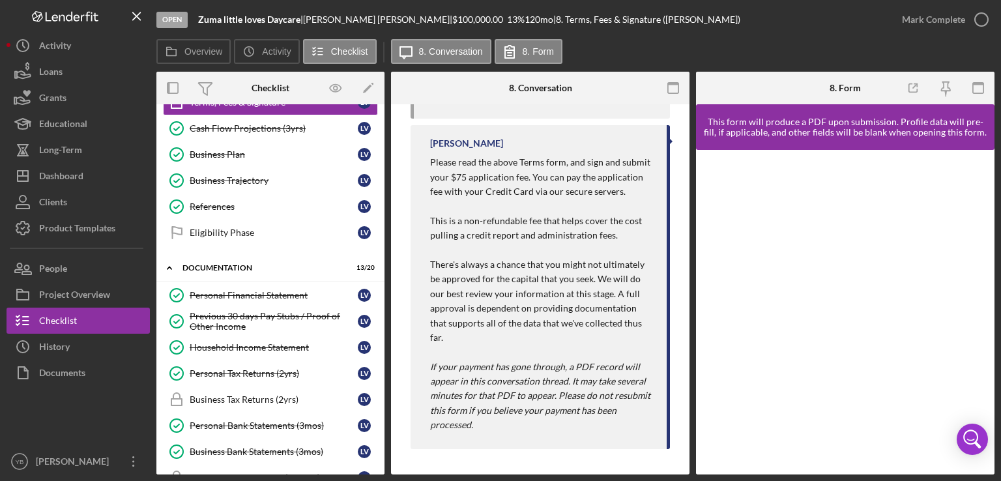
click at [704, 36] on div "Open Zuma little loves Daycare | Lillian Vasquez | $100,000.00 13 % 120 mo | 8.…" at bounding box center [522, 19] width 732 height 39
click at [654, 43] on div "Overview Icon/History Activity Checklist Icon/Message 8. Conversation 8. Form" at bounding box center [575, 52] width 838 height 26
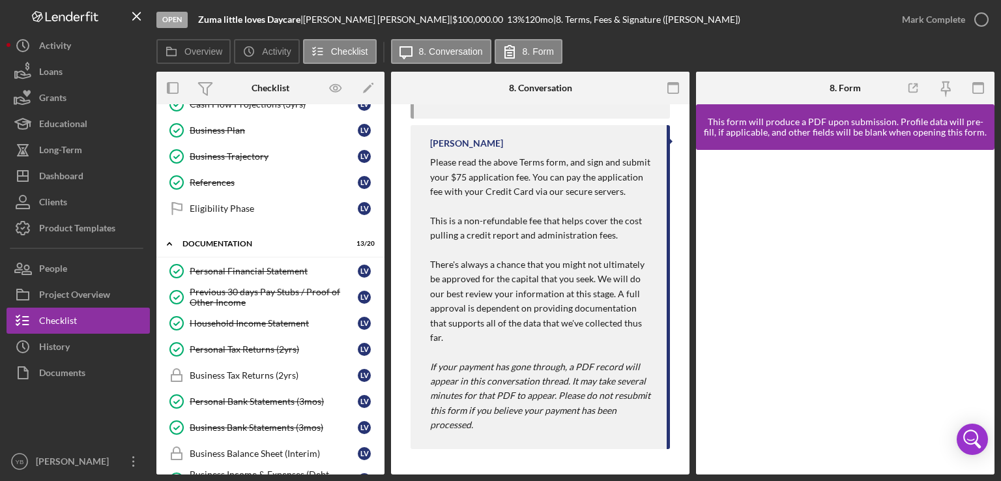
scroll to position [0, 0]
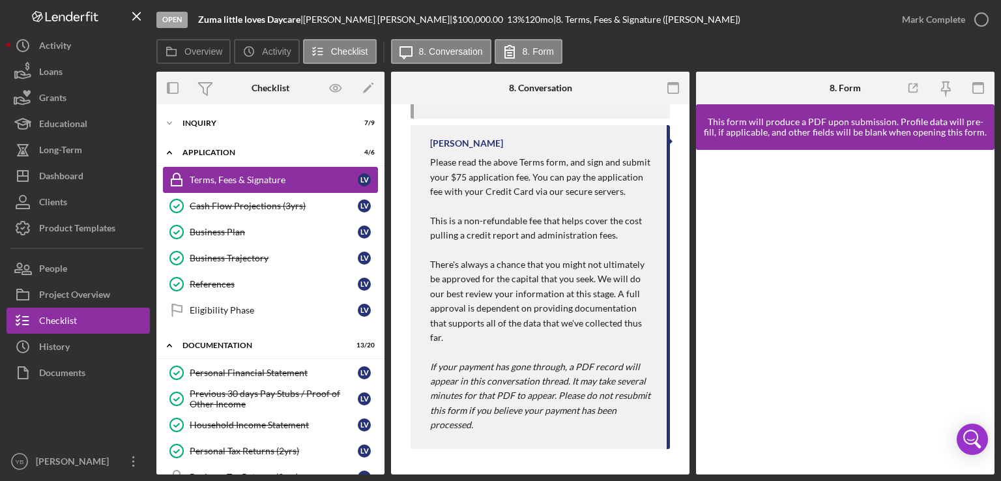
click at [284, 179] on div "Terms, Fees & Signature" at bounding box center [274, 180] width 168 height 10
drag, startPoint x: 380, startPoint y: 228, endPoint x: 384, endPoint y: 251, distance: 23.1
click at [384, 251] on div "Icon/Expander Inquiry 7 / 9 Icon/Expander Application 4 / 6 Terms, Fees & Signa…" at bounding box center [270, 289] width 228 height 370
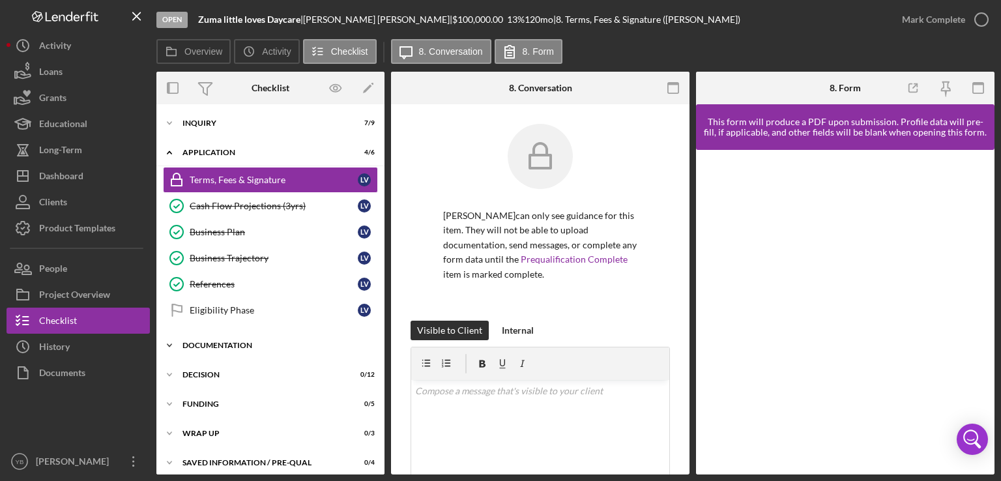
drag, startPoint x: 381, startPoint y: 301, endPoint x: 220, endPoint y: 347, distance: 166.7
click at [220, 347] on div "Icon/Expander Inquiry 7 / 9 Icon/Expander Application 4 / 6 Terms, Fees & Signa…" at bounding box center [270, 294] width 228 height 366
click at [220, 347] on div "Documentation" at bounding box center [275, 345] width 186 height 8
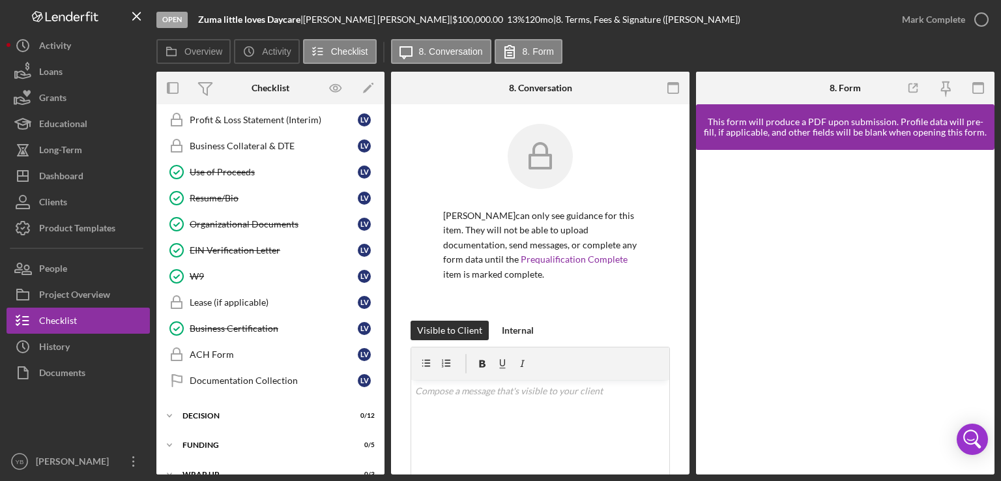
scroll to position [515, 0]
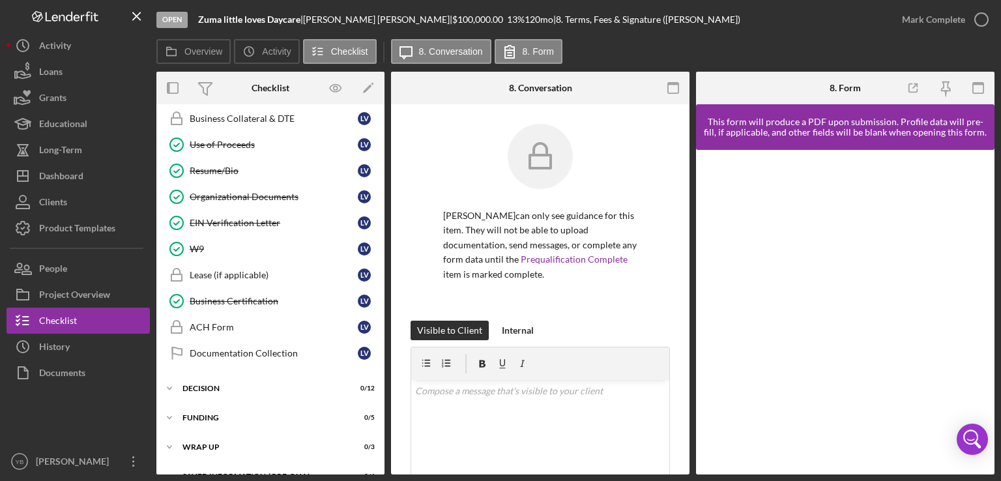
drag, startPoint x: 385, startPoint y: 357, endPoint x: 386, endPoint y: 339, distance: 18.3
click at [386, 339] on div "Overview Internal Workflow Stage Open Icon/Dropdown Arrow Archive (can unarchiv…" at bounding box center [575, 273] width 838 height 403
drag, startPoint x: 386, startPoint y: 339, endPoint x: 383, endPoint y: 319, distance: 19.7
click at [383, 319] on div "Overview Internal Workflow Stage Open Icon/Dropdown Arrow Archive (can unarchiv…" at bounding box center [575, 273] width 838 height 403
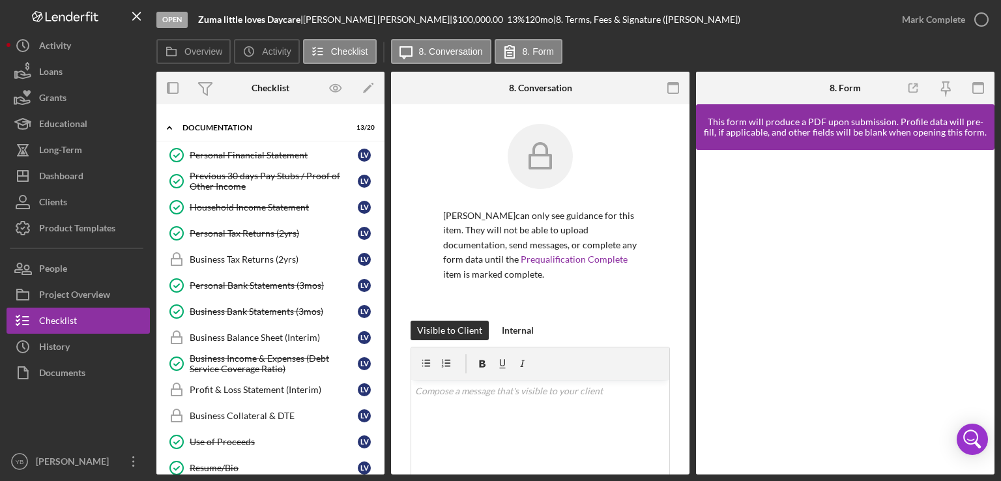
scroll to position [209, 0]
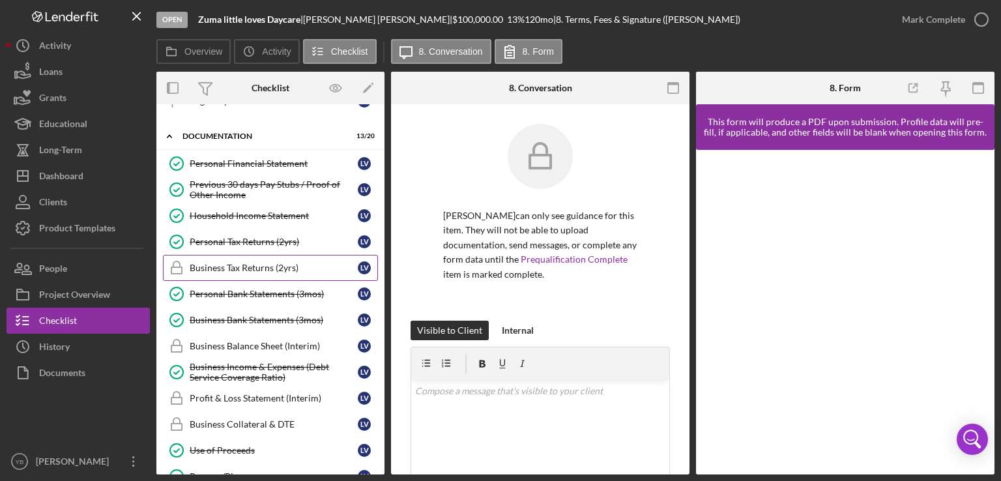
click at [292, 263] on div "Business Tax Returns (2yrs)" at bounding box center [274, 268] width 168 height 10
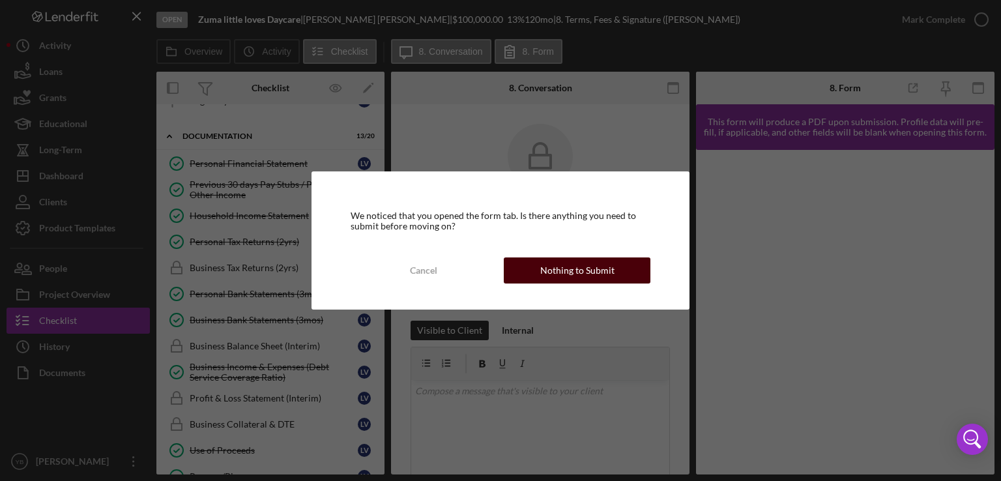
click at [581, 270] on div "Nothing to Submit" at bounding box center [577, 270] width 74 height 26
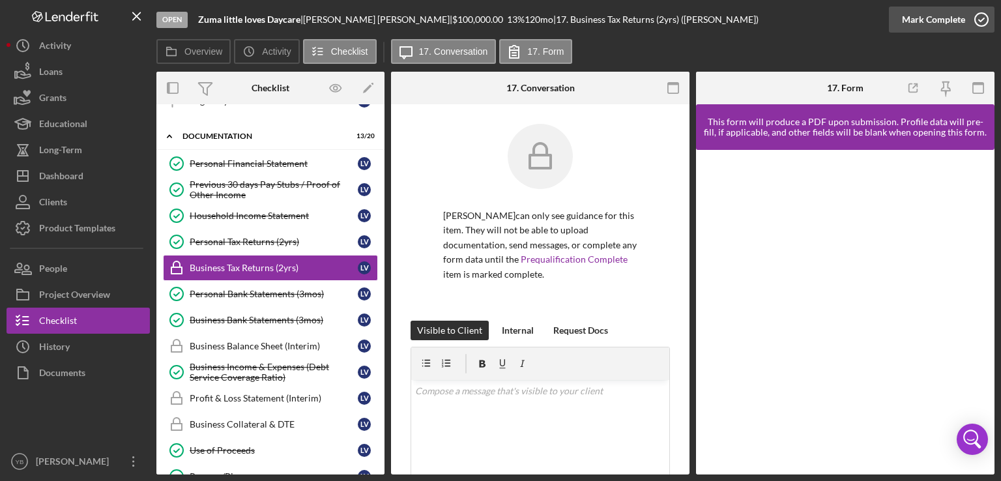
click at [934, 18] on div "Mark Complete" at bounding box center [933, 20] width 63 height 26
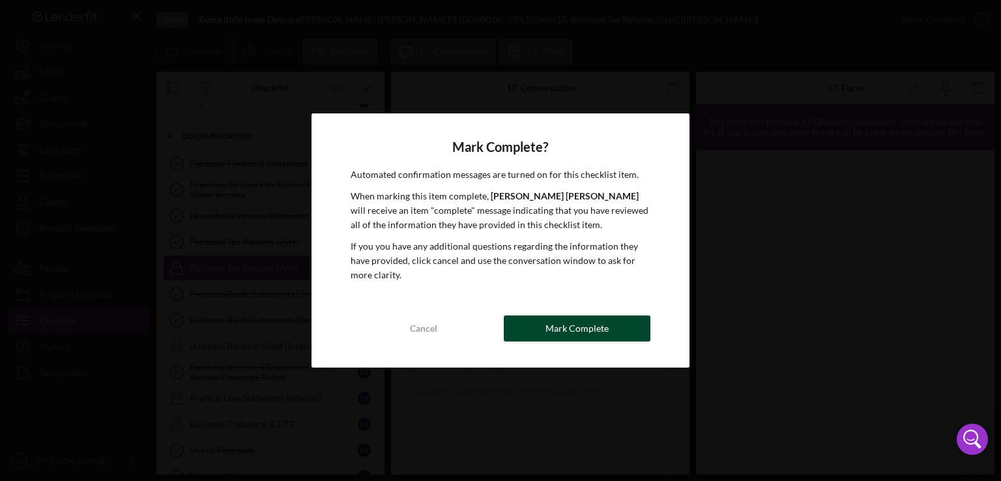
click at [555, 339] on div "Mark Complete" at bounding box center [576, 328] width 63 height 26
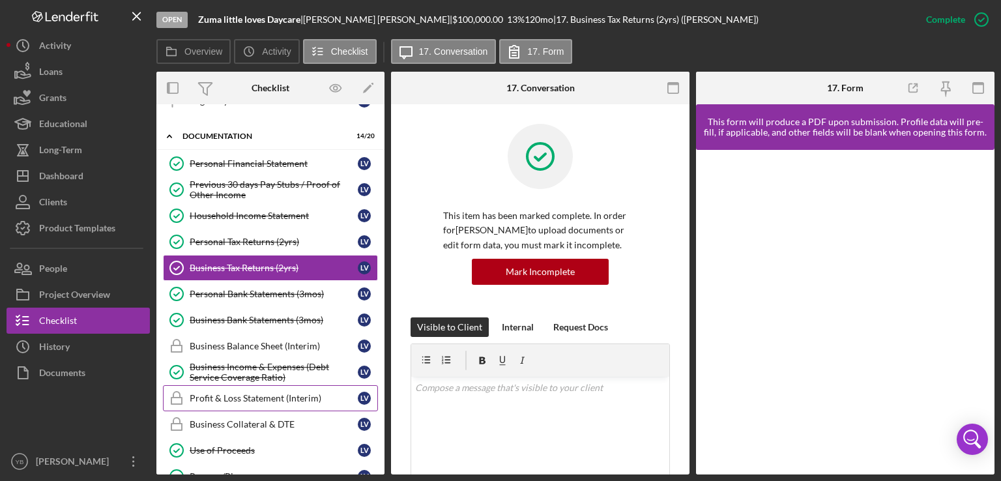
click at [275, 394] on div "Profit & Loss Statement (Interim)" at bounding box center [274, 398] width 168 height 10
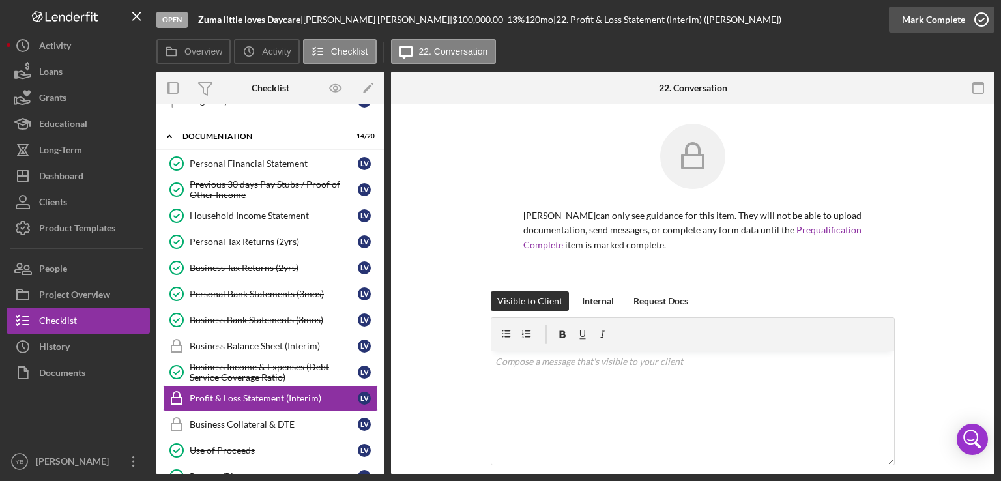
click at [948, 20] on div "Mark Complete" at bounding box center [933, 20] width 63 height 26
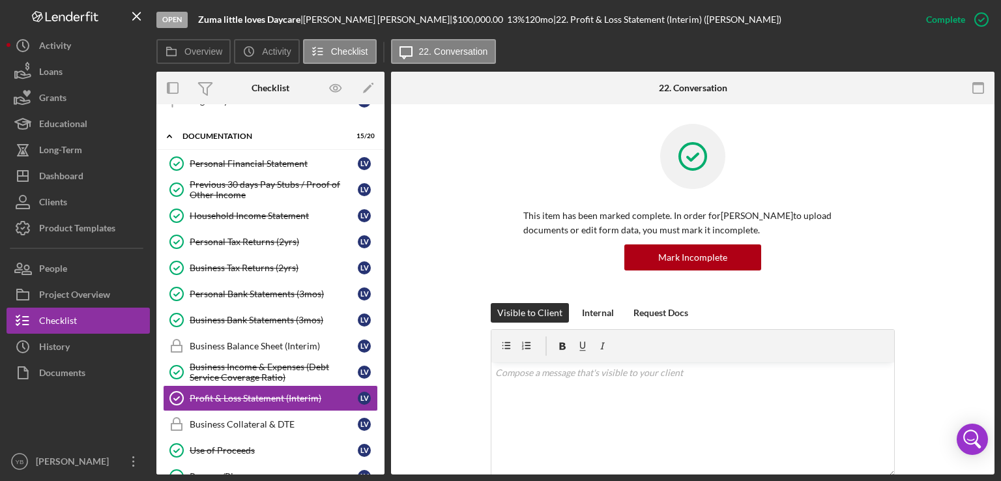
click at [384, 336] on div "Overview Internal Workflow Stage Open Icon/Dropdown Arrow Archive (can unarchiv…" at bounding box center [575, 273] width 838 height 403
click at [310, 341] on div "Business Balance Sheet (Interim)" at bounding box center [274, 346] width 168 height 10
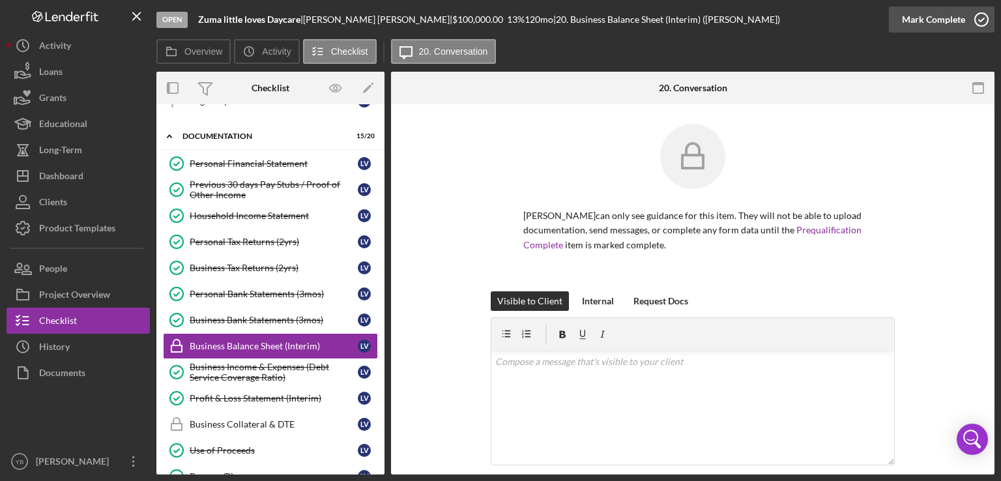
click at [946, 24] on div "Mark Complete" at bounding box center [933, 20] width 63 height 26
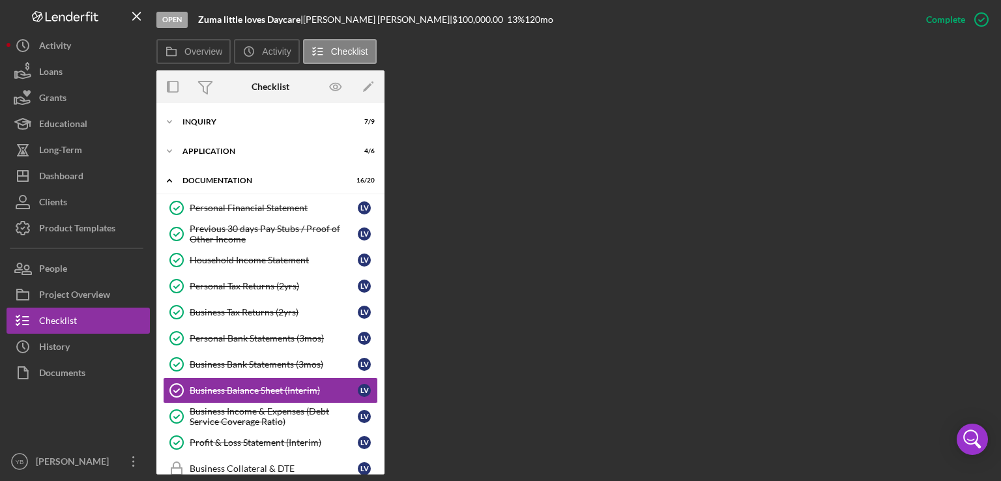
scroll to position [99, 0]
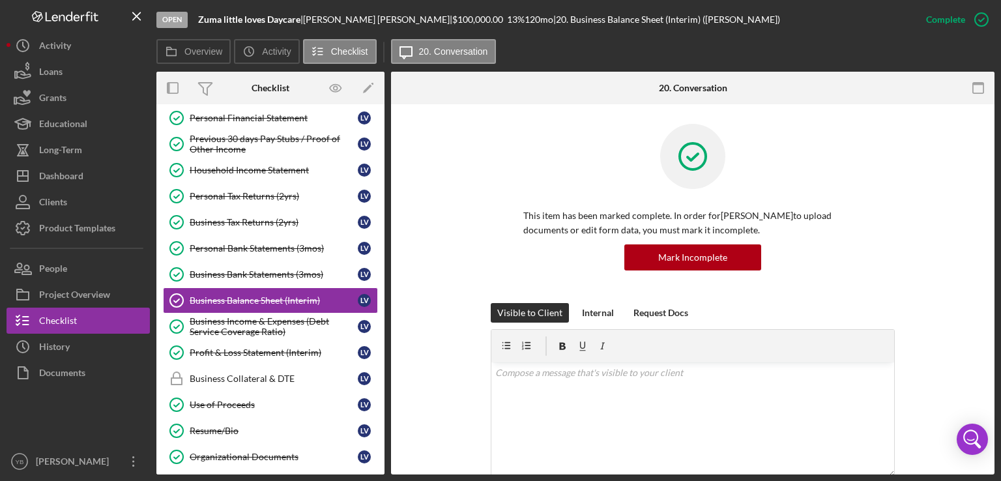
scroll to position [100, 0]
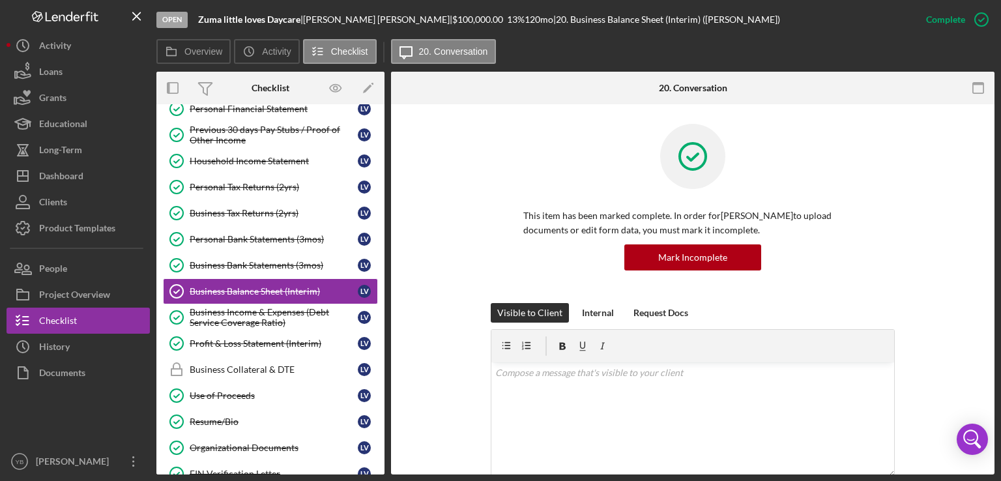
drag, startPoint x: 996, startPoint y: 275, endPoint x: 922, endPoint y: 274, distance: 74.3
click at [922, 274] on div "Open Zuma little loves Daycare | [PERSON_NAME] | $100,000.00 13 % 120 mo | 20. …" at bounding box center [500, 240] width 1001 height 481
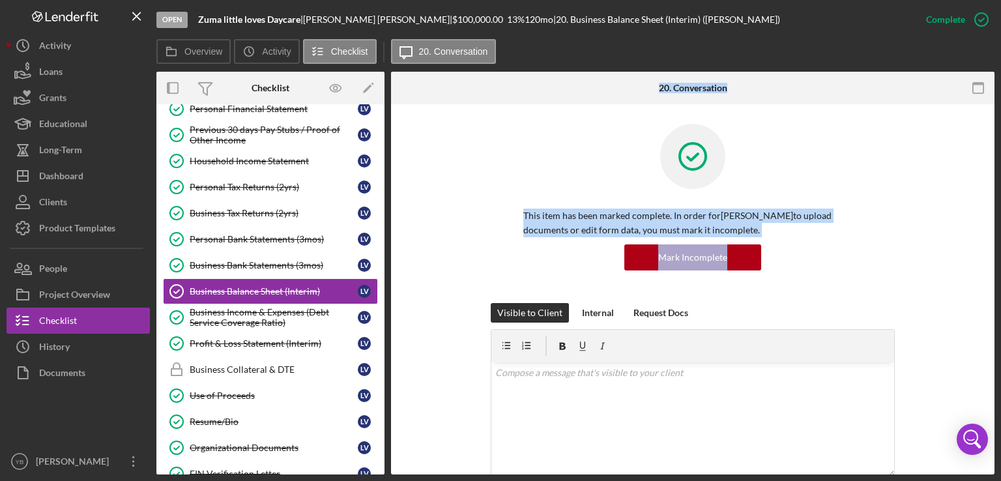
drag, startPoint x: 922, startPoint y: 274, endPoint x: 382, endPoint y: 264, distance: 540.3
click at [382, 264] on div "Overview Internal Workflow Stage Open Icon/Dropdown Arrow Archive (can unarchiv…" at bounding box center [575, 273] width 838 height 403
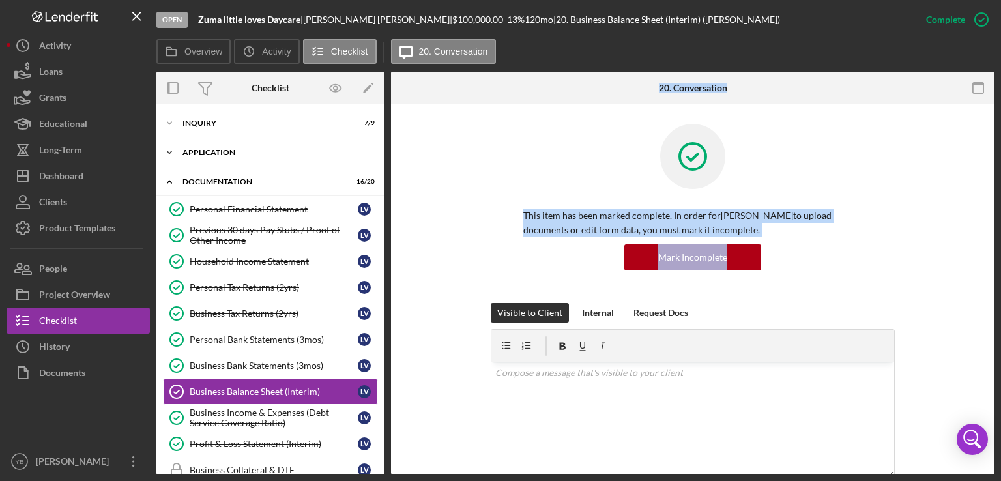
click at [234, 149] on div "Application" at bounding box center [275, 153] width 186 height 8
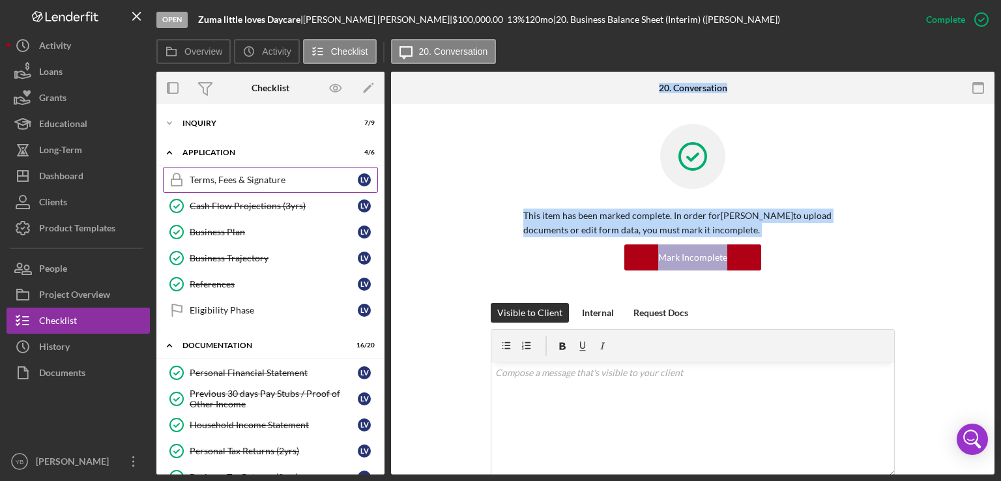
click at [222, 181] on div "Terms, Fees & Signature" at bounding box center [274, 180] width 168 height 10
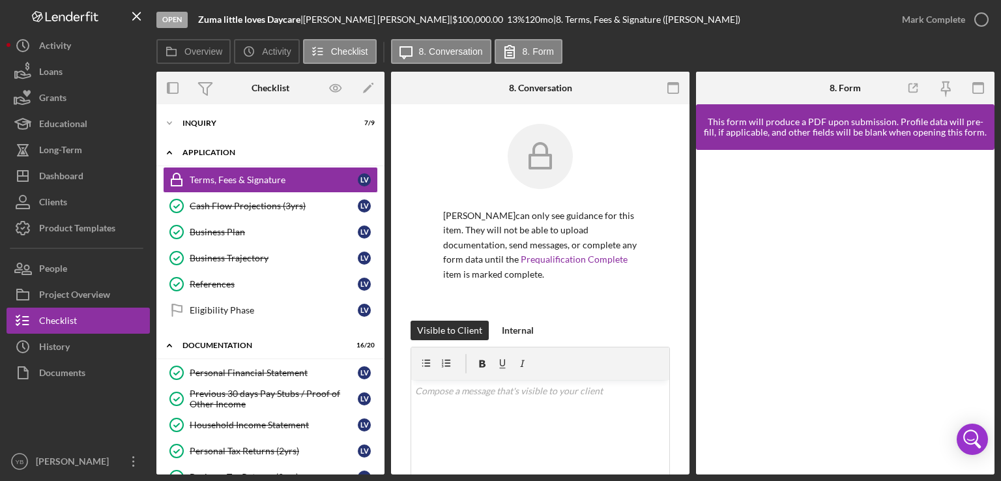
click at [235, 149] on div "Application" at bounding box center [275, 153] width 186 height 8
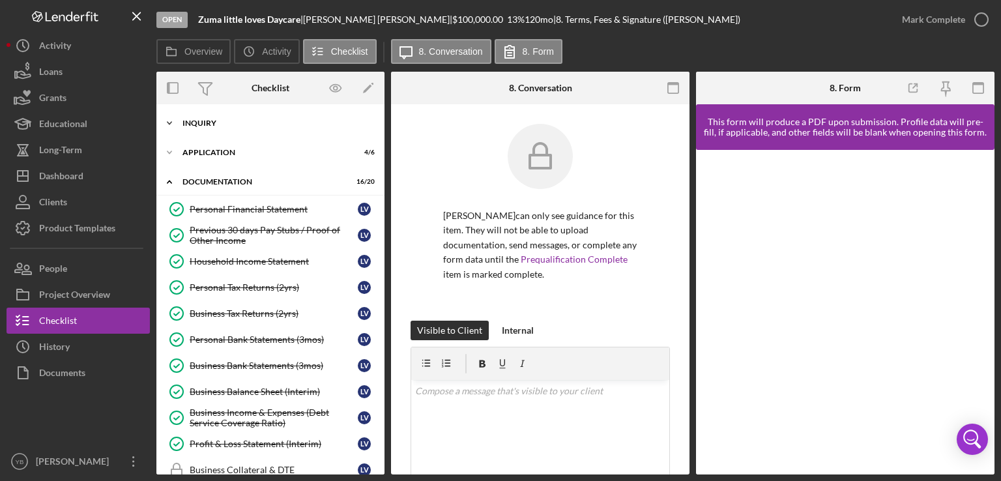
click at [201, 128] on div "Icon/Expander Inquiry 7 / 9" at bounding box center [270, 123] width 228 height 26
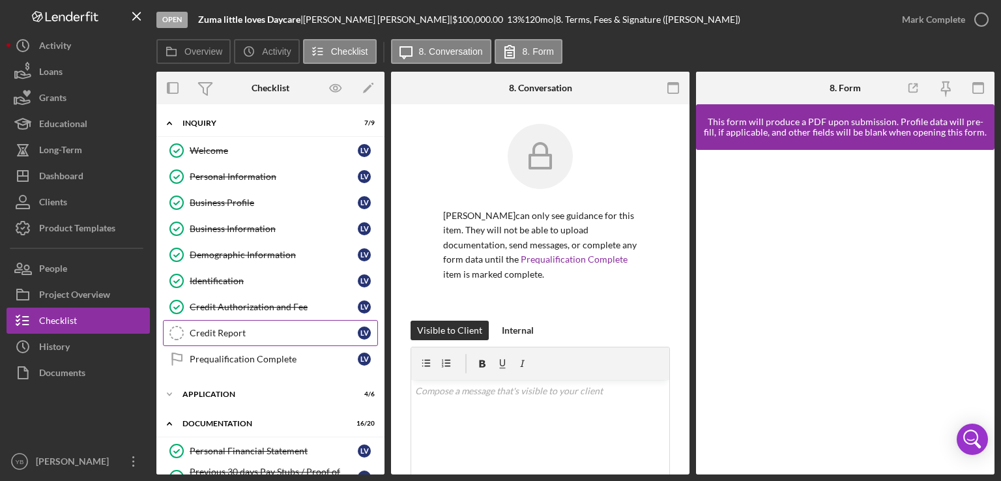
click at [232, 328] on div "Credit Report" at bounding box center [274, 333] width 168 height 10
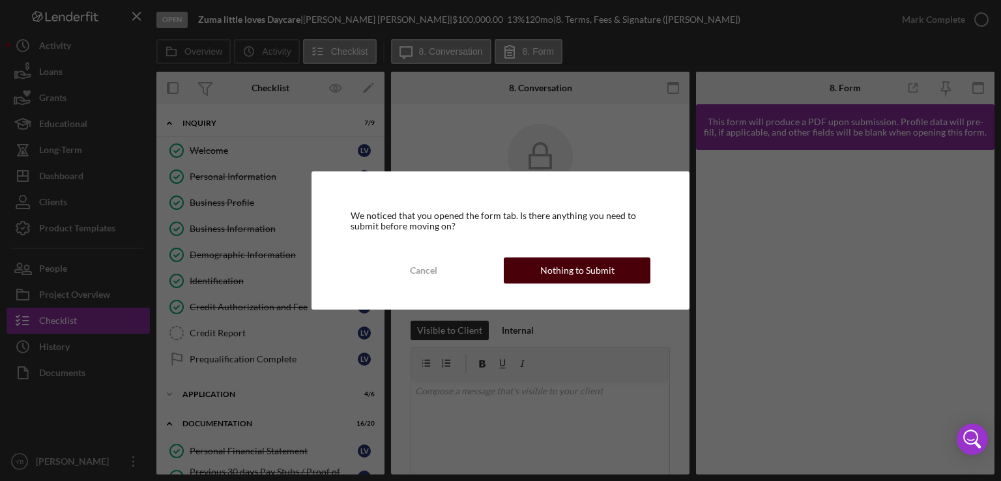
click at [569, 270] on div "Nothing to Submit" at bounding box center [577, 270] width 74 height 26
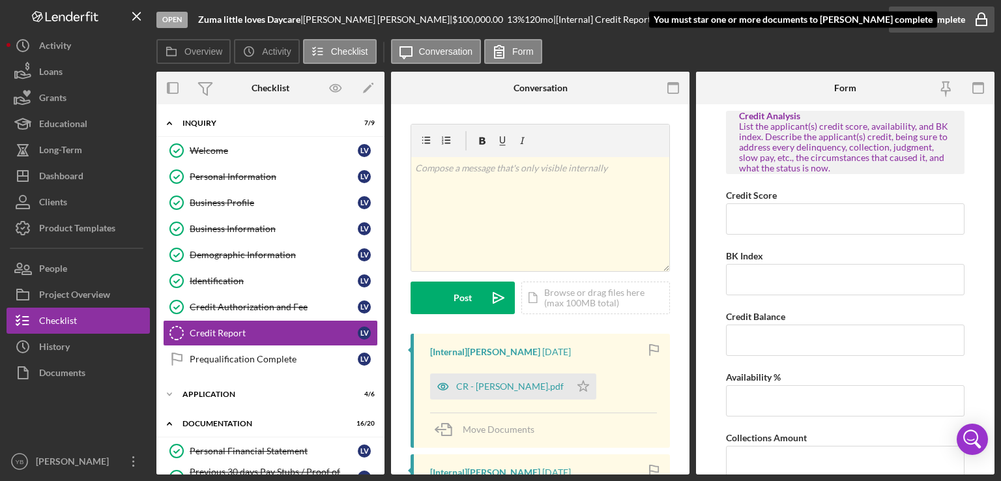
click at [949, 23] on div "Mark Complete" at bounding box center [933, 20] width 63 height 26
click at [578, 385] on polygon "button" at bounding box center [583, 386] width 11 height 10
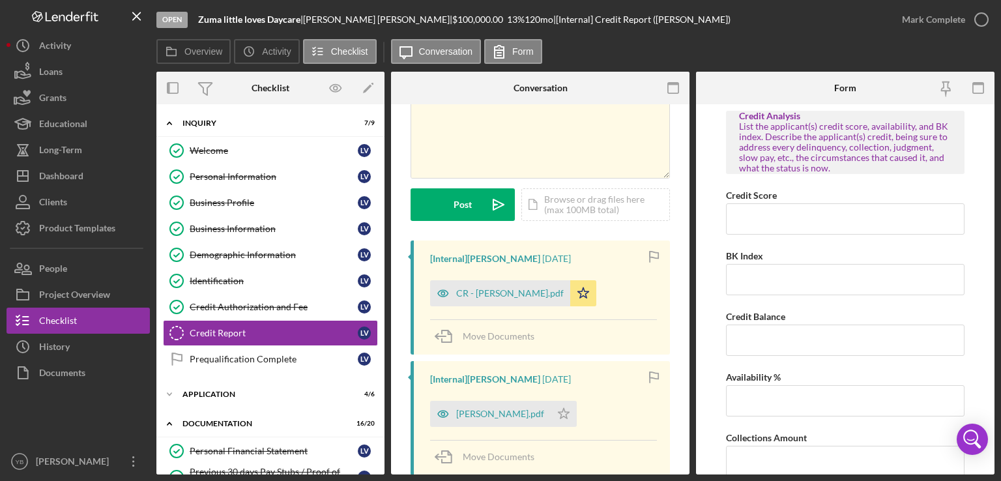
scroll to position [146, 0]
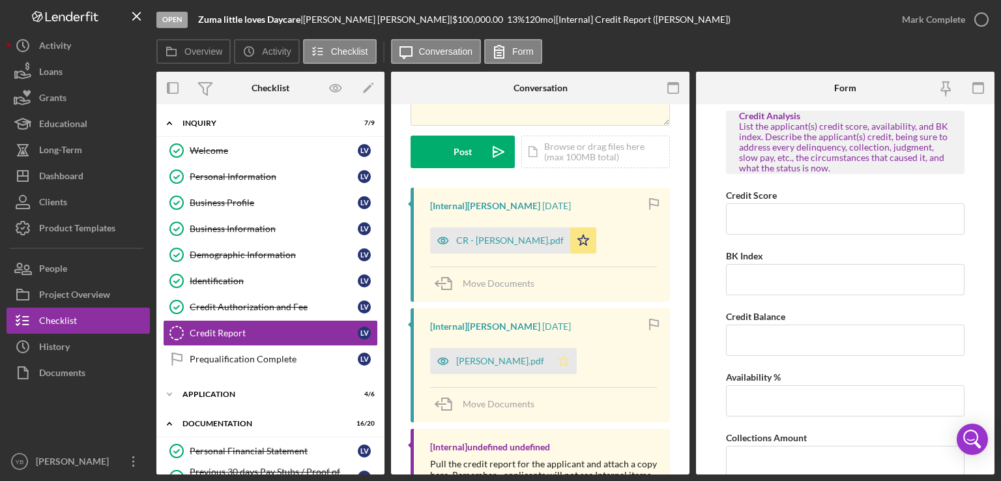
click at [572, 367] on icon "Icon/Star" at bounding box center [564, 361] width 26 height 26
click at [969, 23] on icon "button" at bounding box center [981, 19] width 33 height 33
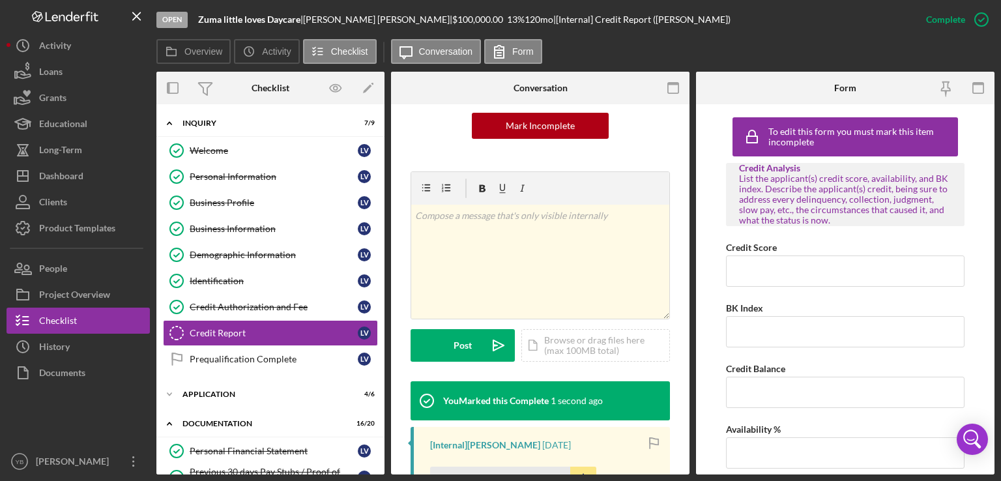
scroll to position [340, 0]
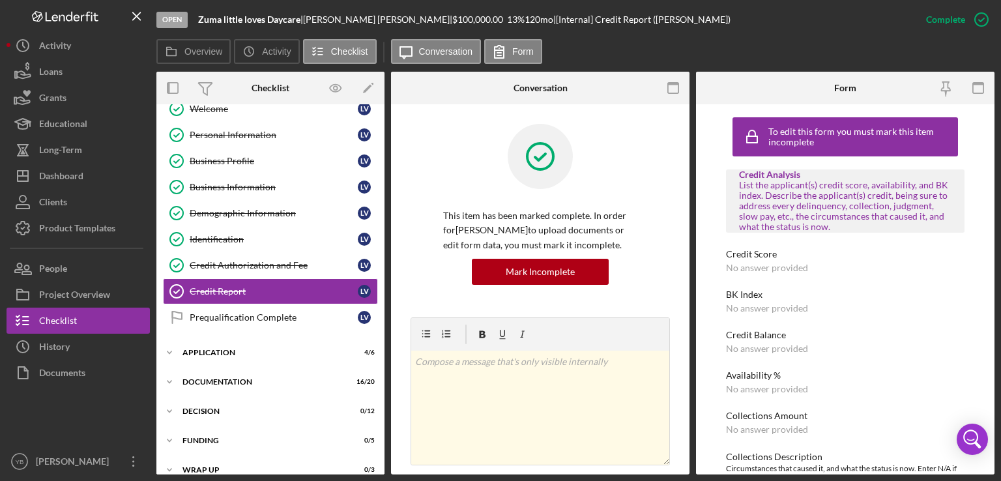
drag, startPoint x: 379, startPoint y: 281, endPoint x: 375, endPoint y: 328, distance: 47.1
click at [375, 328] on div "Welcome Welcome L V Personal Information Personal Information L V Business Prof…" at bounding box center [270, 216] width 228 height 241
click at [248, 316] on div "Prequalification Complete" at bounding box center [274, 317] width 168 height 10
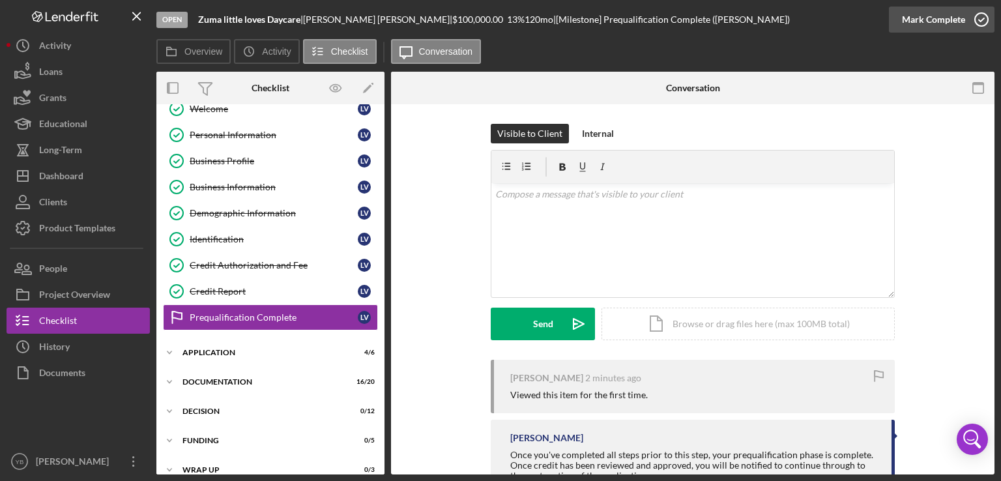
click at [949, 24] on div "Mark Complete" at bounding box center [933, 20] width 63 height 26
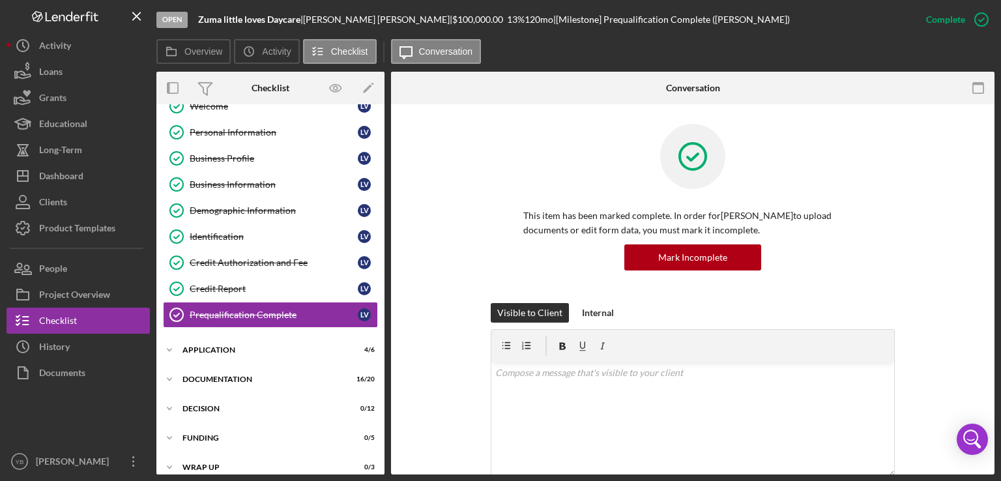
scroll to position [46, 0]
drag, startPoint x: 386, startPoint y: 212, endPoint x: 386, endPoint y: 164, distance: 47.6
click at [386, 164] on div "Overview Internal Workflow Stage Open Icon/Dropdown Arrow Archive (can unarchiv…" at bounding box center [575, 273] width 838 height 403
drag, startPoint x: 386, startPoint y: 164, endPoint x: 384, endPoint y: 149, distance: 15.0
click at [384, 149] on div "Overview Internal Workflow Stage Open Icon/Dropdown Arrow Archive (can unarchiv…" at bounding box center [575, 273] width 838 height 403
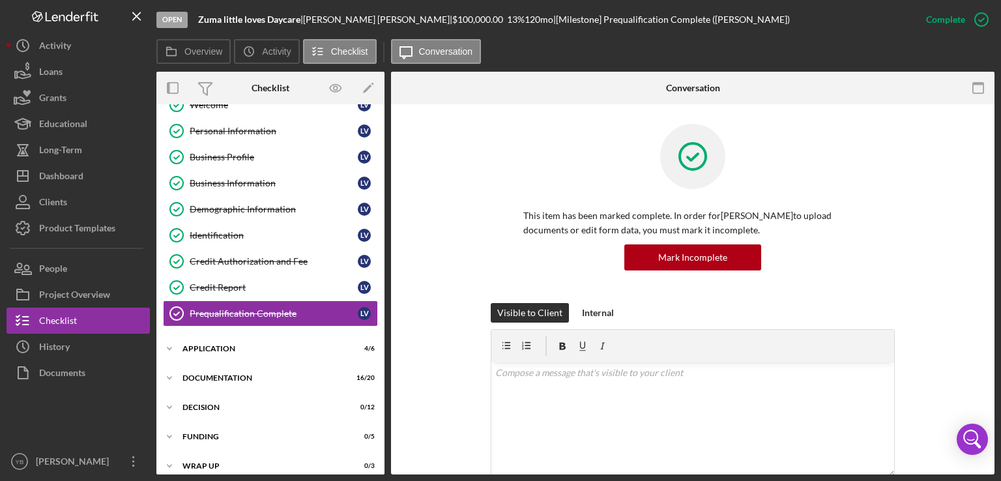
drag, startPoint x: 384, startPoint y: 149, endPoint x: 386, endPoint y: 134, distance: 15.0
click at [386, 134] on div "Overview Internal Workflow Stage Open Icon/Dropdown Arrow Archive (can unarchiv…" at bounding box center [575, 273] width 838 height 403
click at [383, 144] on div "Icon/Expander Inquiry 9 / 9 Welcome Welcome L V Personal Information Personal I…" at bounding box center [270, 289] width 228 height 370
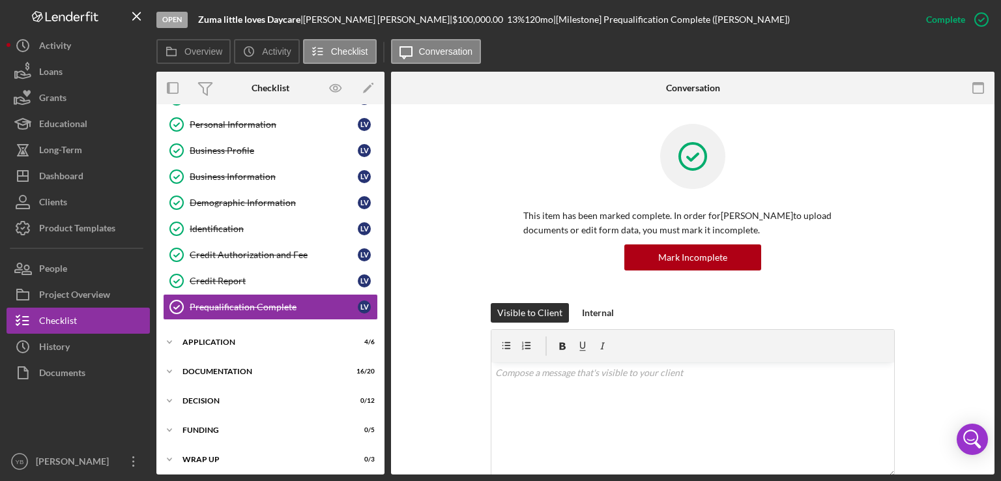
scroll to position [53, 0]
click at [212, 347] on div "Icon/Expander Application 4 / 6" at bounding box center [270, 341] width 228 height 26
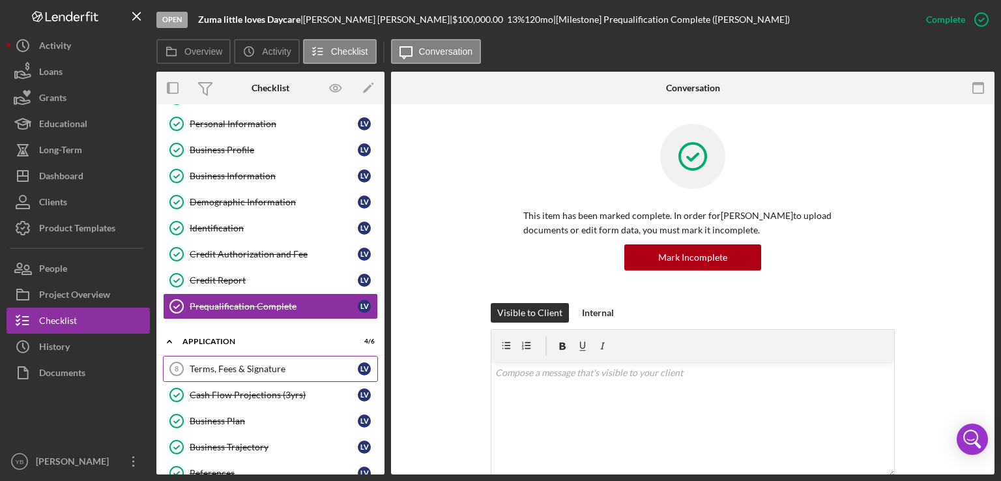
click at [214, 370] on div "Terms, Fees & Signature" at bounding box center [274, 369] width 168 height 10
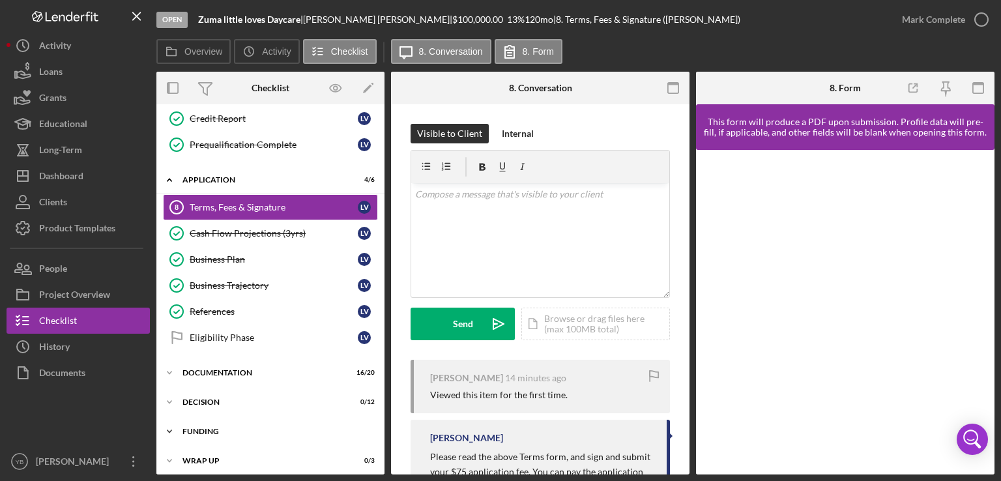
scroll to position [216, 0]
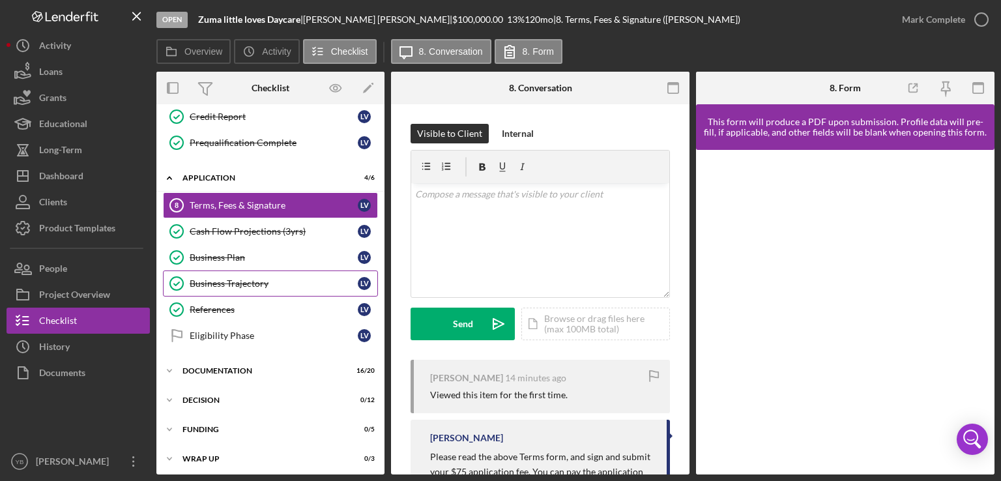
click at [242, 280] on div "Business Trajectory" at bounding box center [274, 283] width 168 height 10
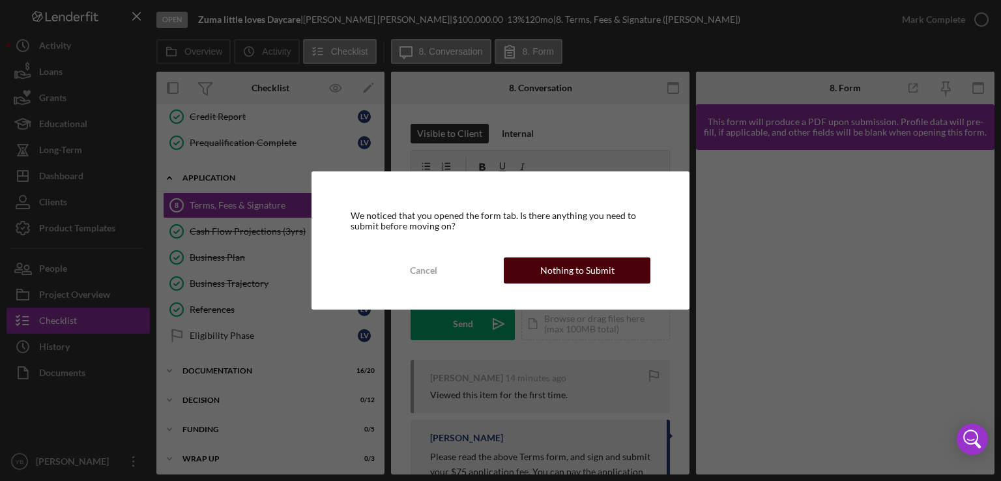
click at [544, 271] on div "Nothing to Submit" at bounding box center [577, 270] width 74 height 26
